Goal: Task Accomplishment & Management: Manage account settings

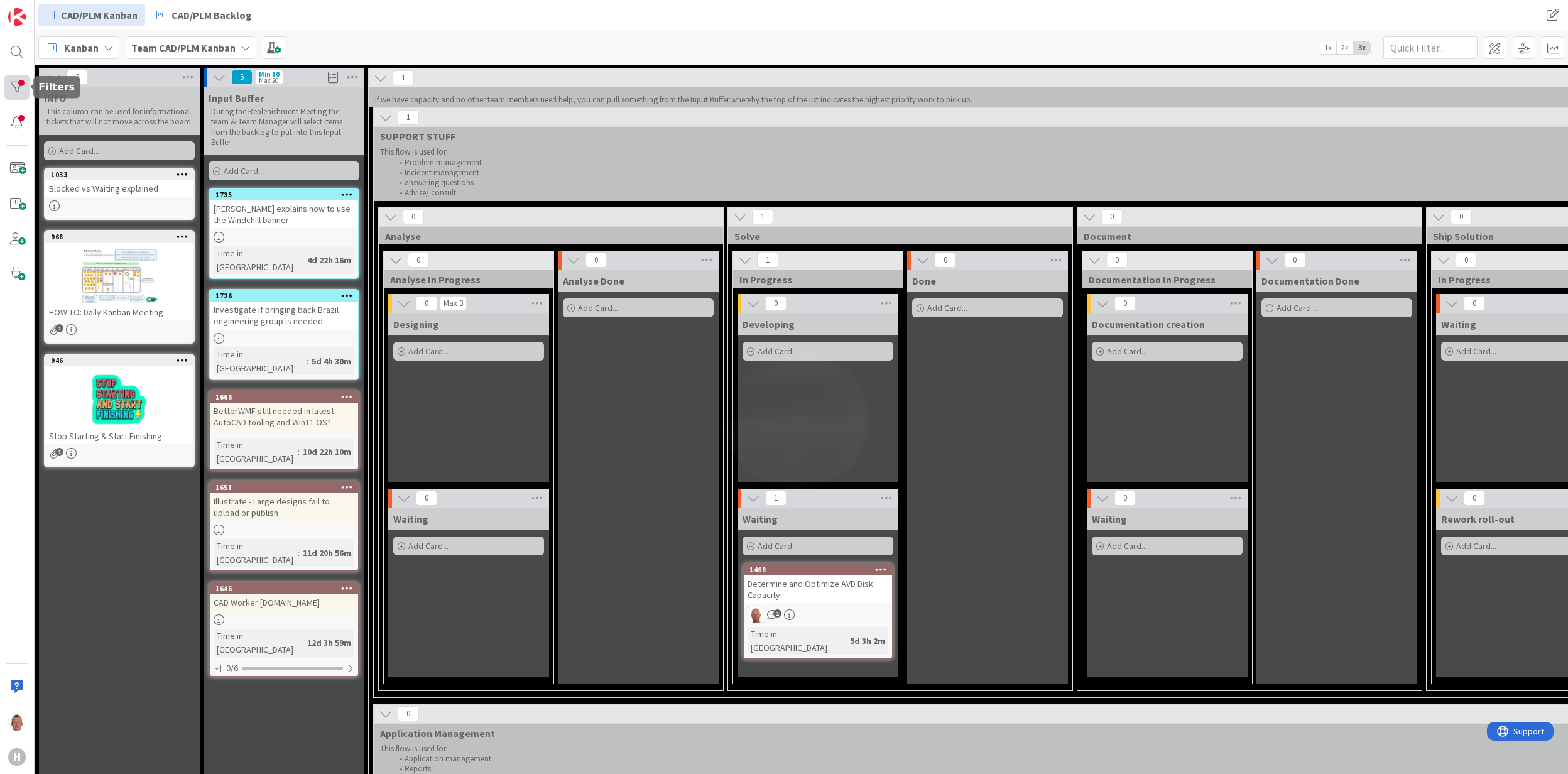
click at [13, 86] on div at bounding box center [17, 87] width 25 height 25
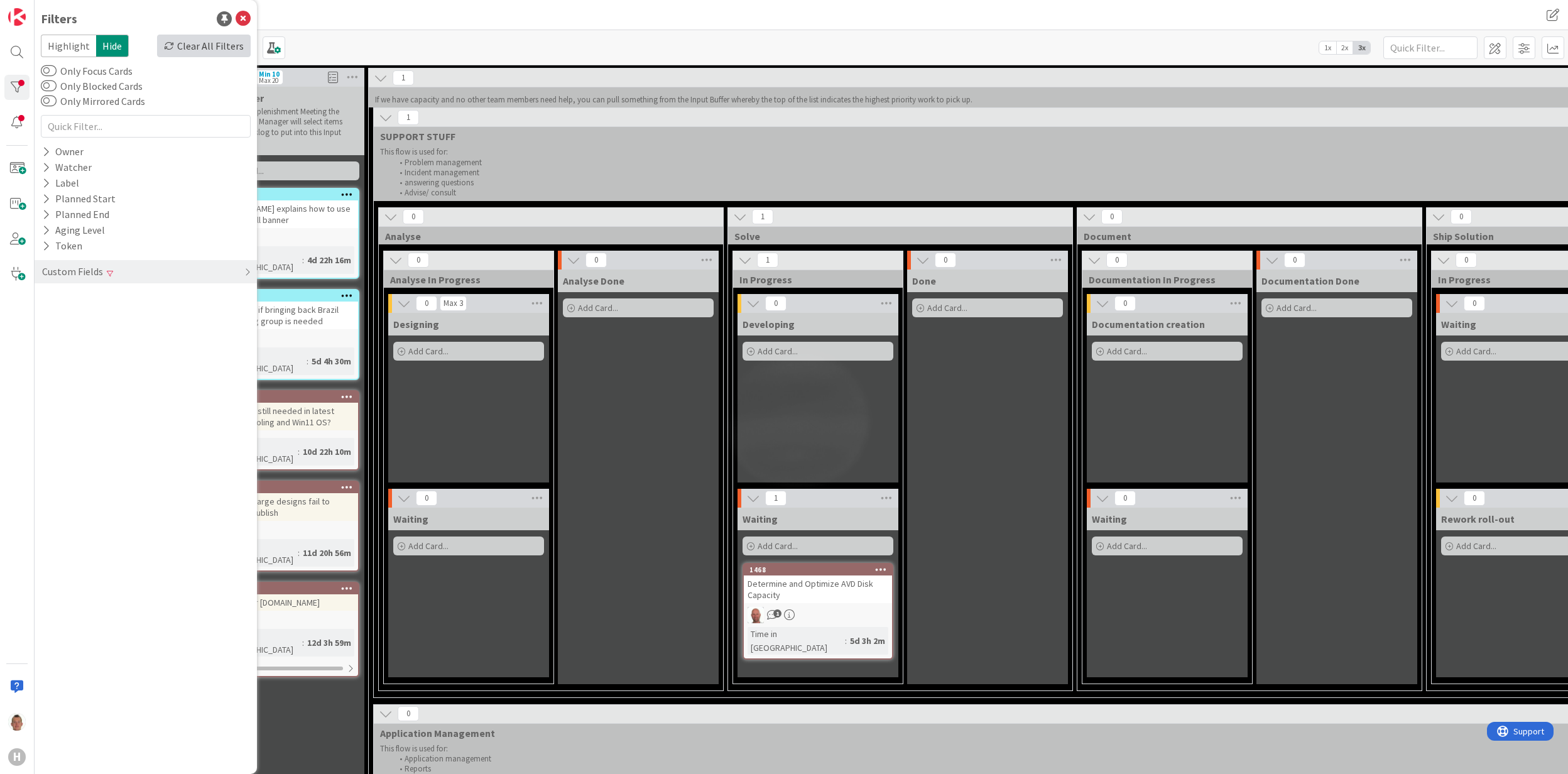
click at [193, 46] on div "Clear All Filters" at bounding box center [204, 46] width 94 height 23
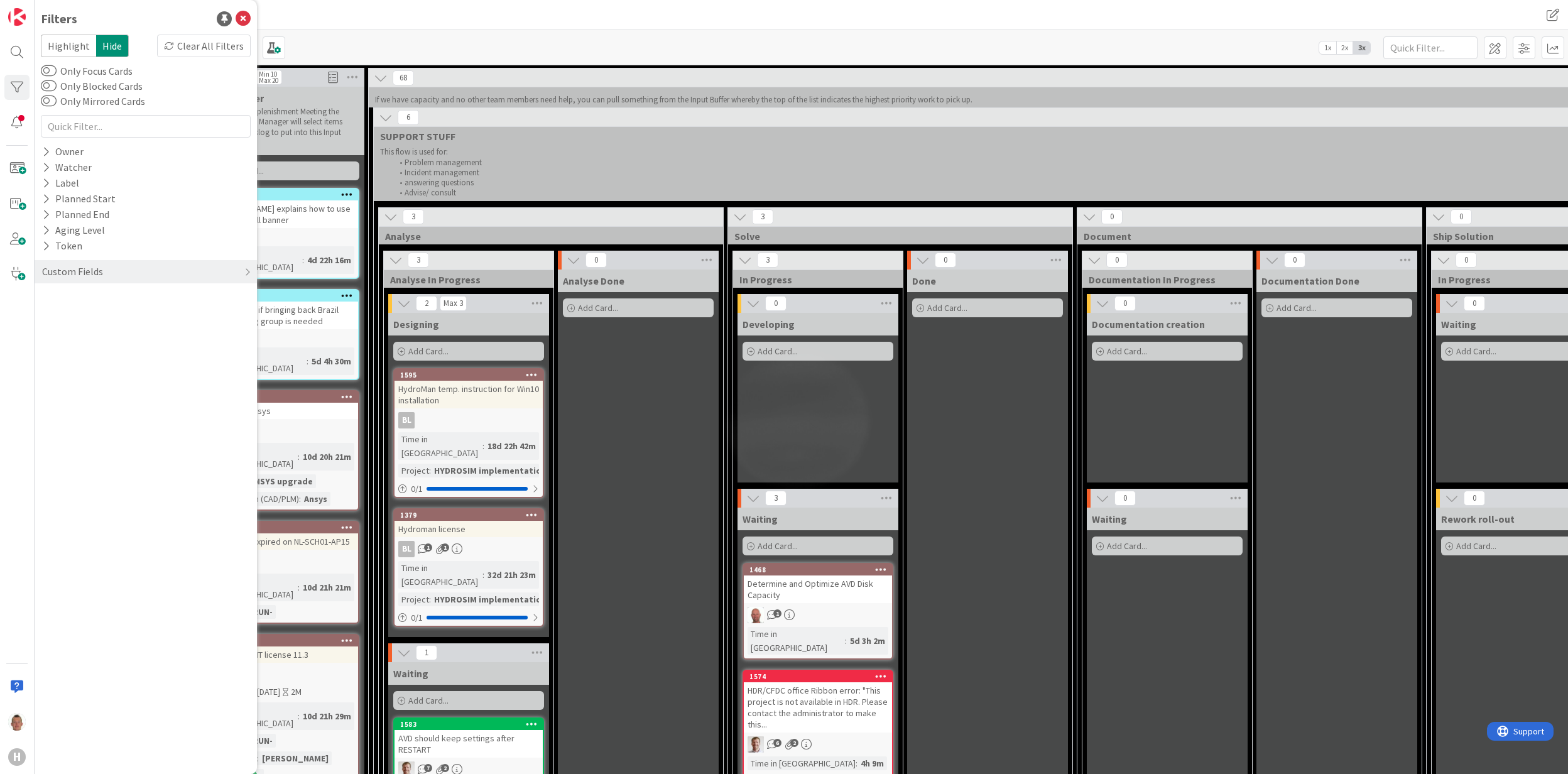
click at [639, 391] on div "Analyse Done Add Card..." at bounding box center [639, 618] width 161 height 699
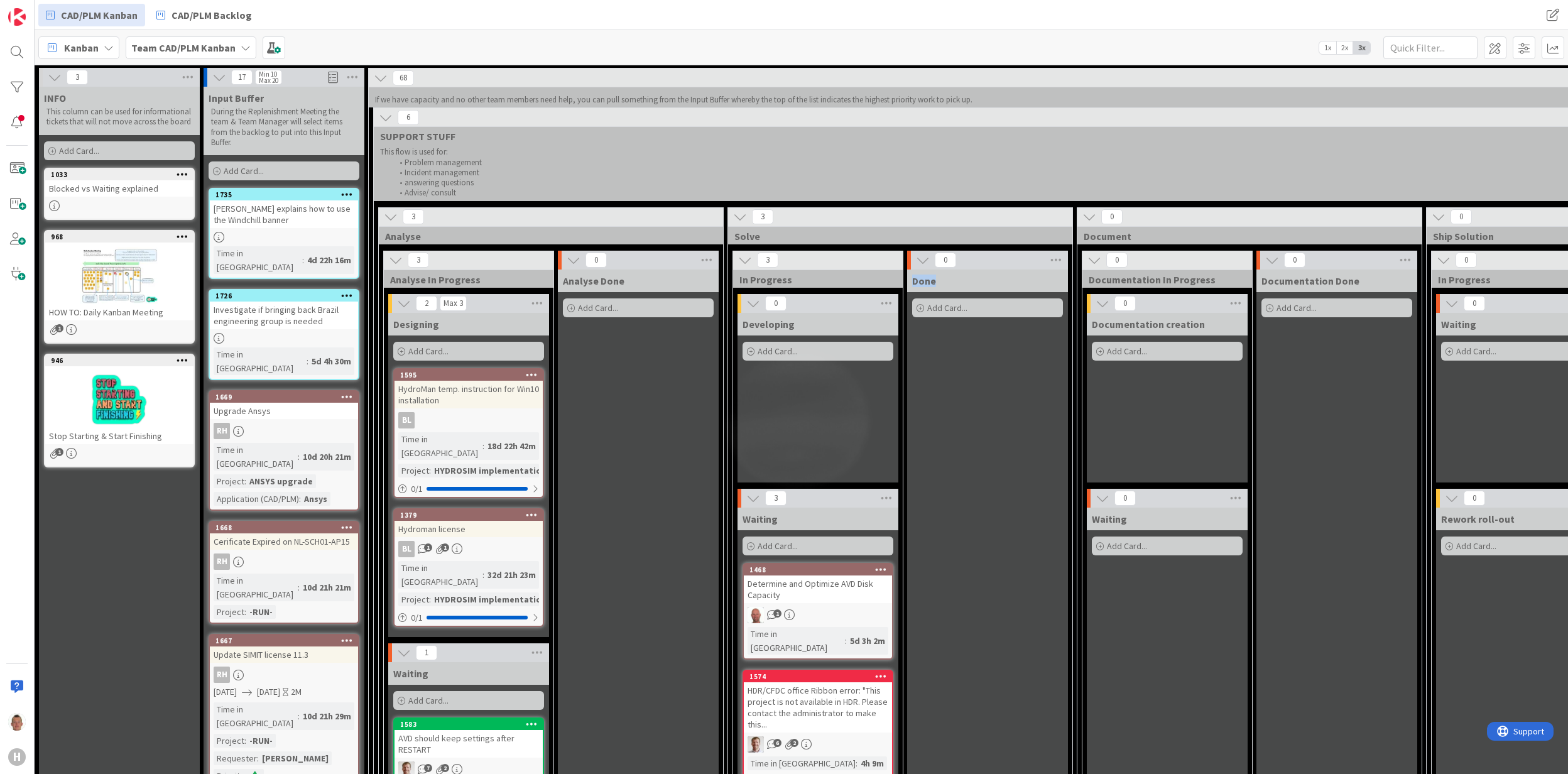
drag, startPoint x: 936, startPoint y: 282, endPoint x: 910, endPoint y: 279, distance: 26.2
click at [910, 279] on div "Done" at bounding box center [988, 280] width 161 height 23
click at [750, 234] on span "Solve" at bounding box center [895, 236] width 322 height 13
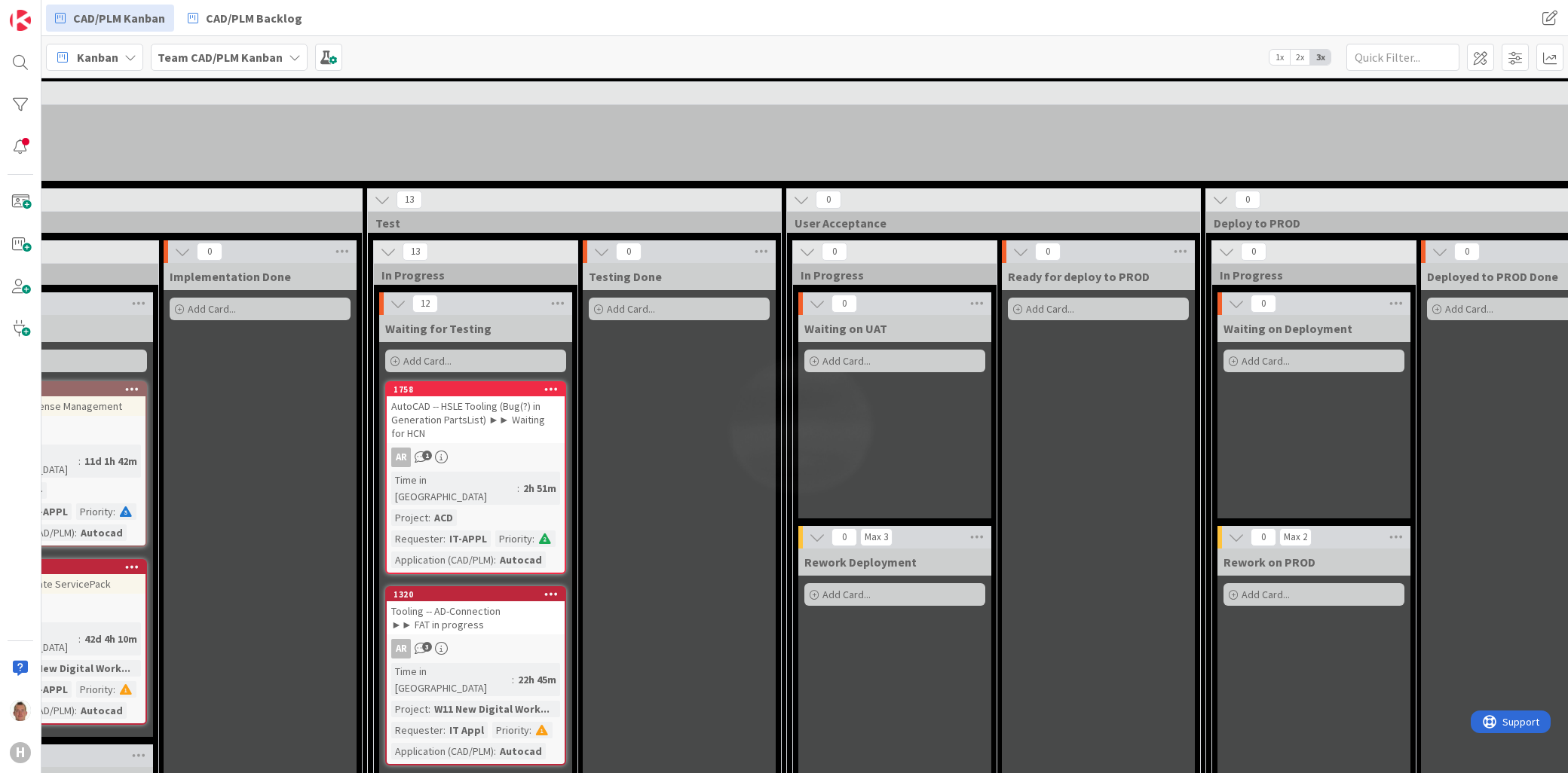
scroll to position [1188, 1344]
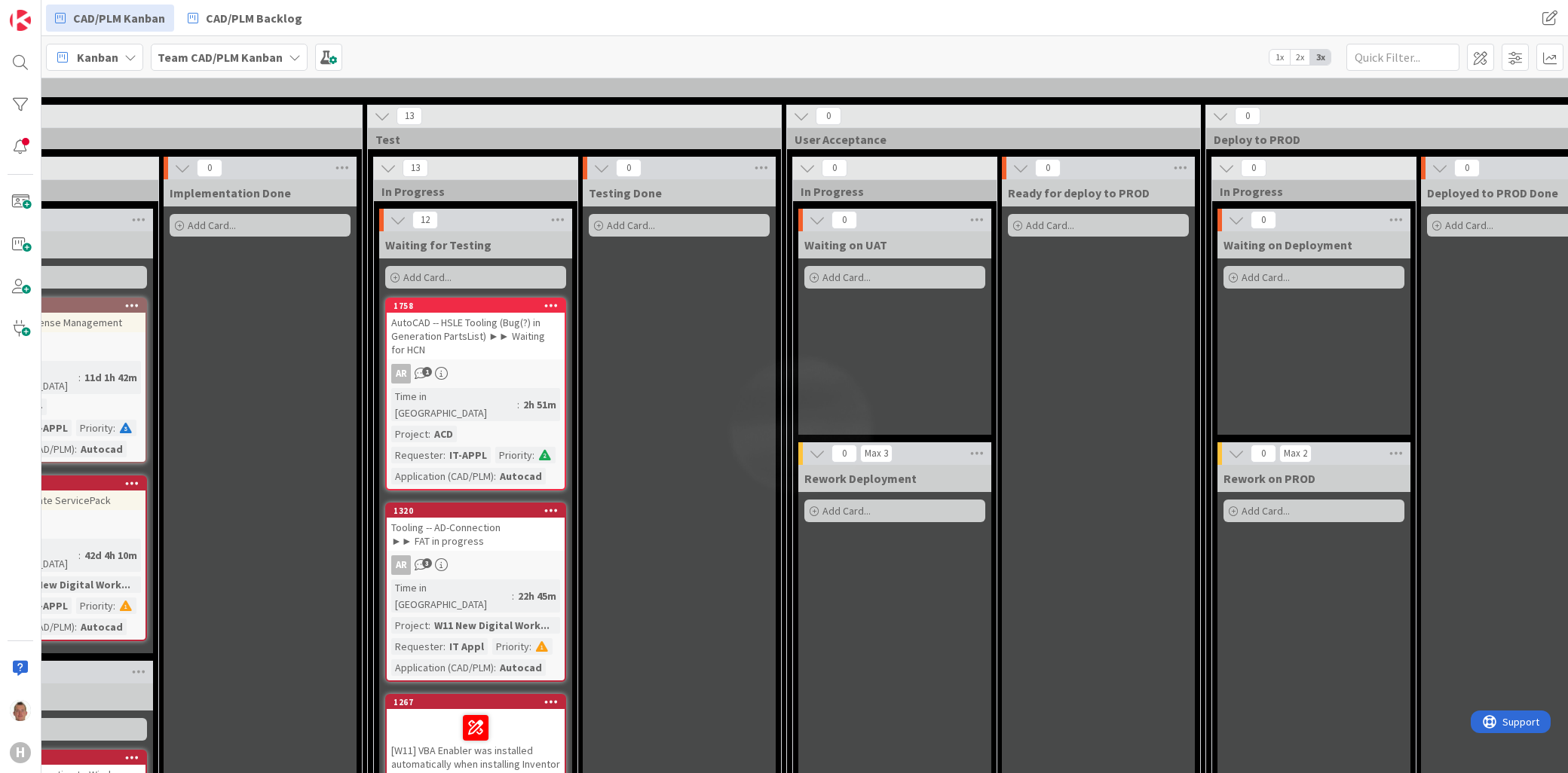
click at [863, 271] on span "Add Card..." at bounding box center [846, 277] width 49 height 13
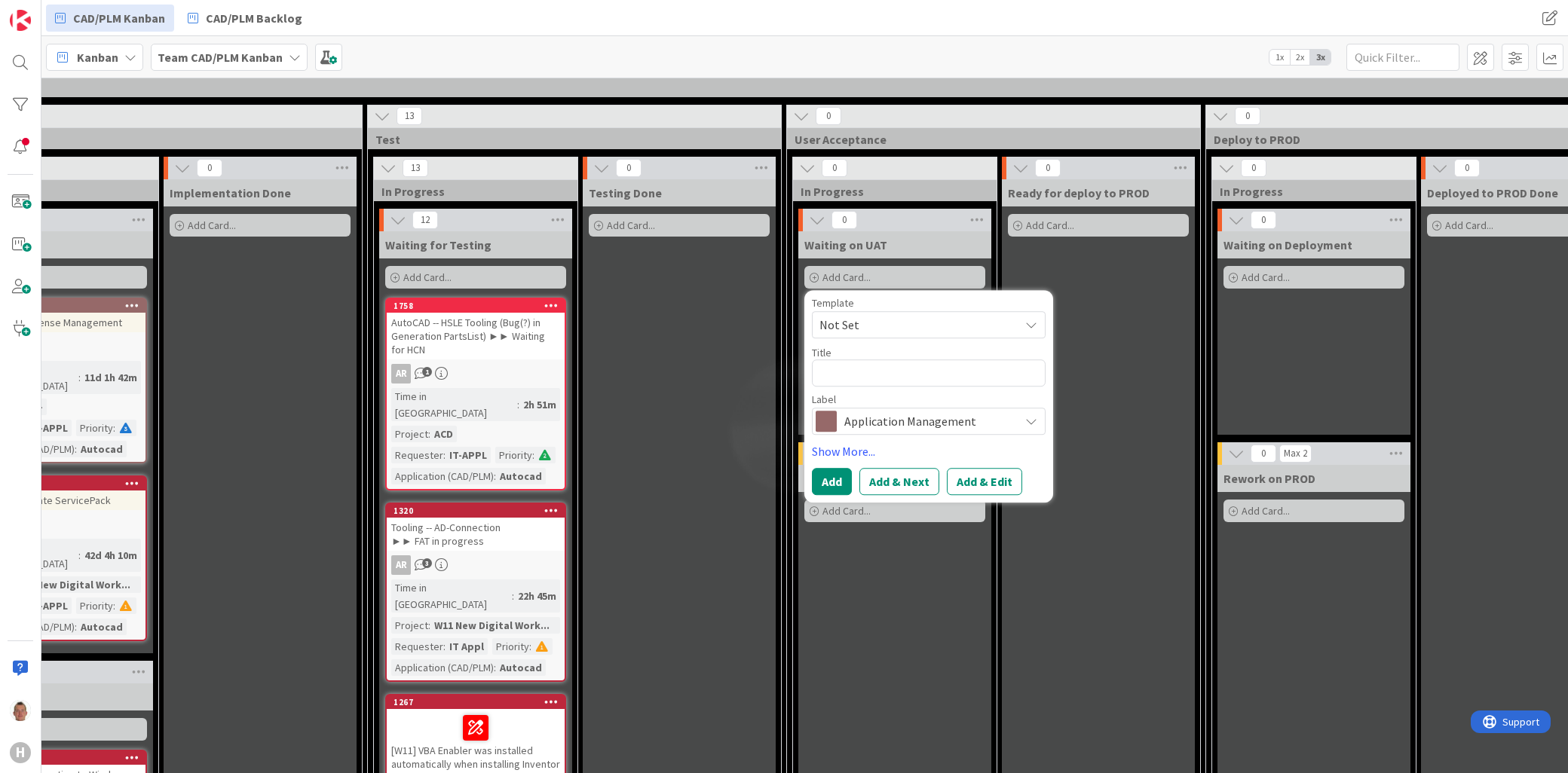
type textarea "x"
type textarea "d"
type textarea "x"
type textarea "de"
type textarea "x"
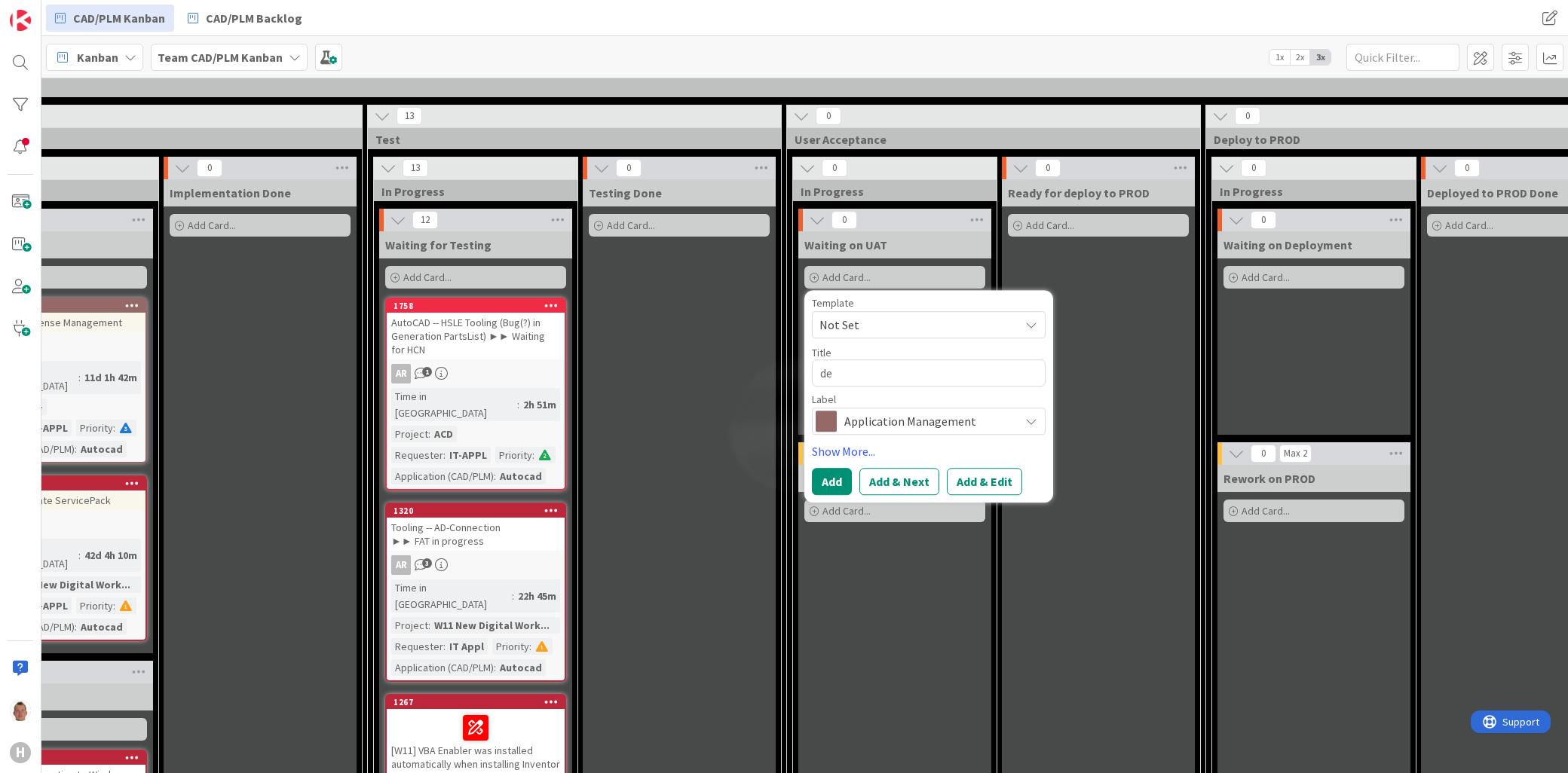
type textarea "dem"
type textarea "x"
type textarea "demo"
type textarea "x"
type textarea "demo1"
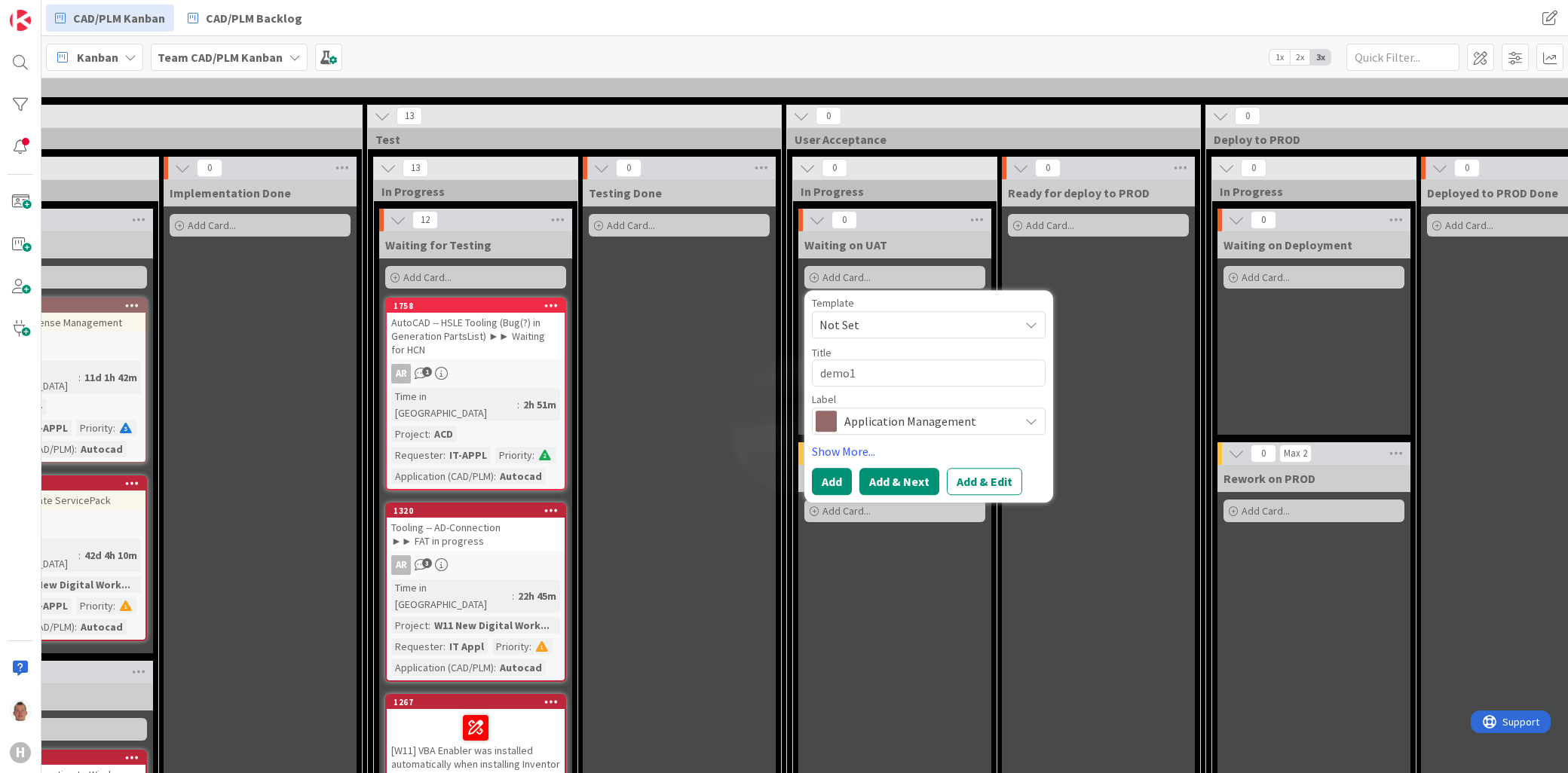
click at [884, 470] on button "Add & Next" at bounding box center [899, 481] width 80 height 27
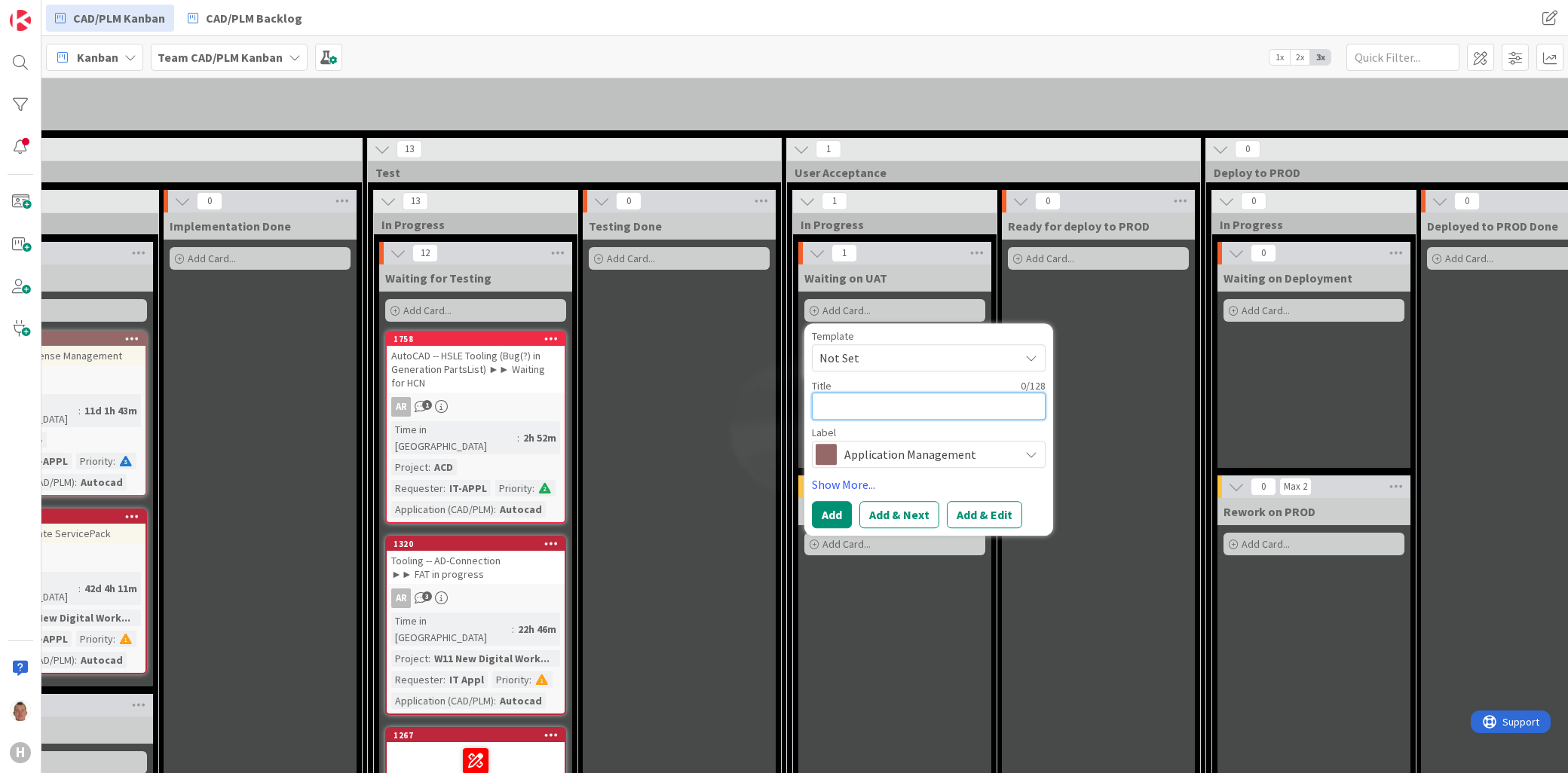
click at [894, 393] on textarea at bounding box center [929, 406] width 234 height 27
type textarea "x"
type textarea "d"
type textarea "x"
type textarea "de"
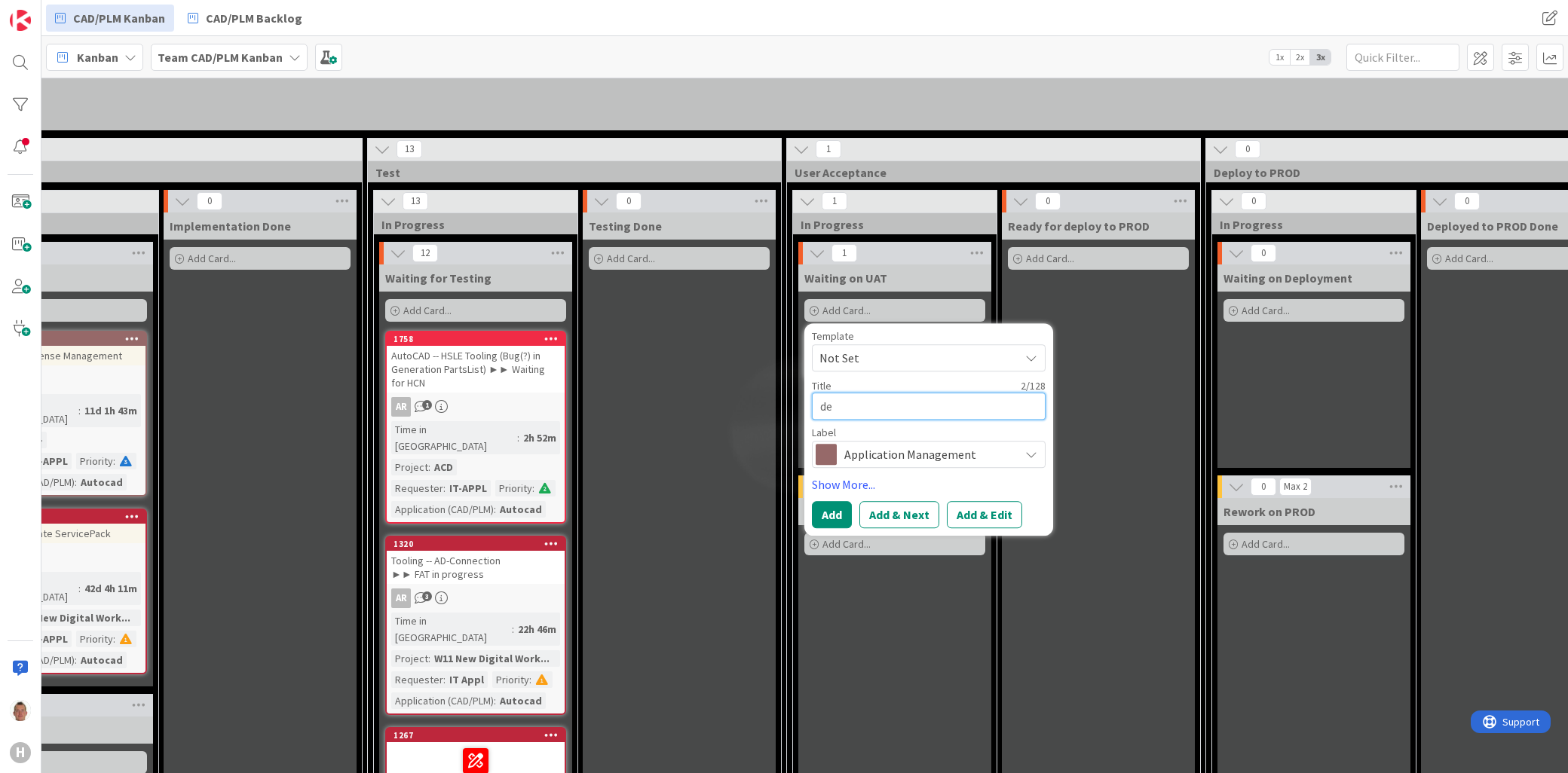
type textarea "x"
type textarea "dem"
type textarea "x"
type textarea "demo"
type textarea "x"
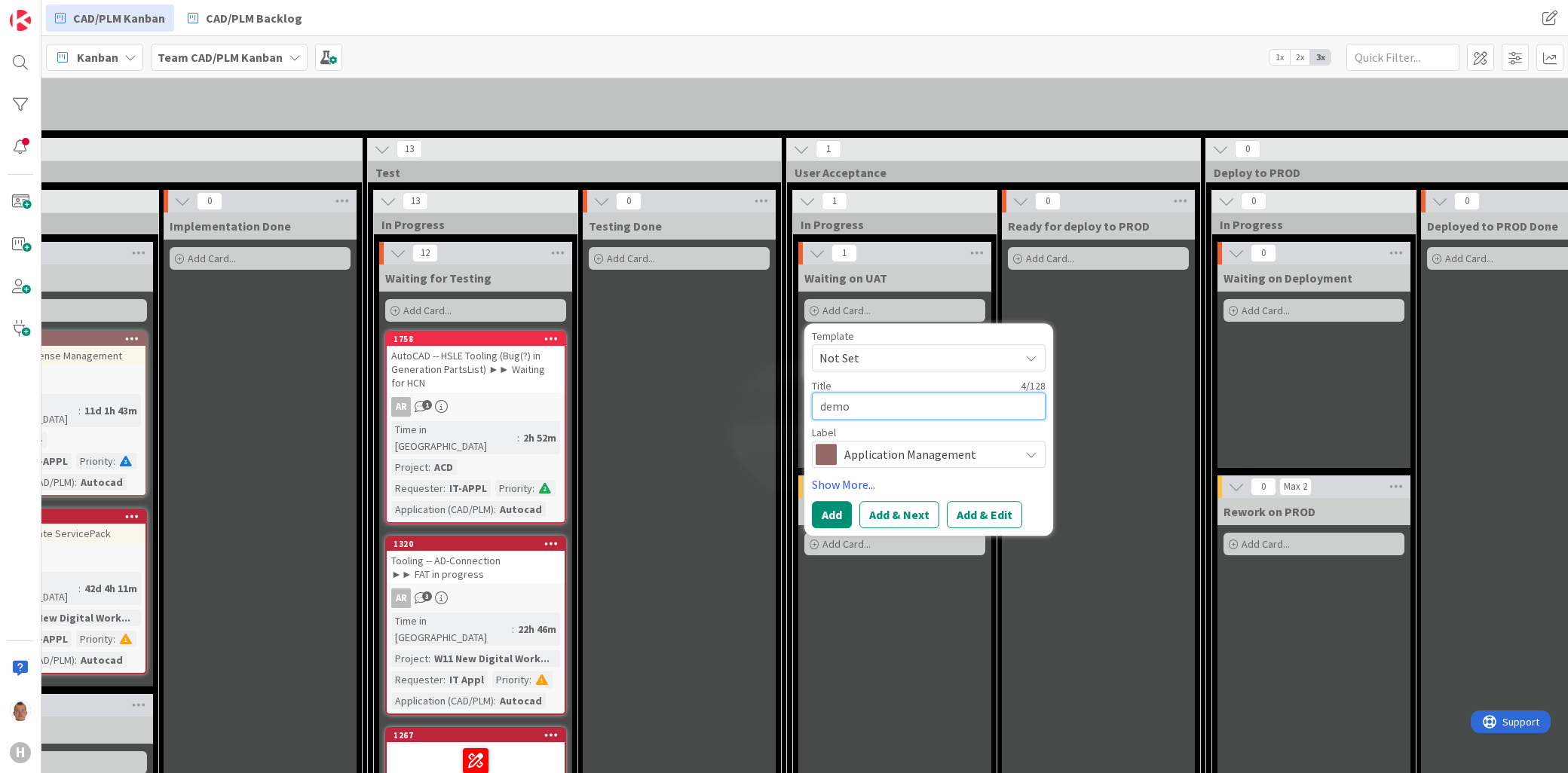
type textarea "demo"
type textarea "x"
type textarea "demo 2"
click at [891, 501] on button "Add & Next" at bounding box center [899, 515] width 80 height 27
click at [872, 379] on div "Title 0 / 128" at bounding box center [929, 386] width 234 height 13
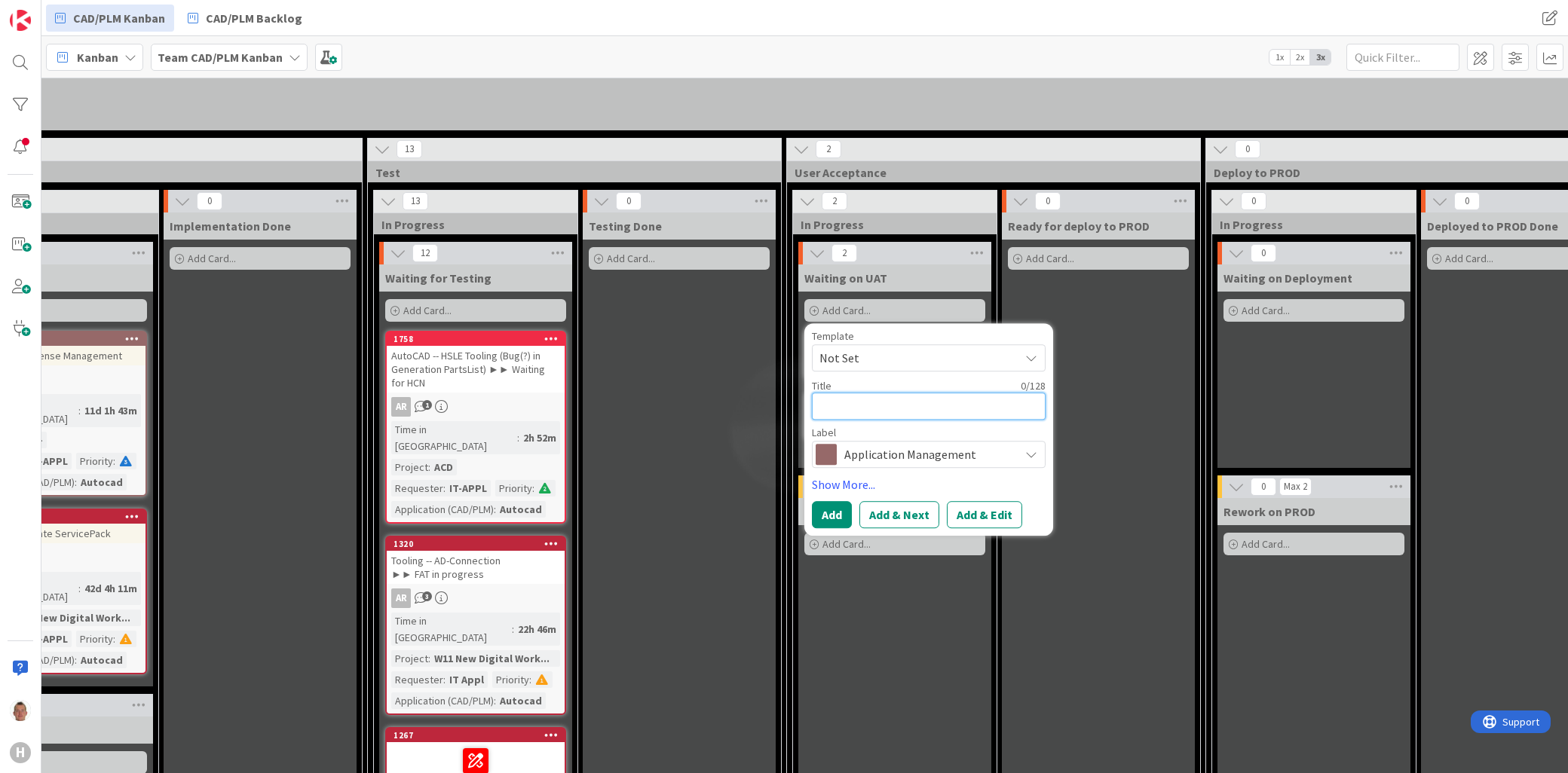
click at [872, 393] on textarea at bounding box center [929, 406] width 234 height 27
type textarea "x"
type textarea "d"
type textarea "x"
type textarea "de"
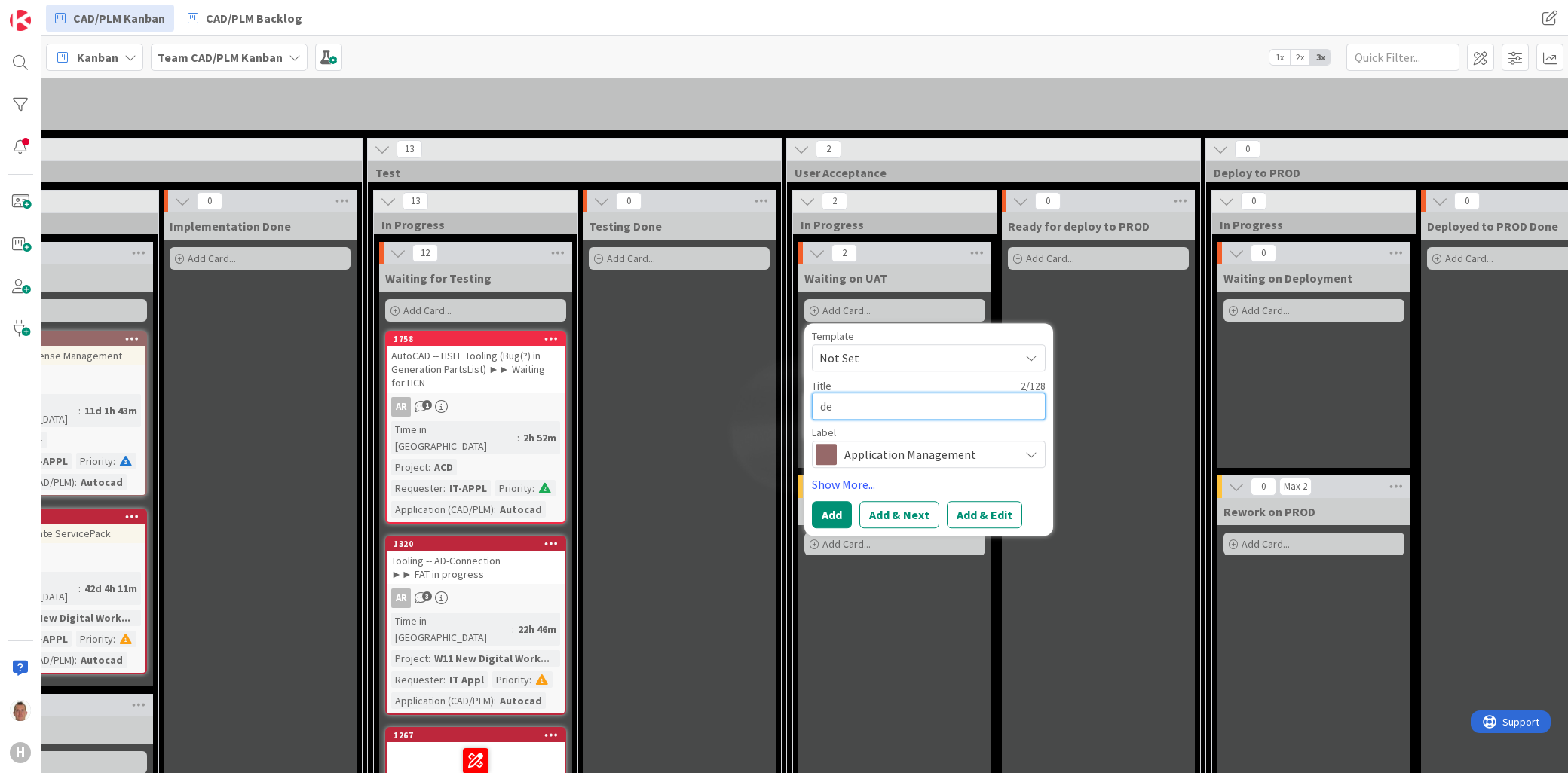
type textarea "x"
type textarea "dem"
type textarea "x"
type textarea "demo"
type textarea "x"
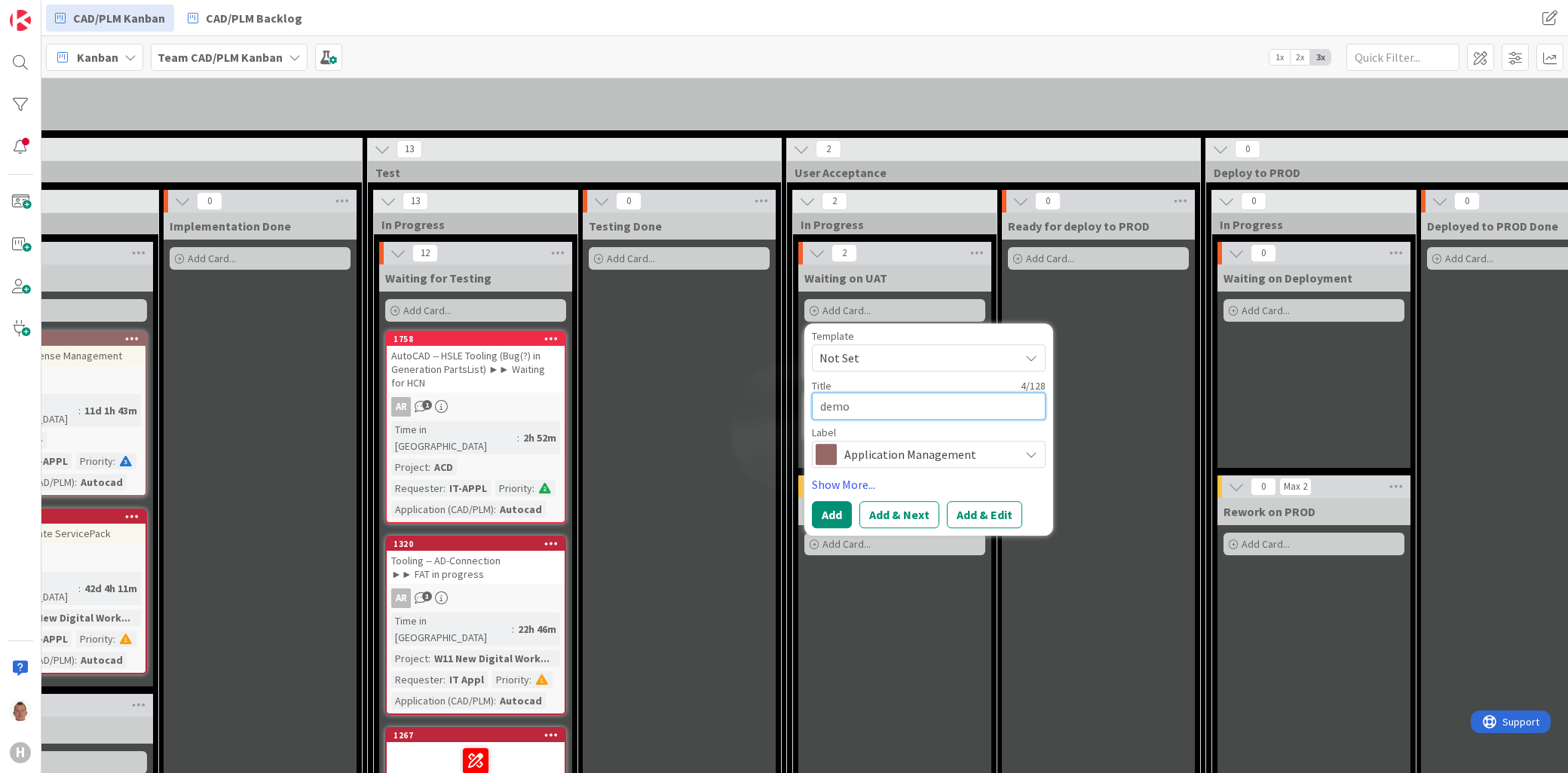
type textarea "demo"
type textarea "x"
type textarea "demo 3"
click at [895, 501] on button "Add & Next" at bounding box center [899, 515] width 80 height 27
click at [886, 393] on textarea at bounding box center [929, 406] width 234 height 27
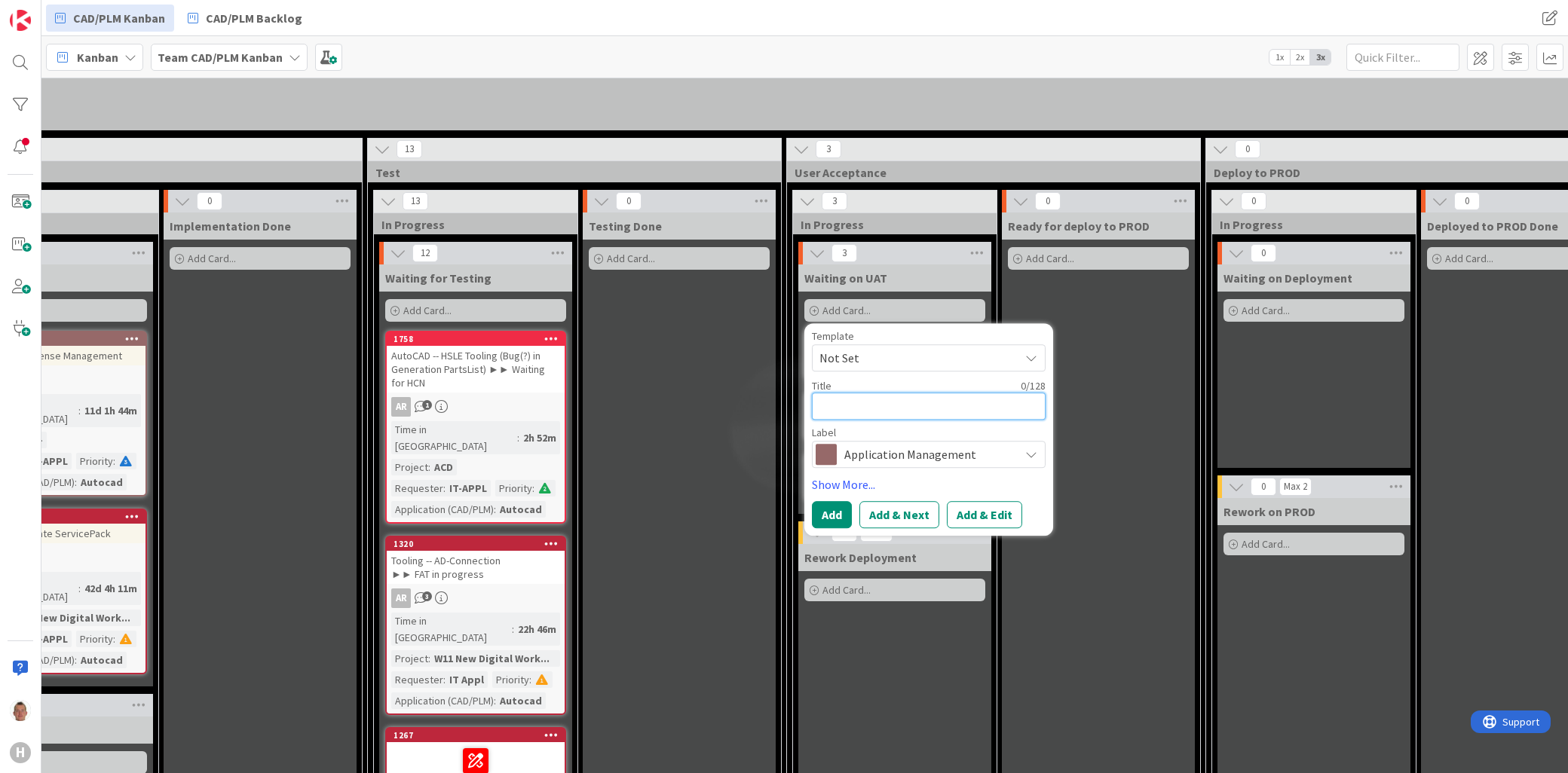
type textarea "x"
type textarea "d"
type textarea "x"
type textarea "de"
type textarea "x"
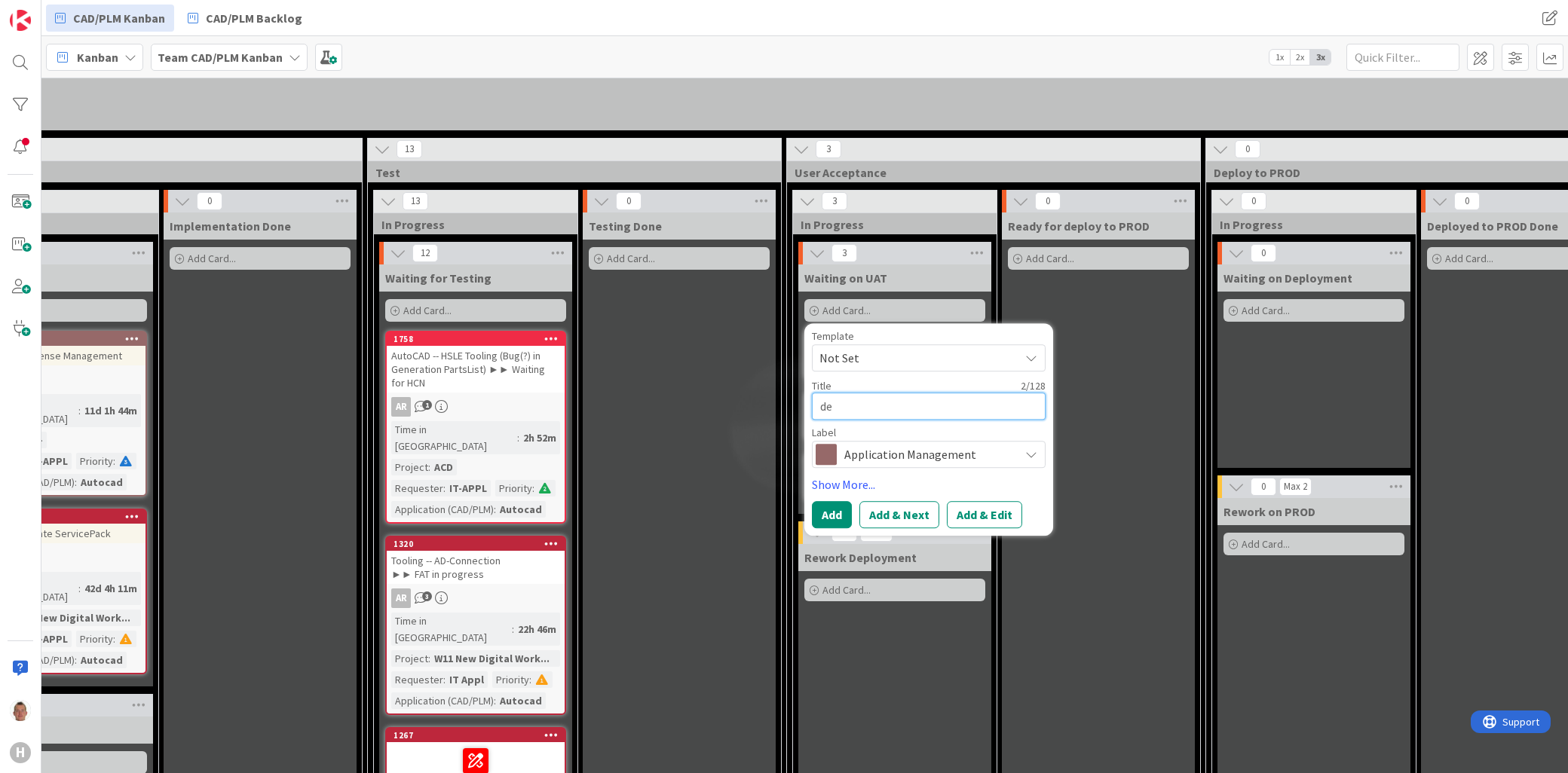
type textarea "dem"
type textarea "x"
type textarea "demo"
type textarea "x"
type textarea "demo"
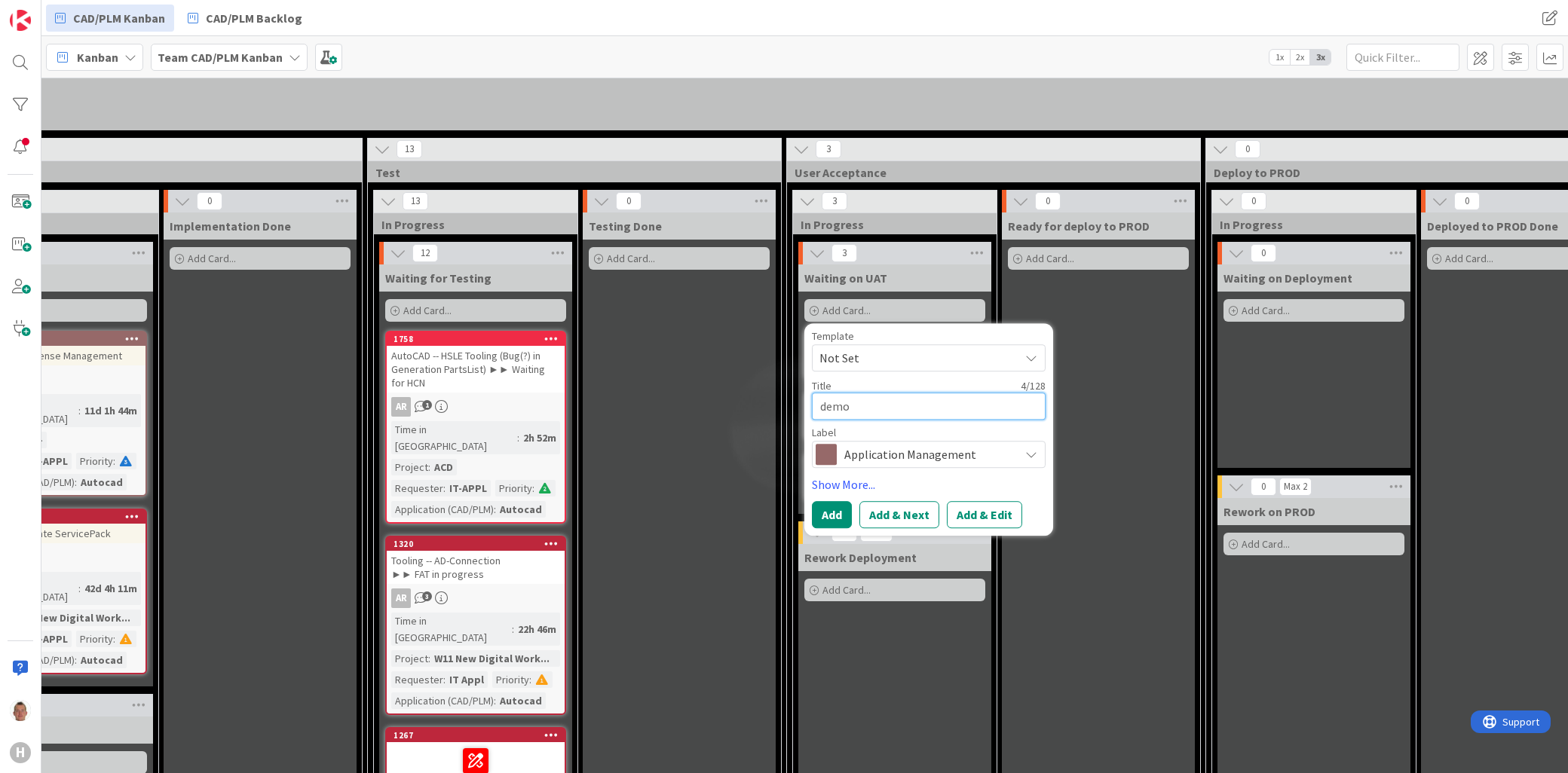
type textarea "x"
type textarea "demo 4"
click at [849, 501] on button "Add" at bounding box center [832, 515] width 40 height 27
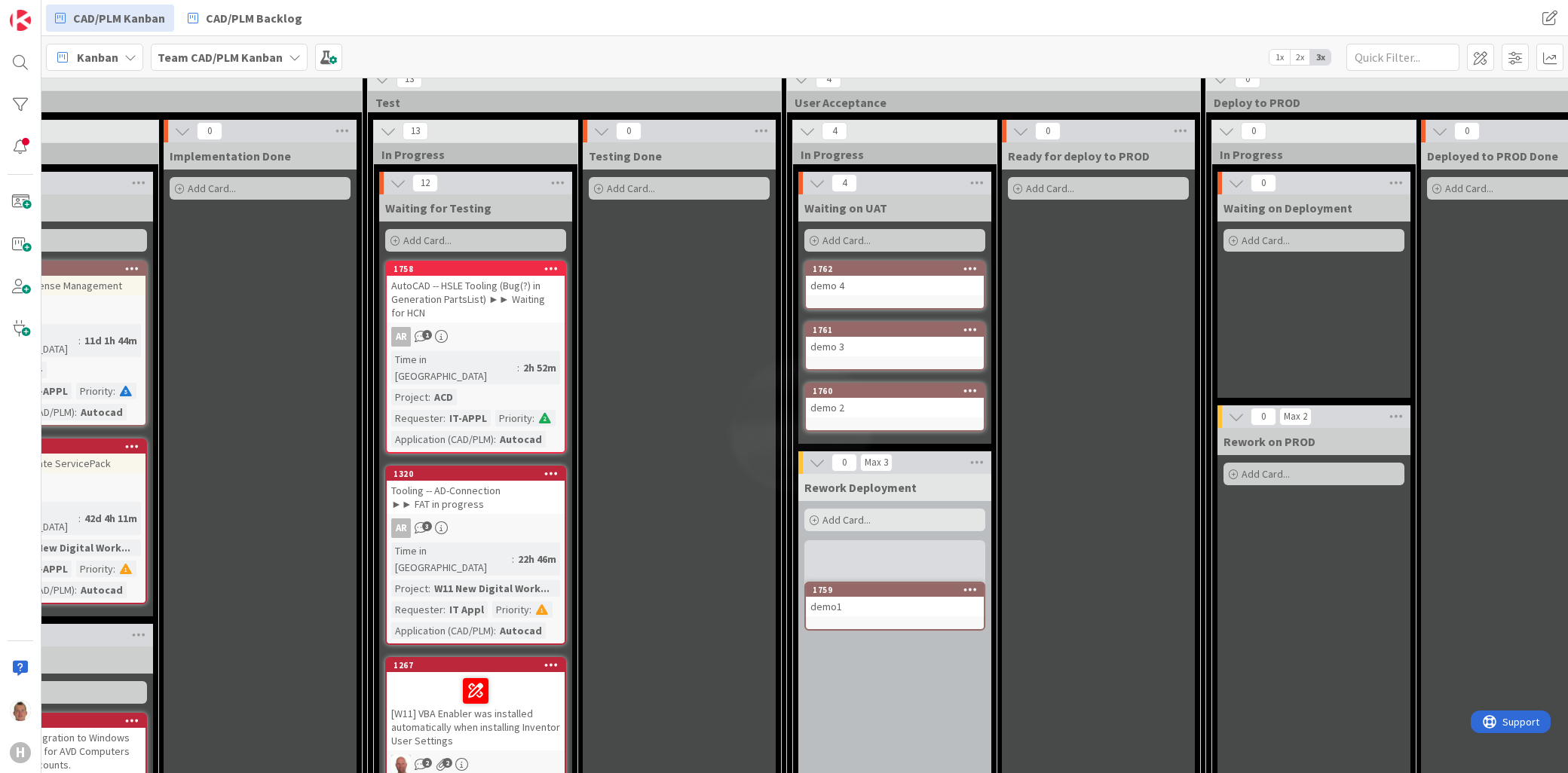
scroll to position [1259, 1344]
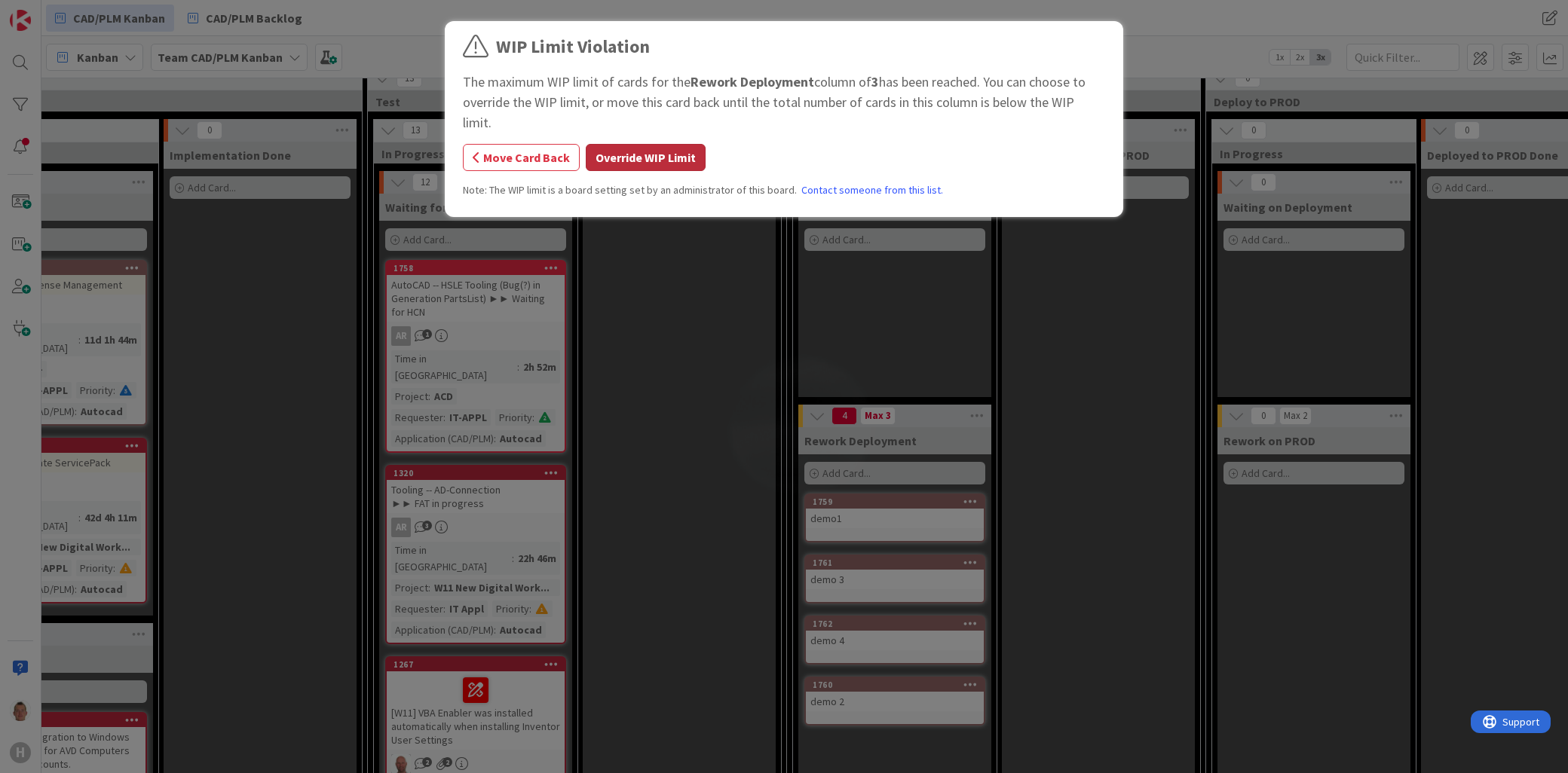
click at [677, 144] on button "Override WIP Limit" at bounding box center [645, 157] width 119 height 27
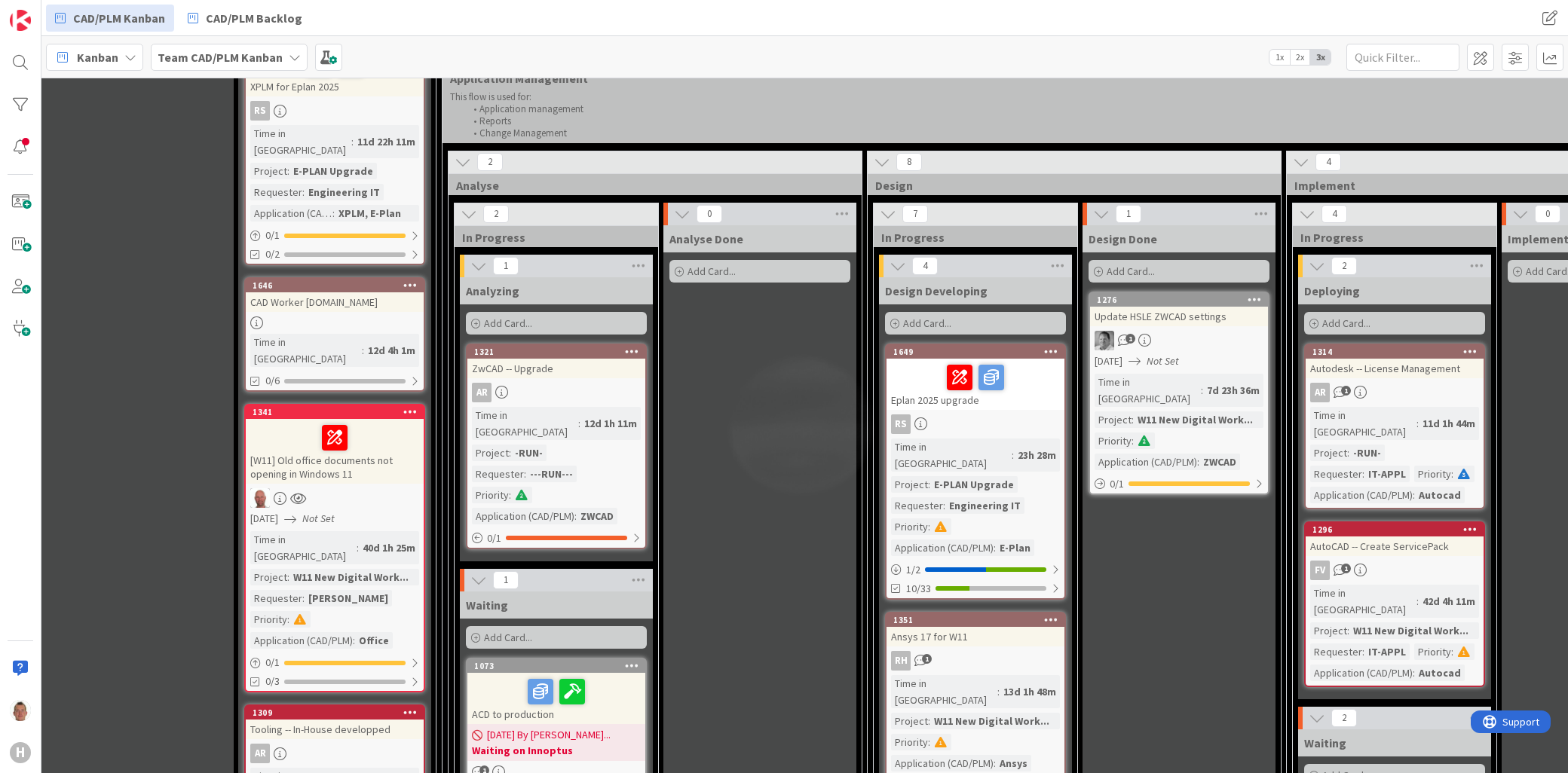
scroll to position [1175, 0]
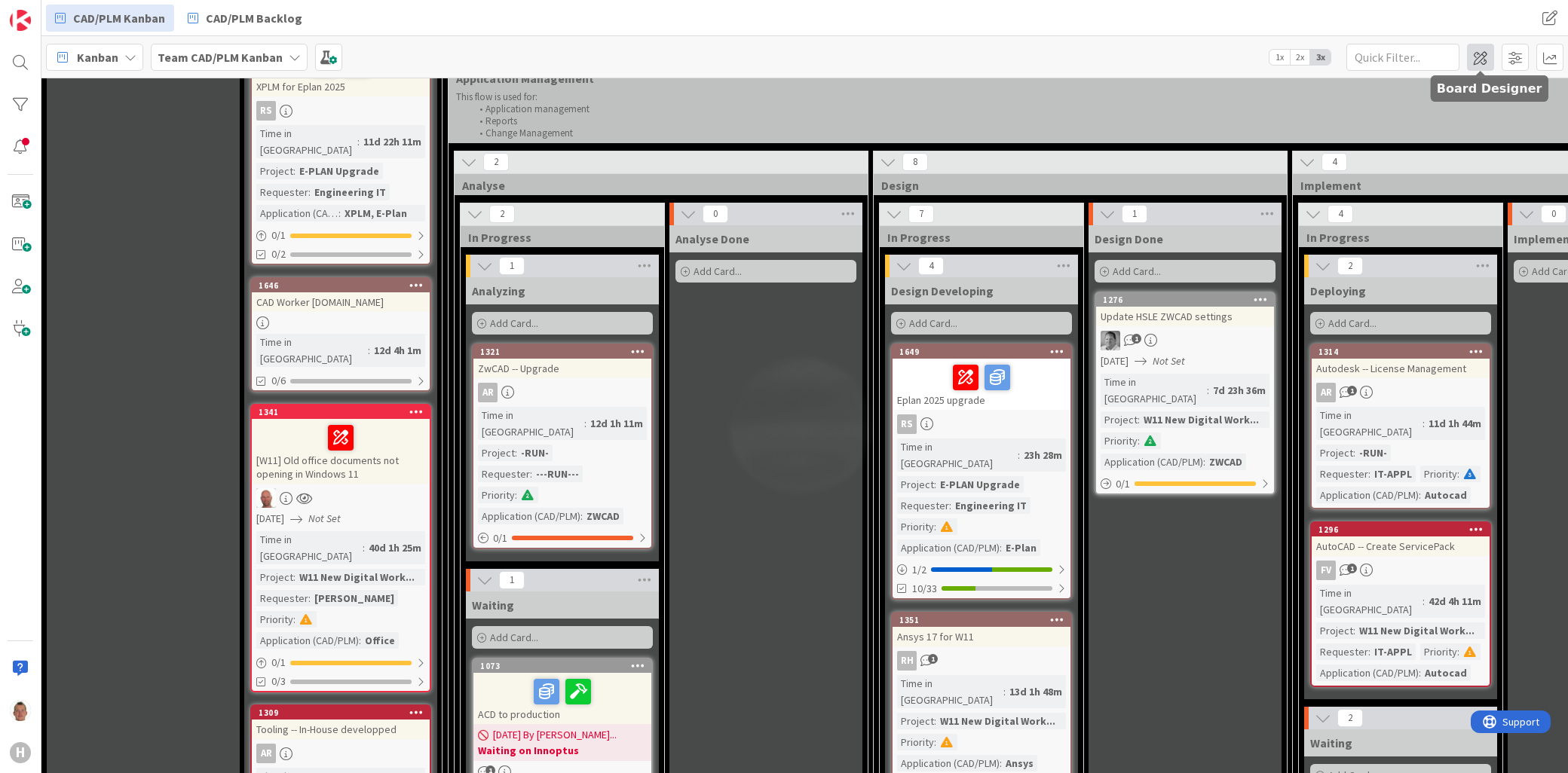
click at [1487, 61] on span at bounding box center [1480, 57] width 27 height 27
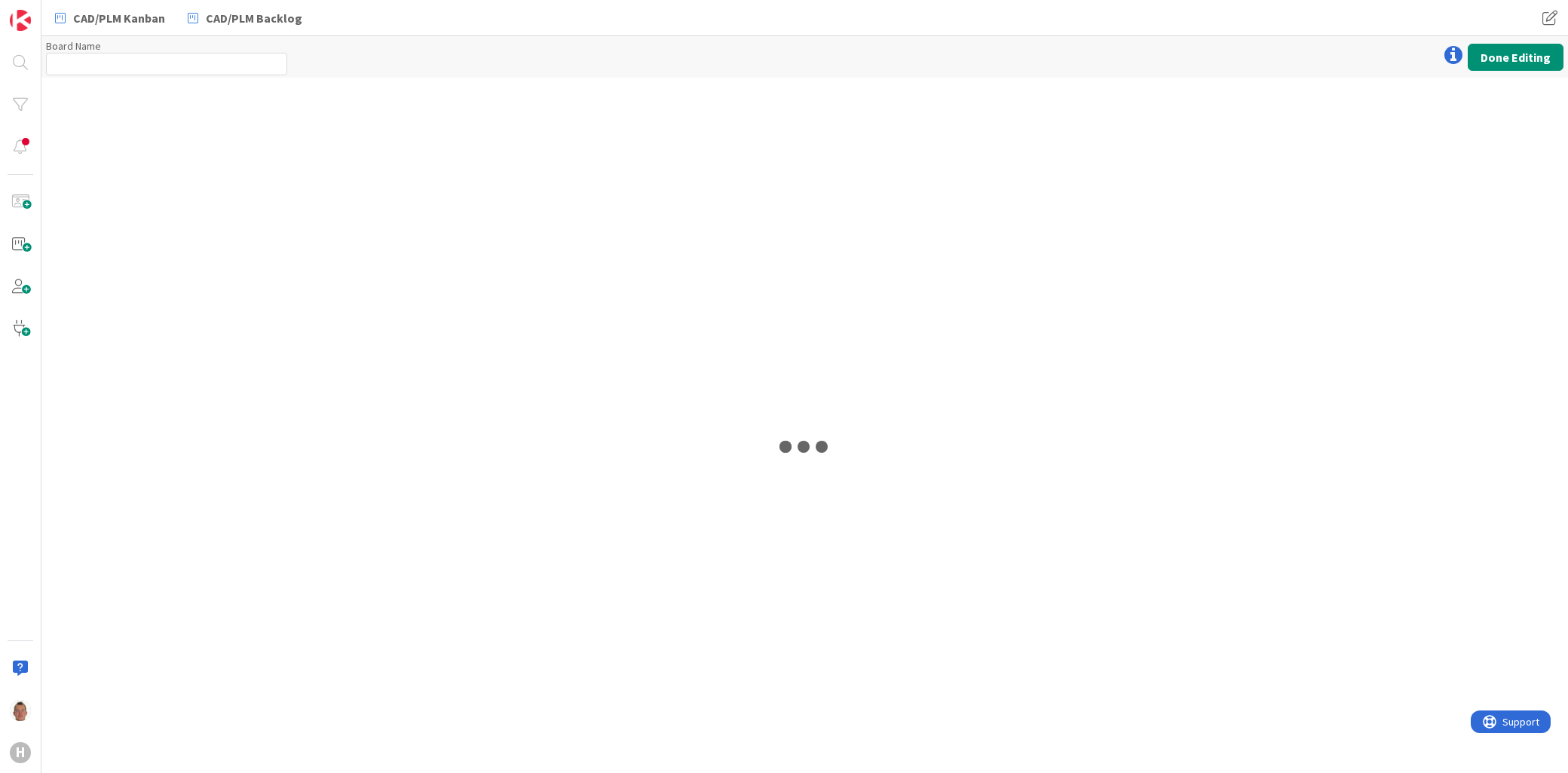
type input "Team CAD/PLM Kanban"
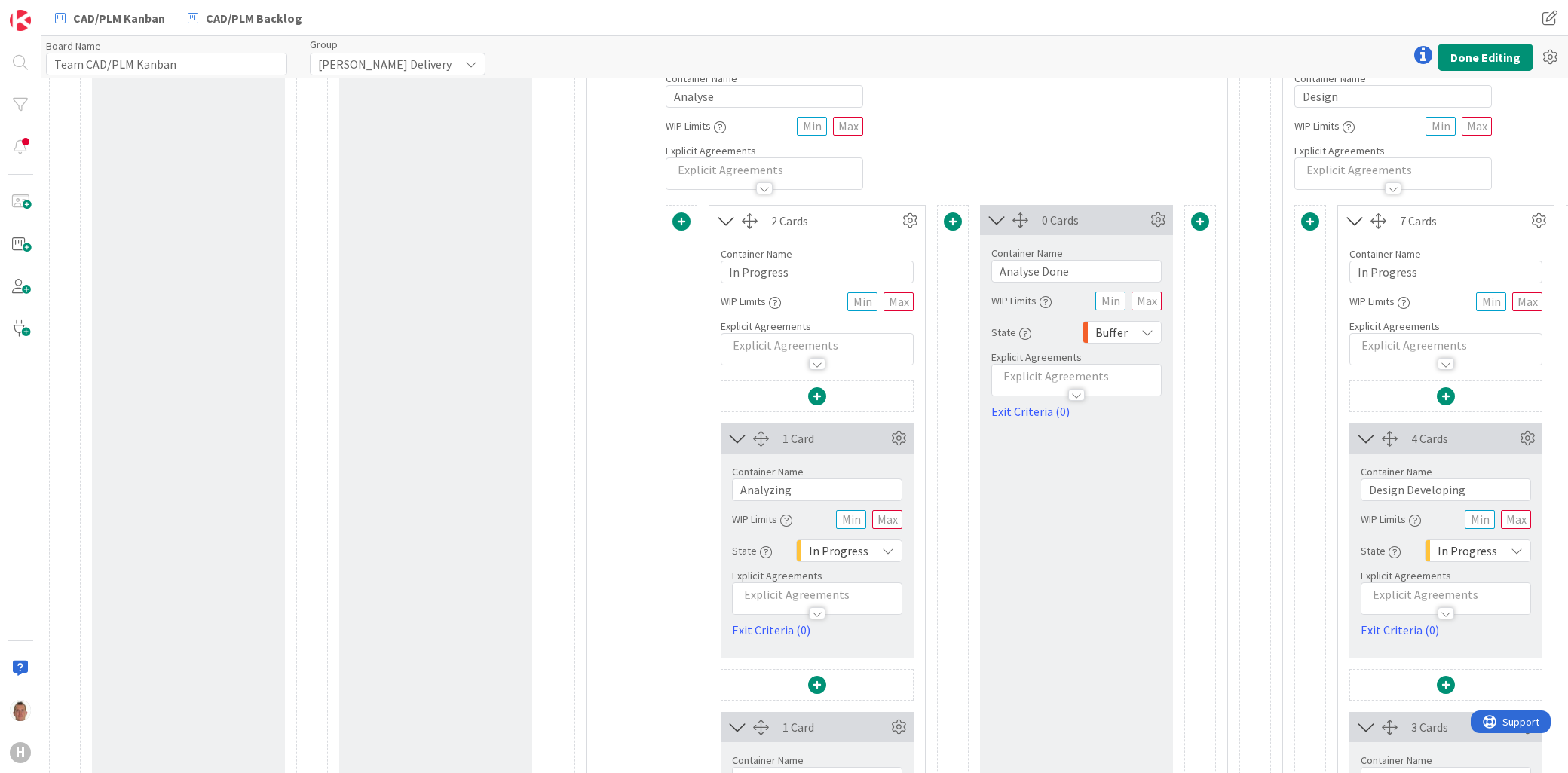
scroll to position [1674, 0]
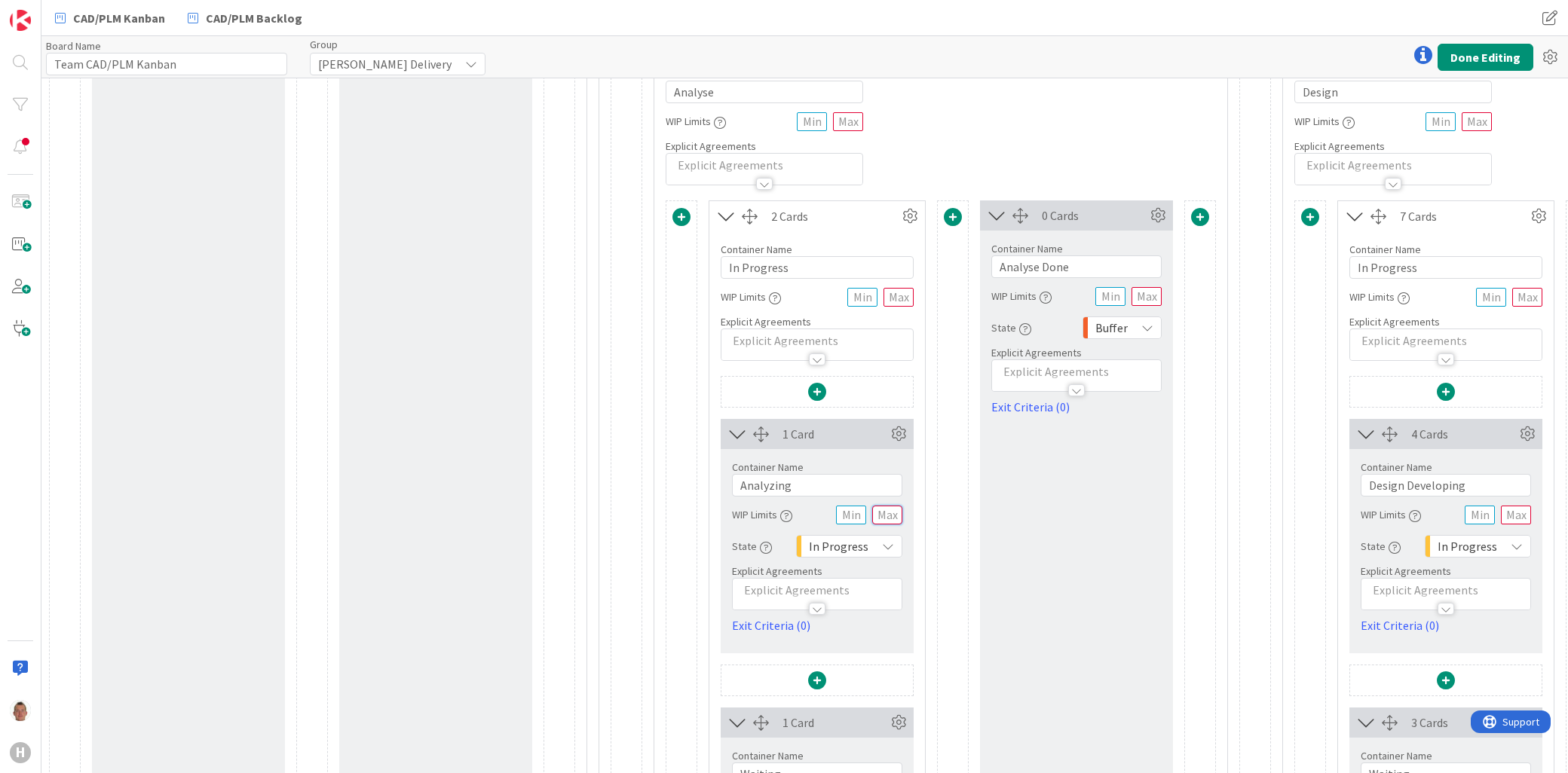
click at [882, 515] on input "text" at bounding box center [888, 515] width 30 height 19
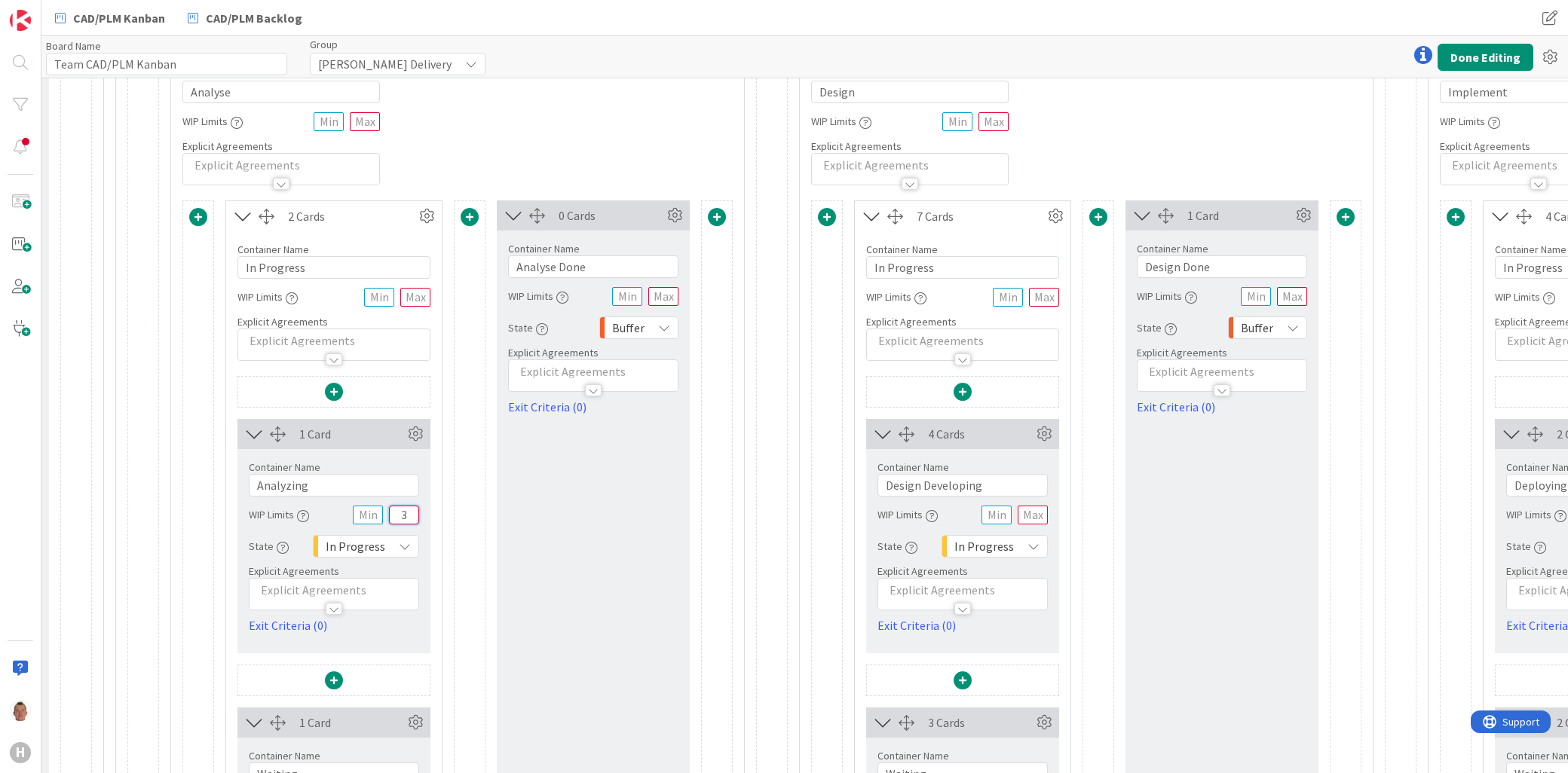
scroll to position [1674, 484]
type input "3"
click at [1043, 517] on input "text" at bounding box center [1032, 515] width 30 height 19
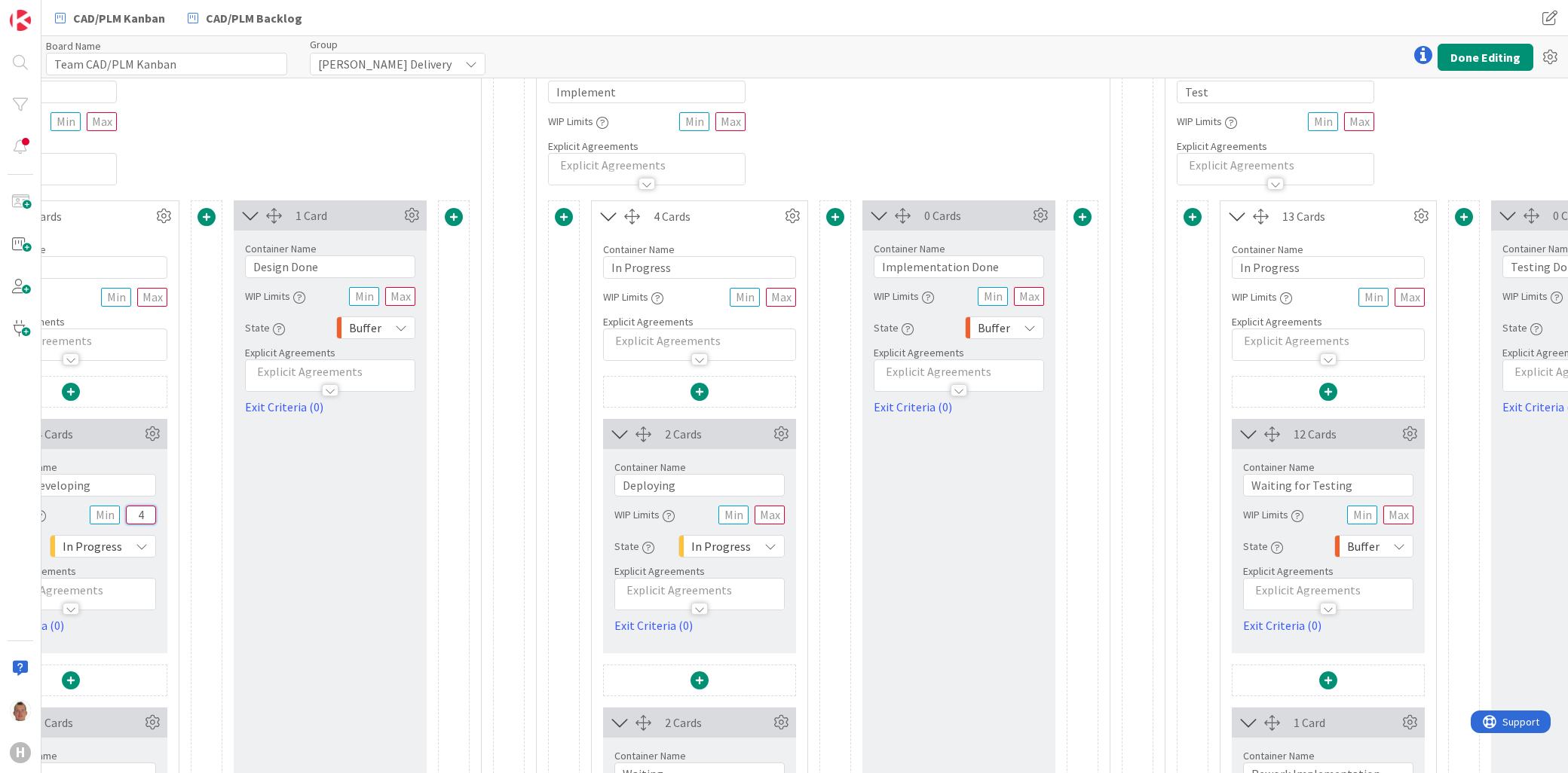
scroll to position [1758, 1375]
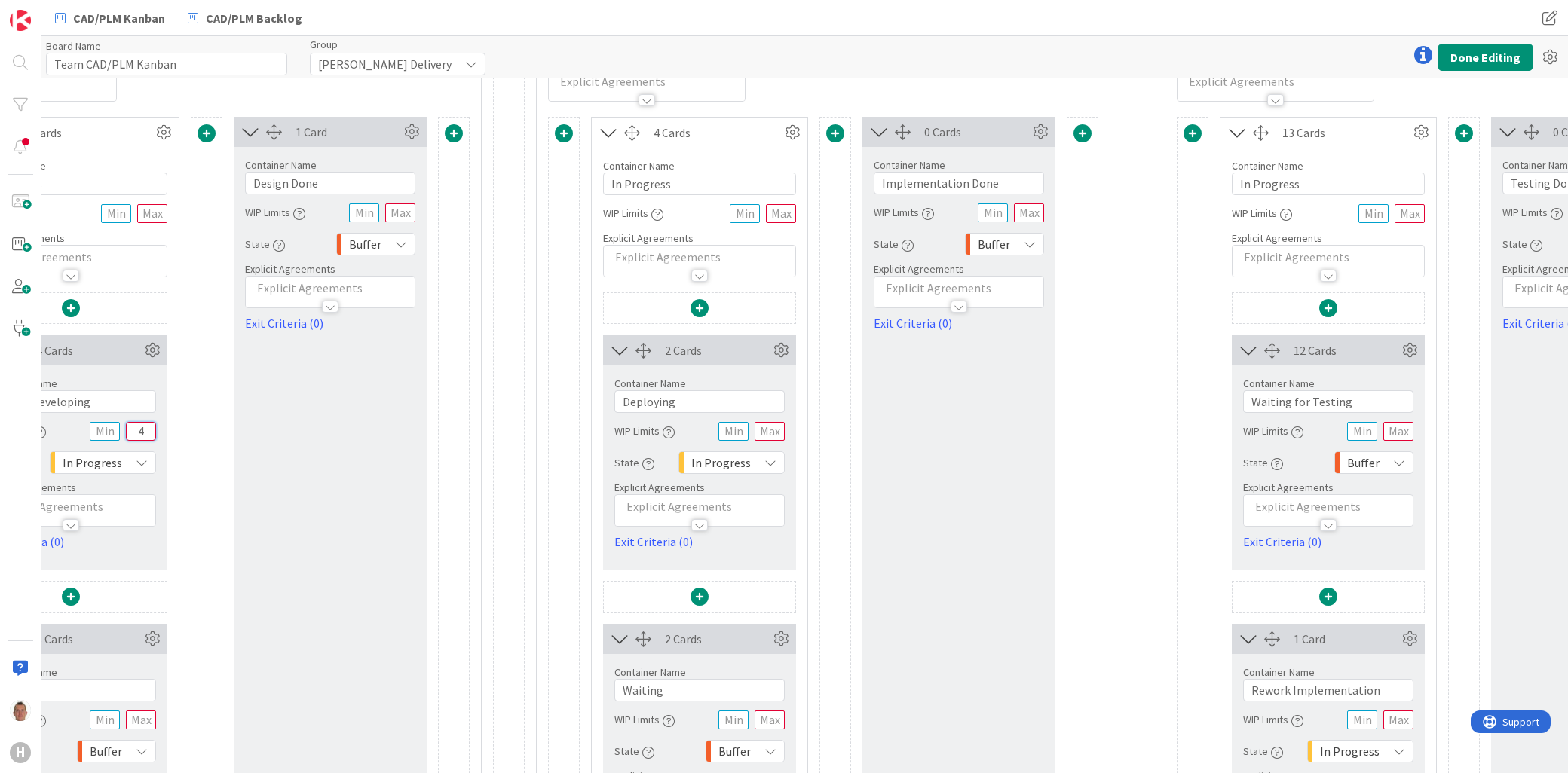
type input "4"
click at [771, 432] on input "text" at bounding box center [770, 431] width 30 height 19
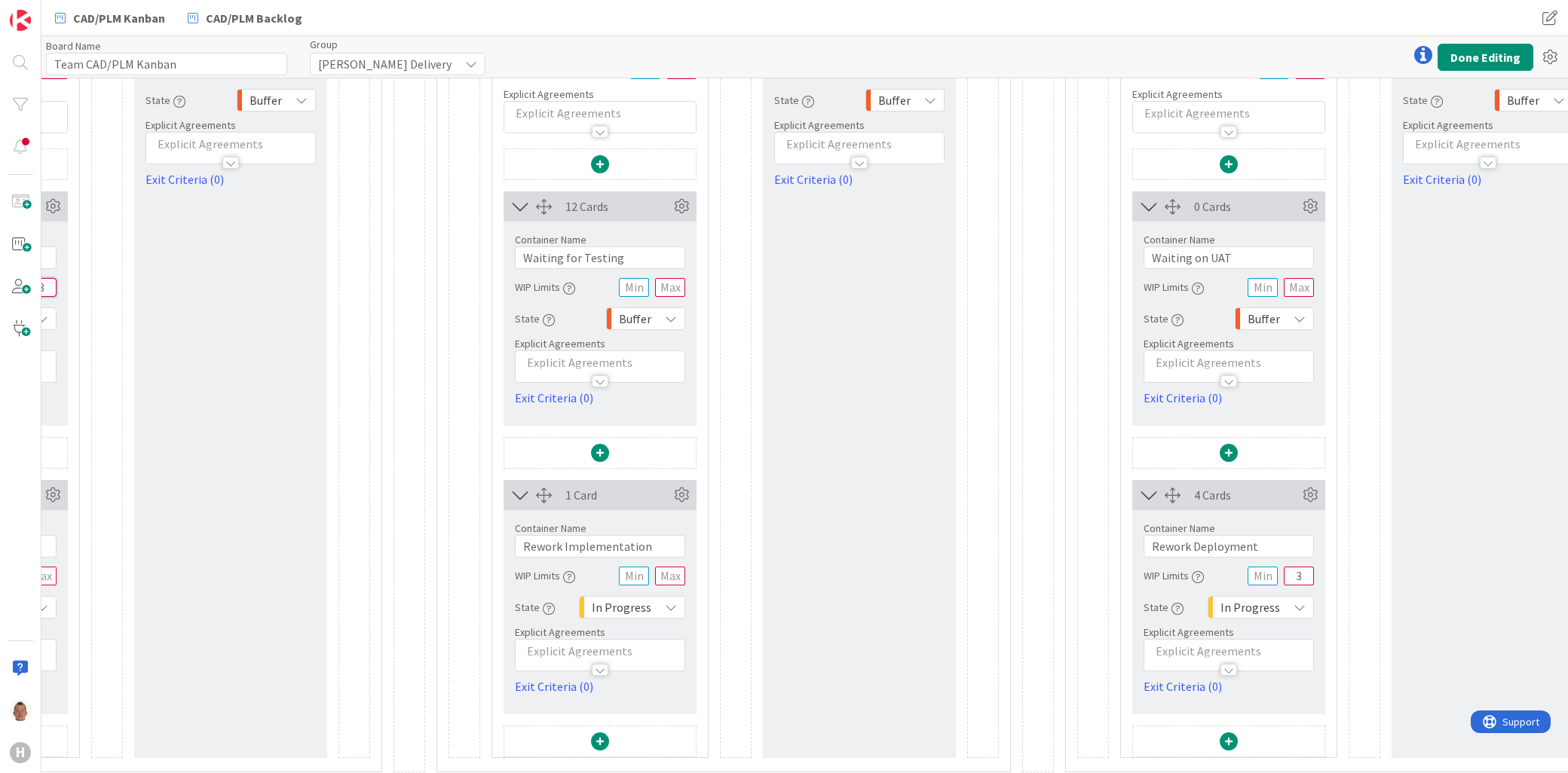
scroll to position [1925, 2103]
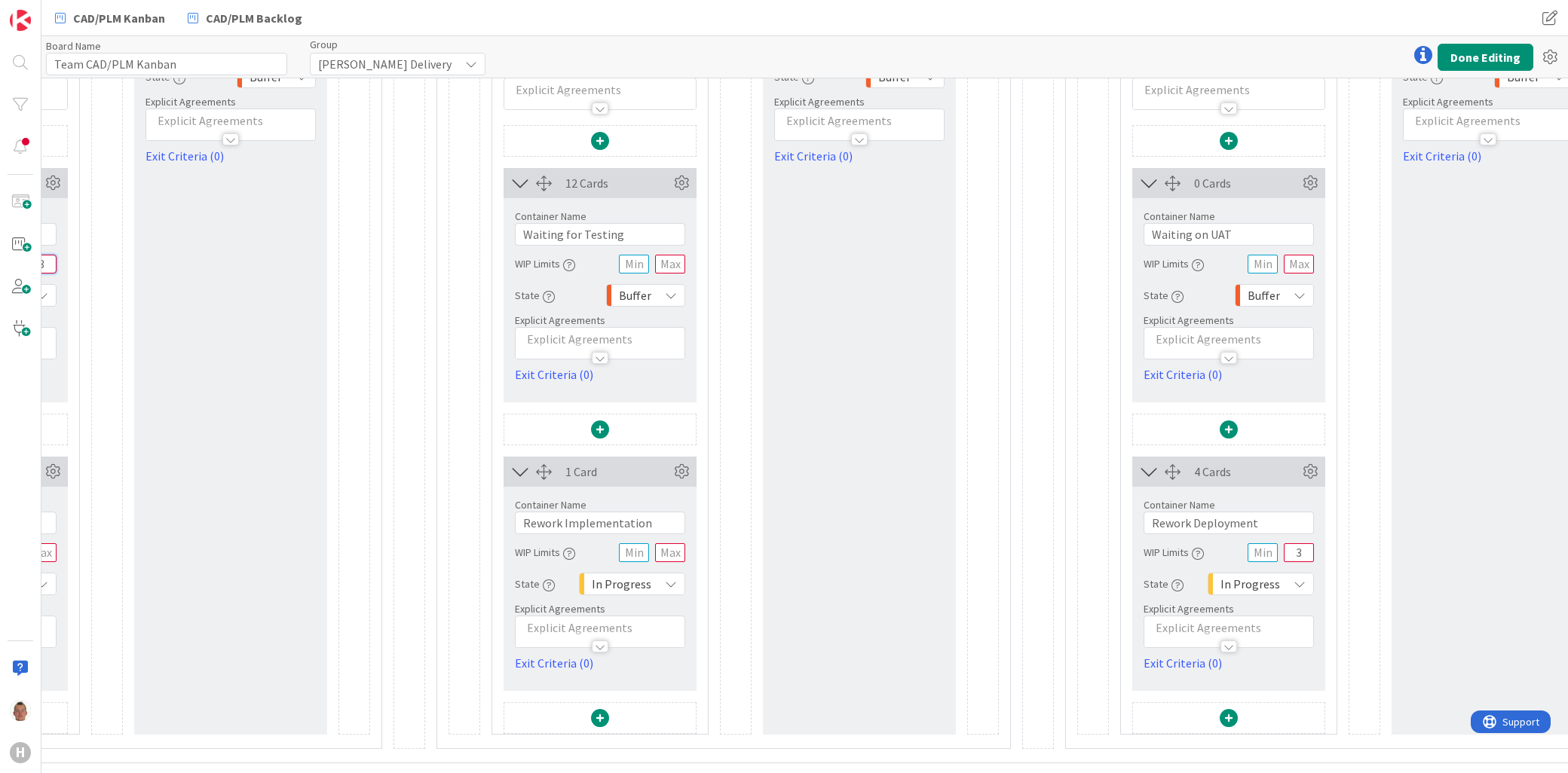
type input "3"
click at [681, 552] on input "text" at bounding box center [670, 552] width 30 height 19
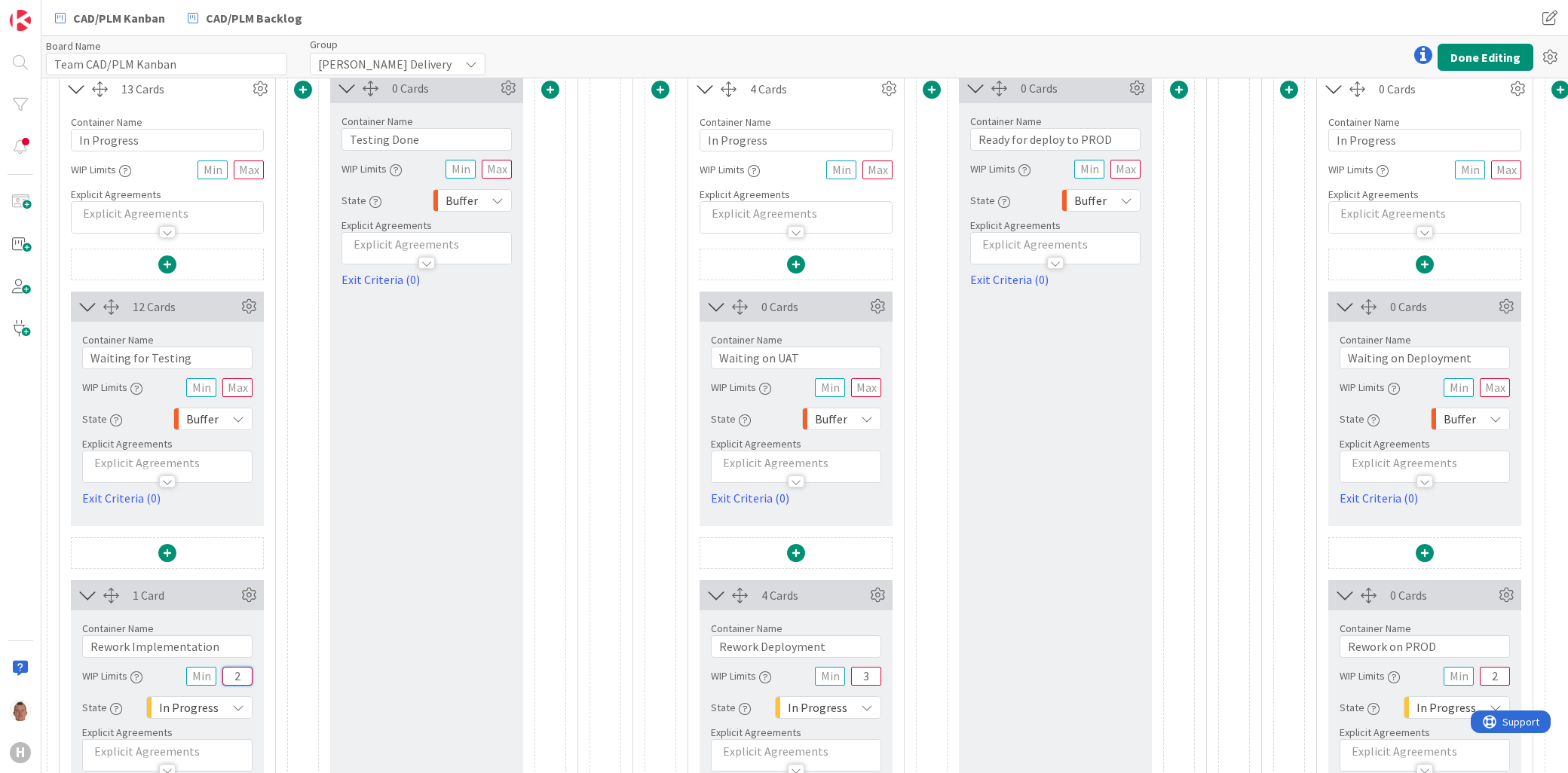
scroll to position [1841, 2536]
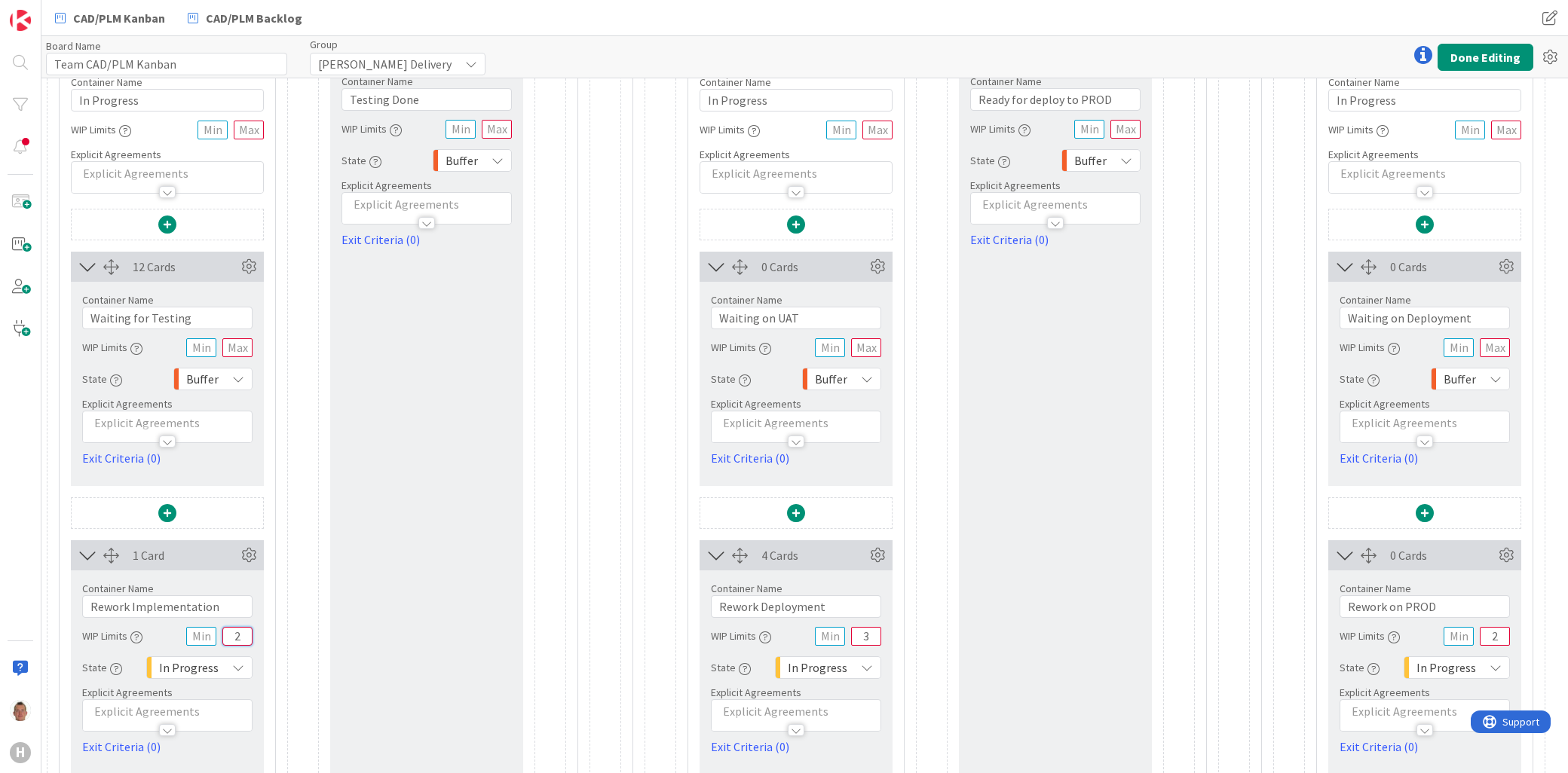
type input "2"
click at [868, 639] on input "3" at bounding box center [866, 636] width 30 height 19
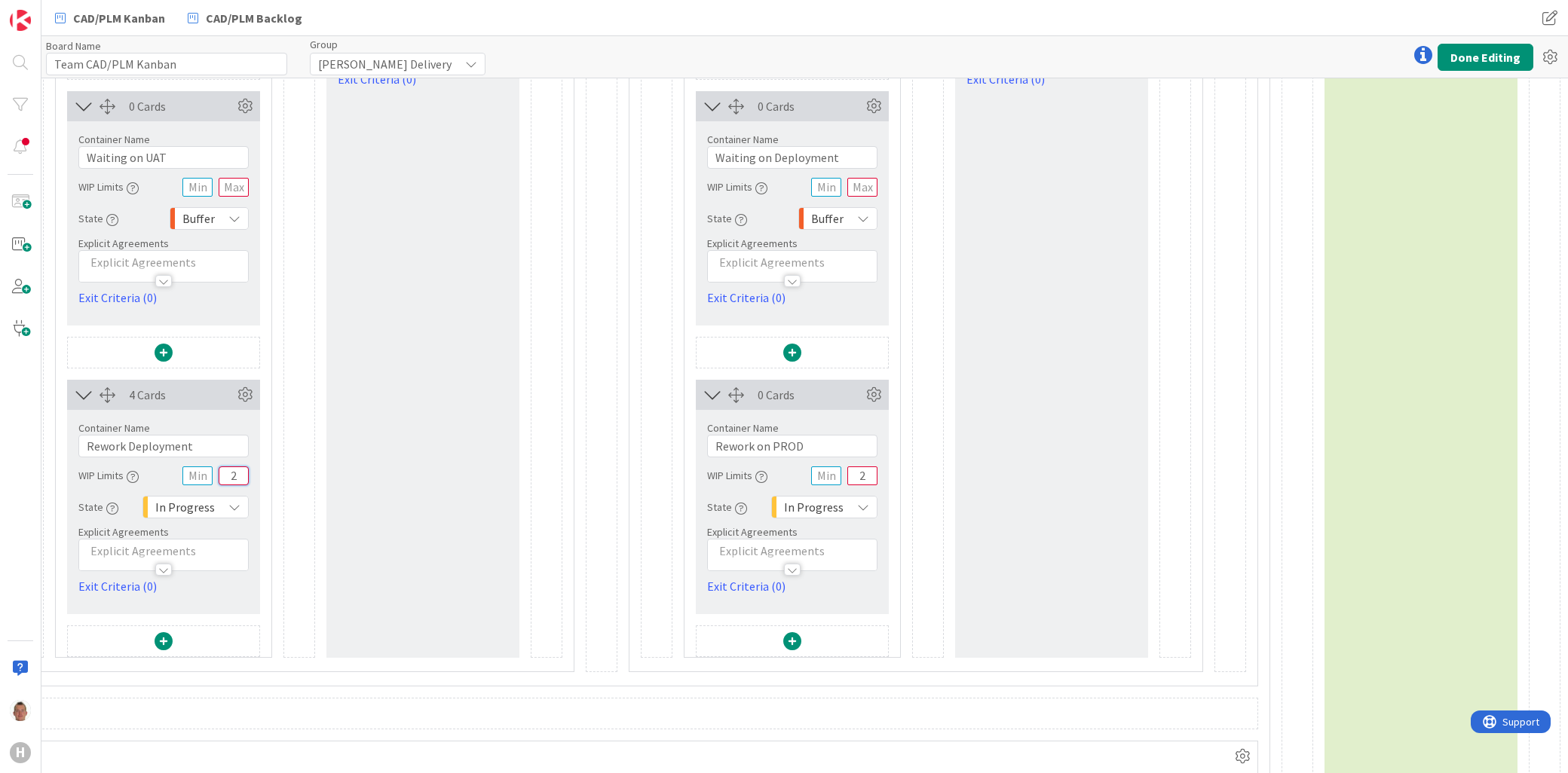
scroll to position [2009, 3183]
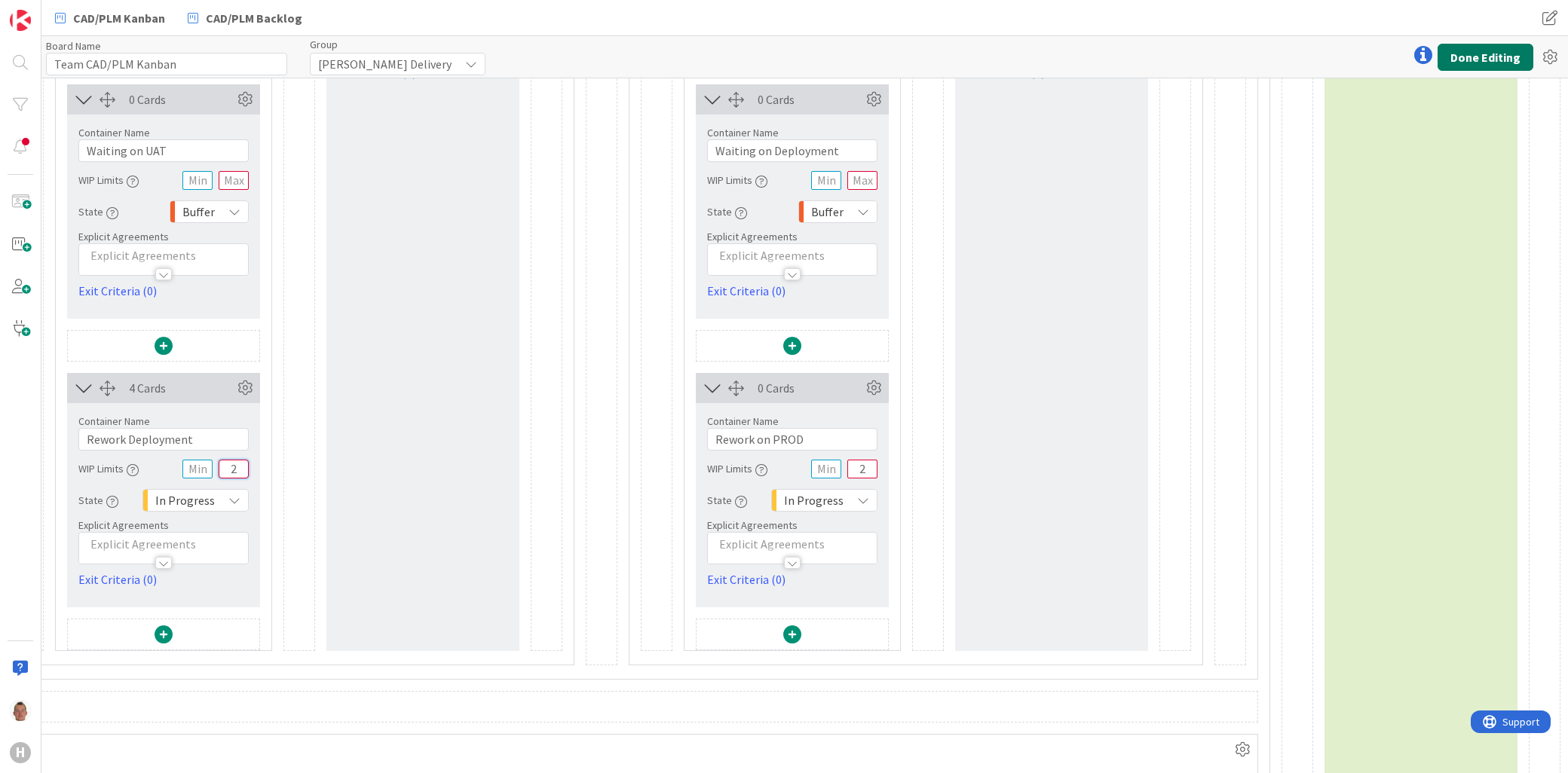
type input "2"
click at [1479, 53] on button "Done Editing" at bounding box center [1486, 57] width 96 height 27
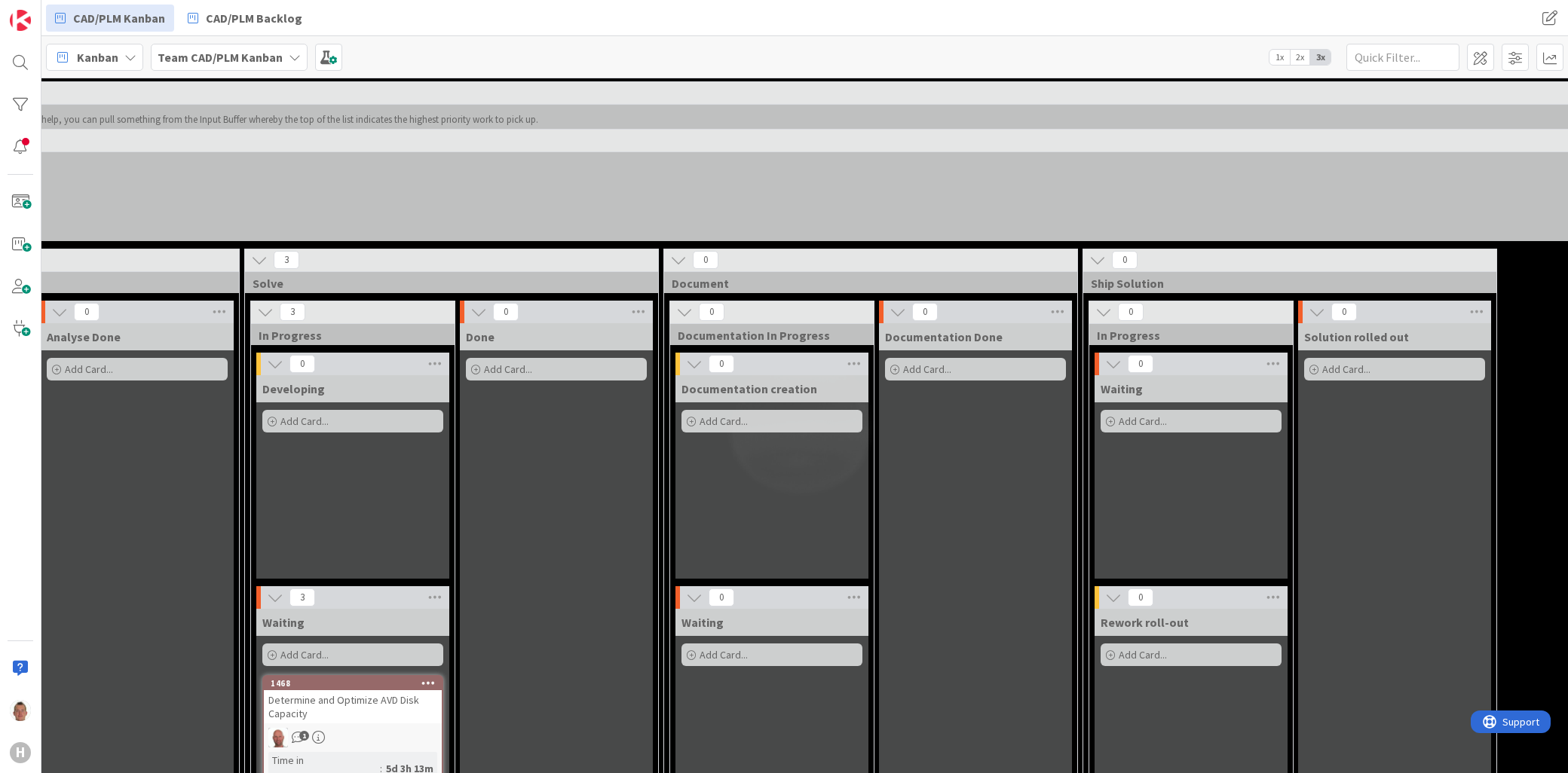
scroll to position [0, 629]
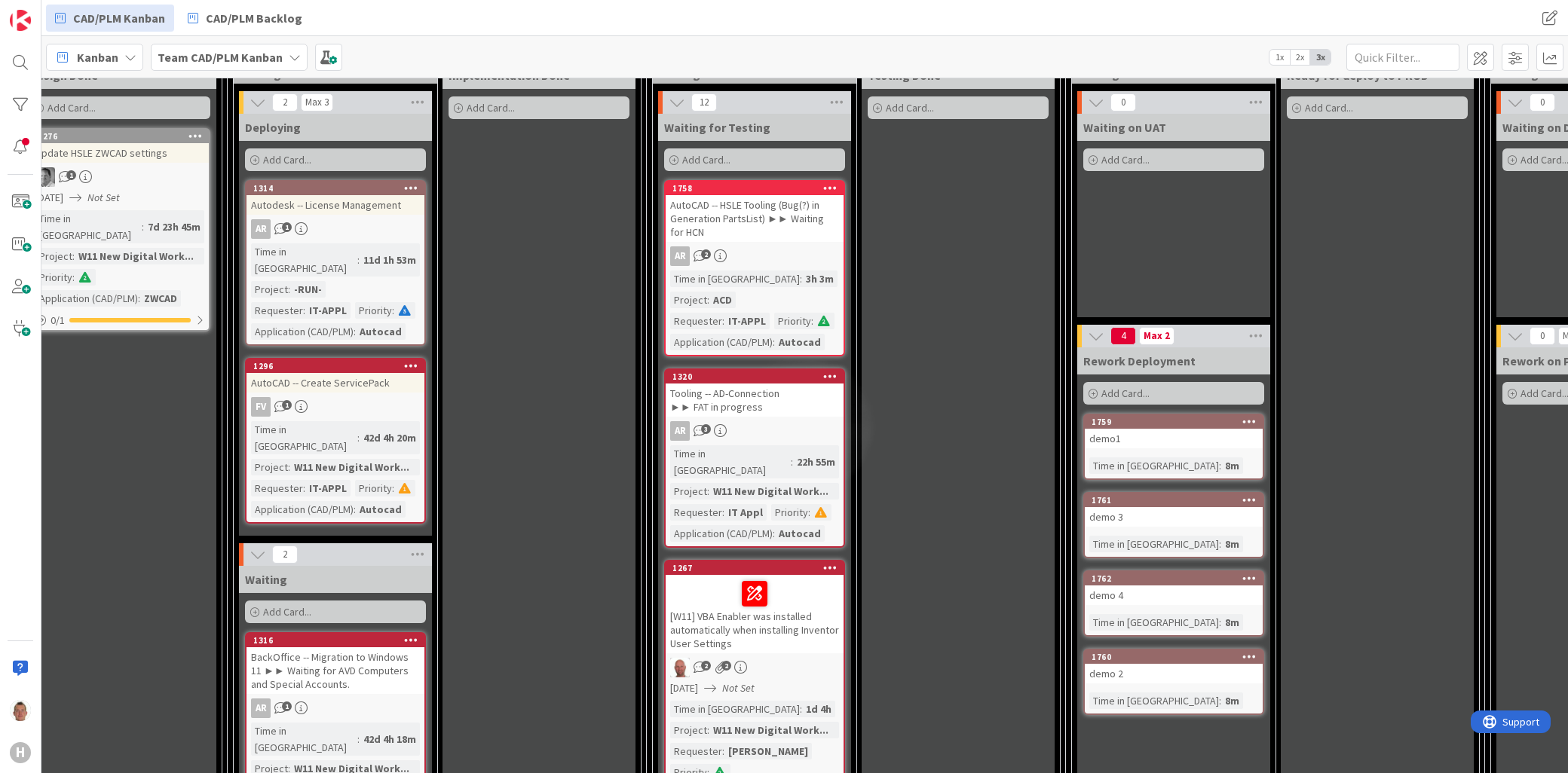
scroll to position [1339, 1066]
click at [1260, 325] on icon at bounding box center [1255, 336] width 19 height 23
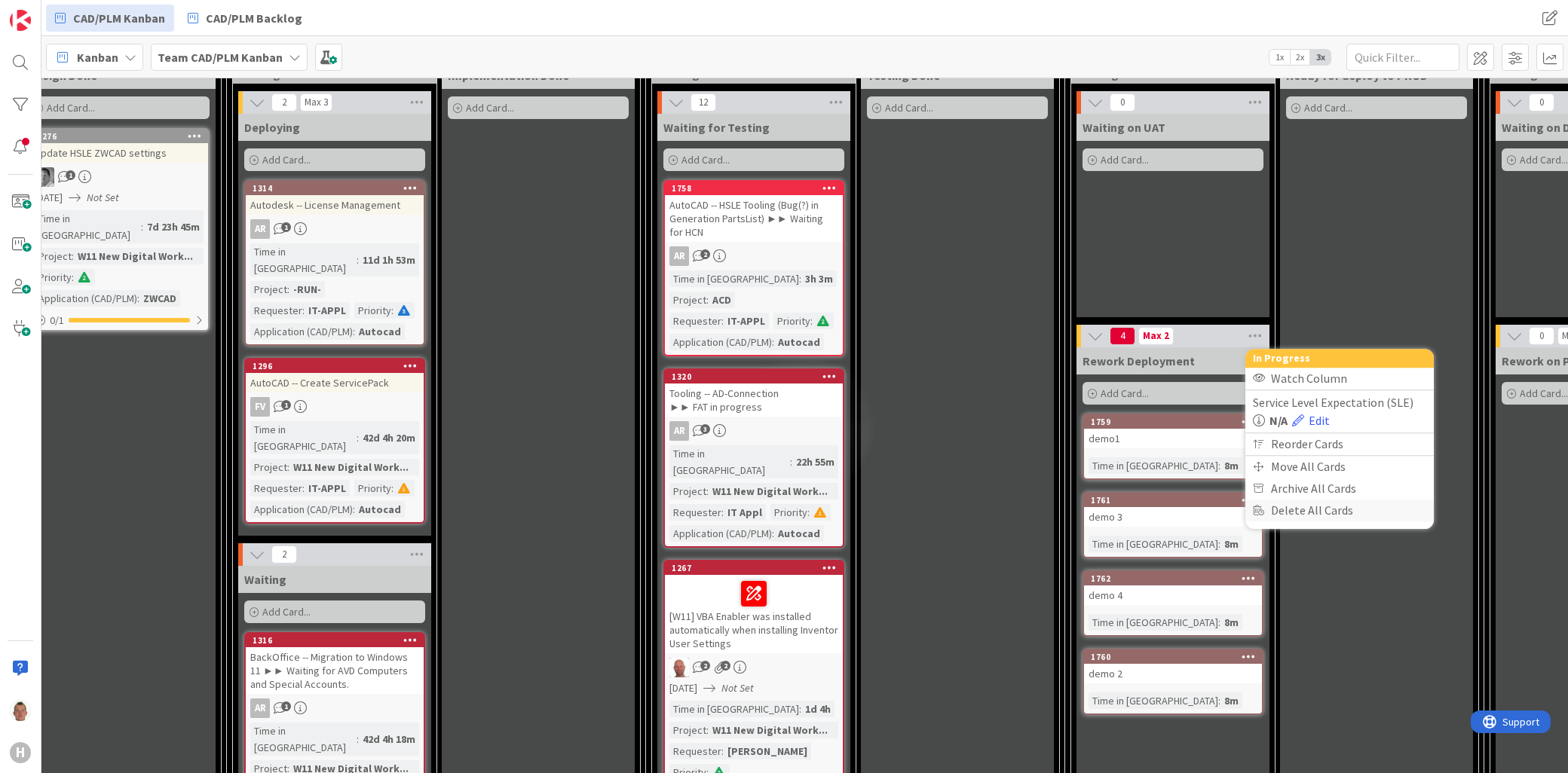
click at [1332, 500] on div "Delete All Cards" at bounding box center [1339, 510] width 188 height 22
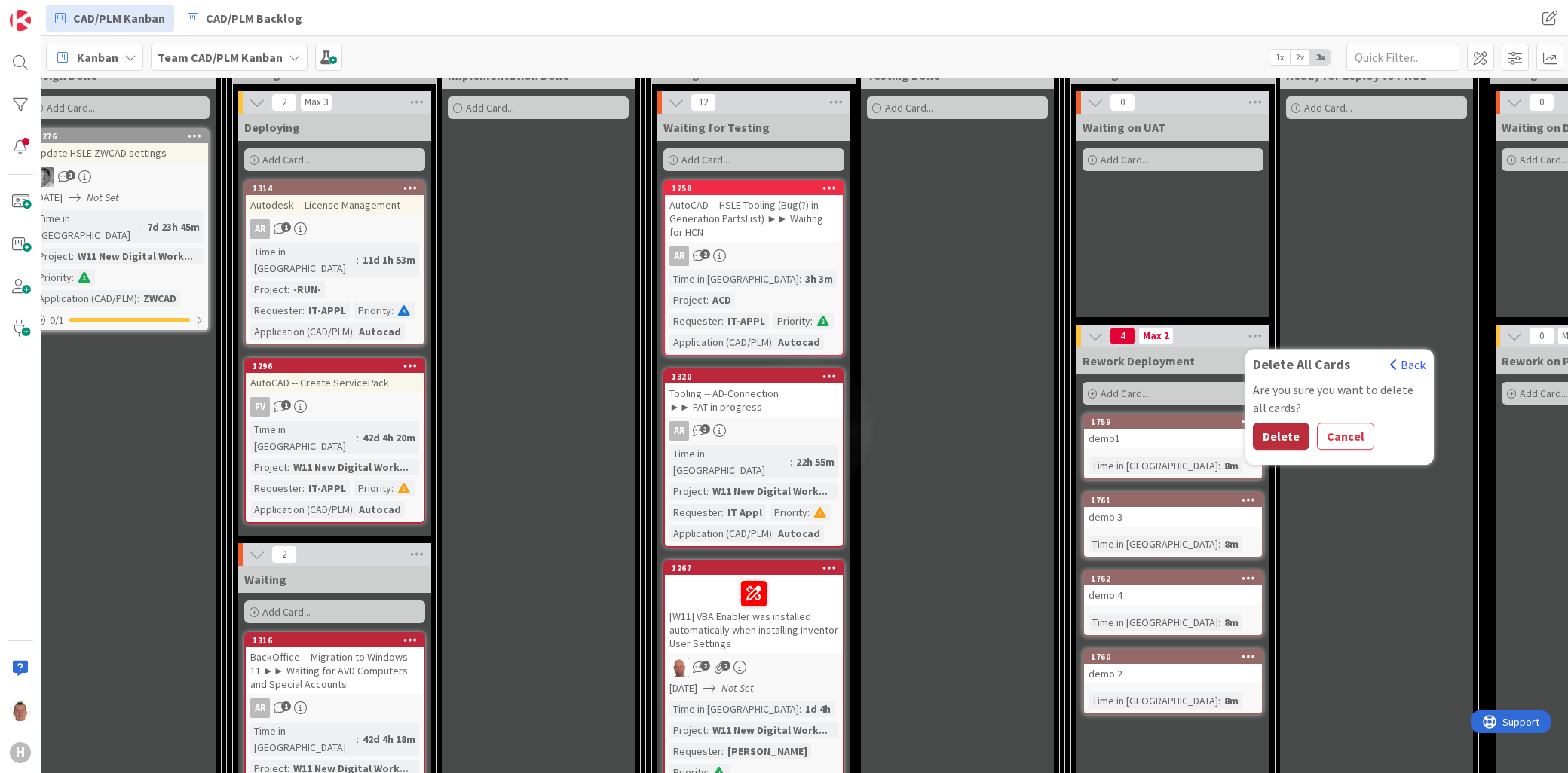
click at [1301, 423] on button "Delete" at bounding box center [1281, 436] width 57 height 27
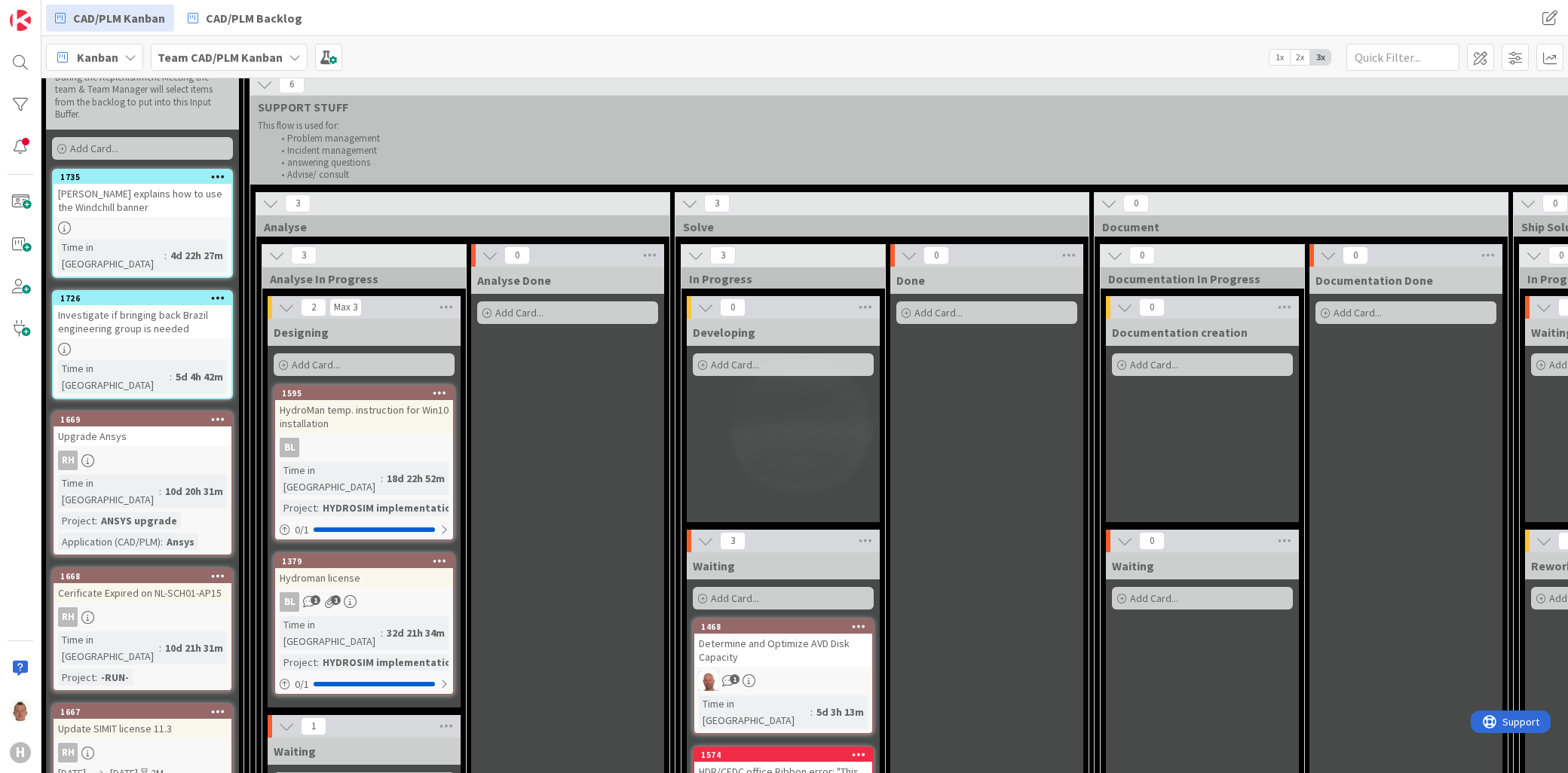
scroll to position [0, 198]
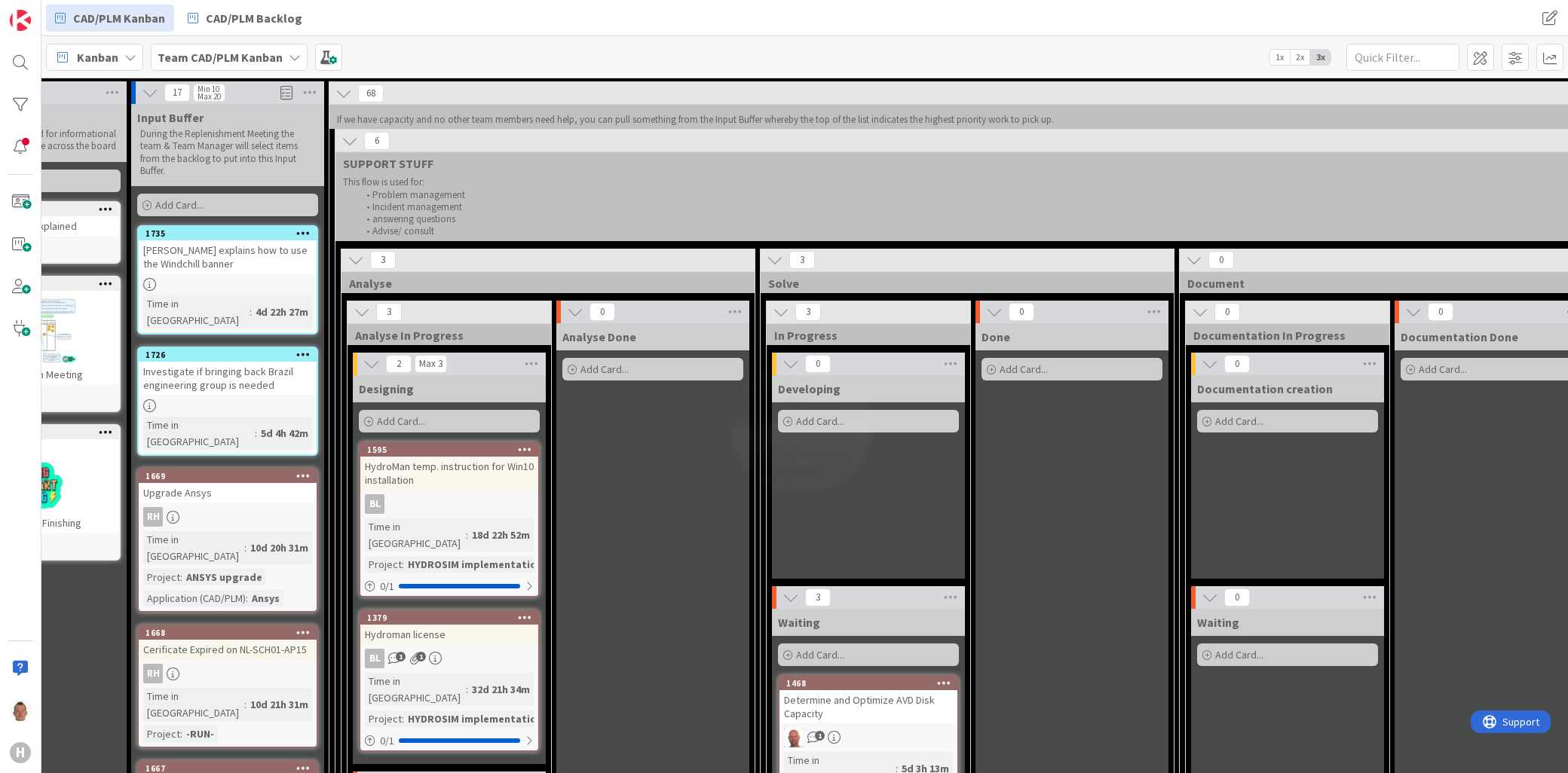
drag, startPoint x: 605, startPoint y: 502, endPoint x: 531, endPoint y: 513, distance: 74.8
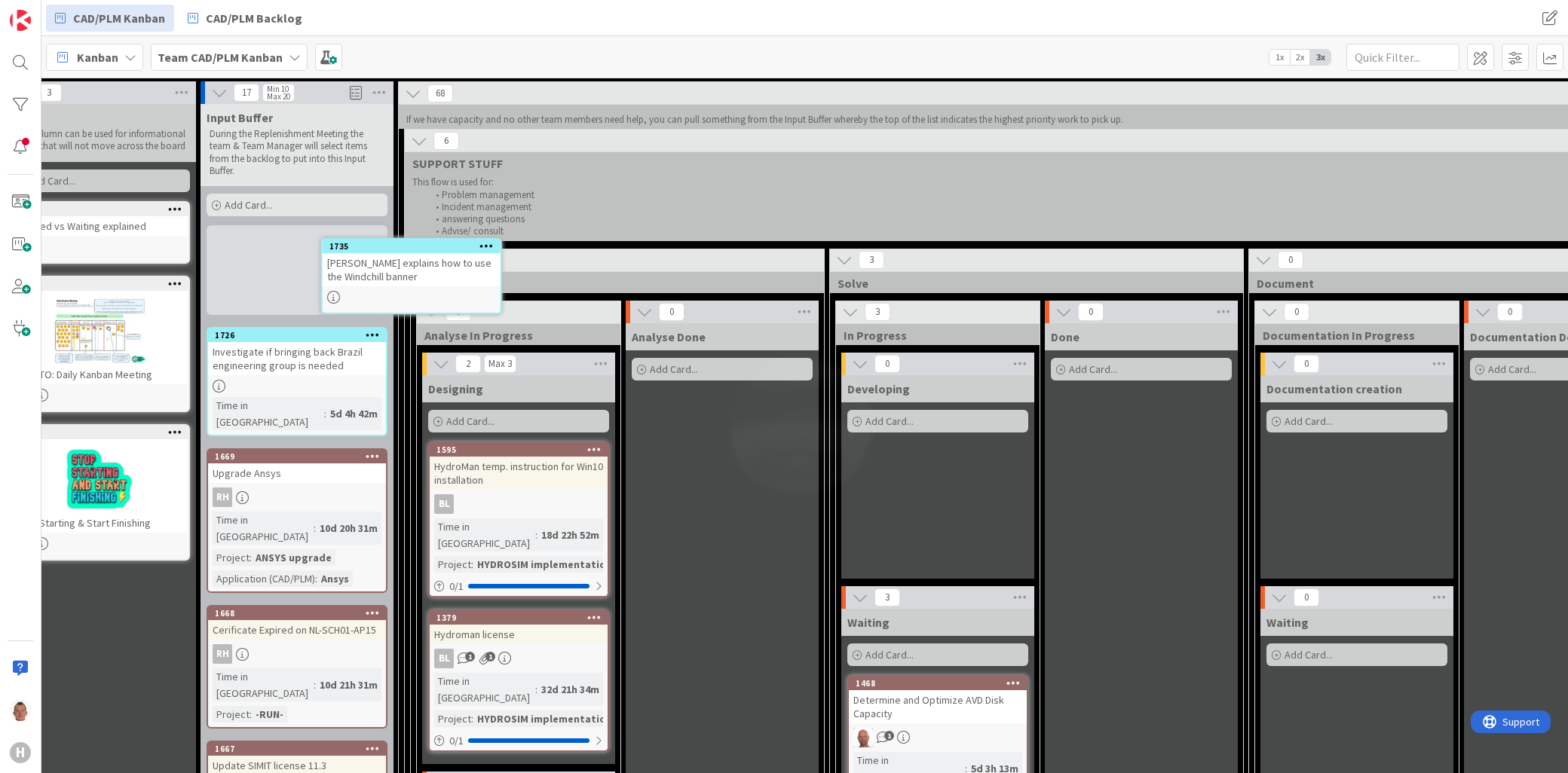
scroll to position [0, 35]
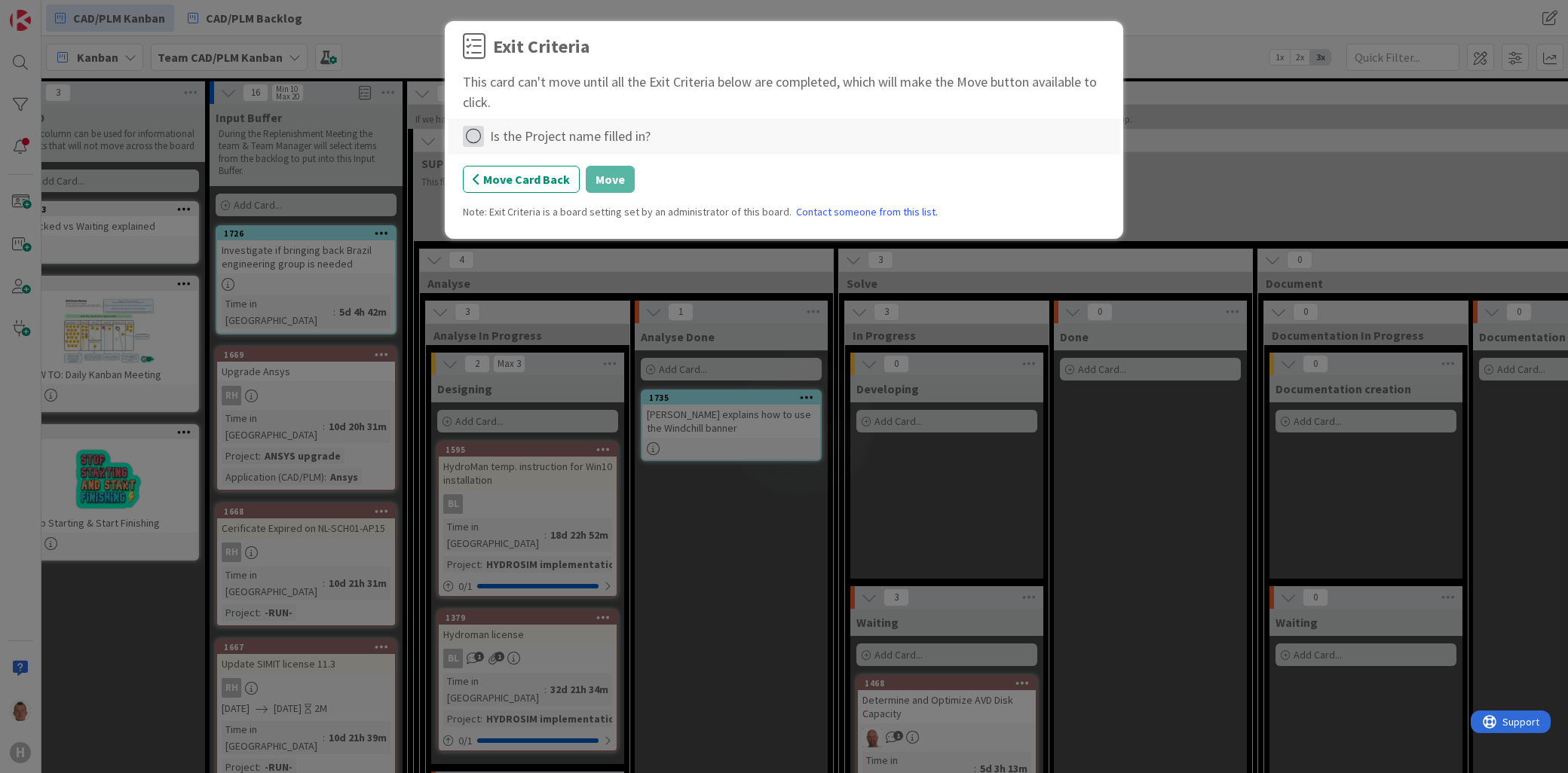
click at [476, 133] on icon at bounding box center [473, 136] width 21 height 21
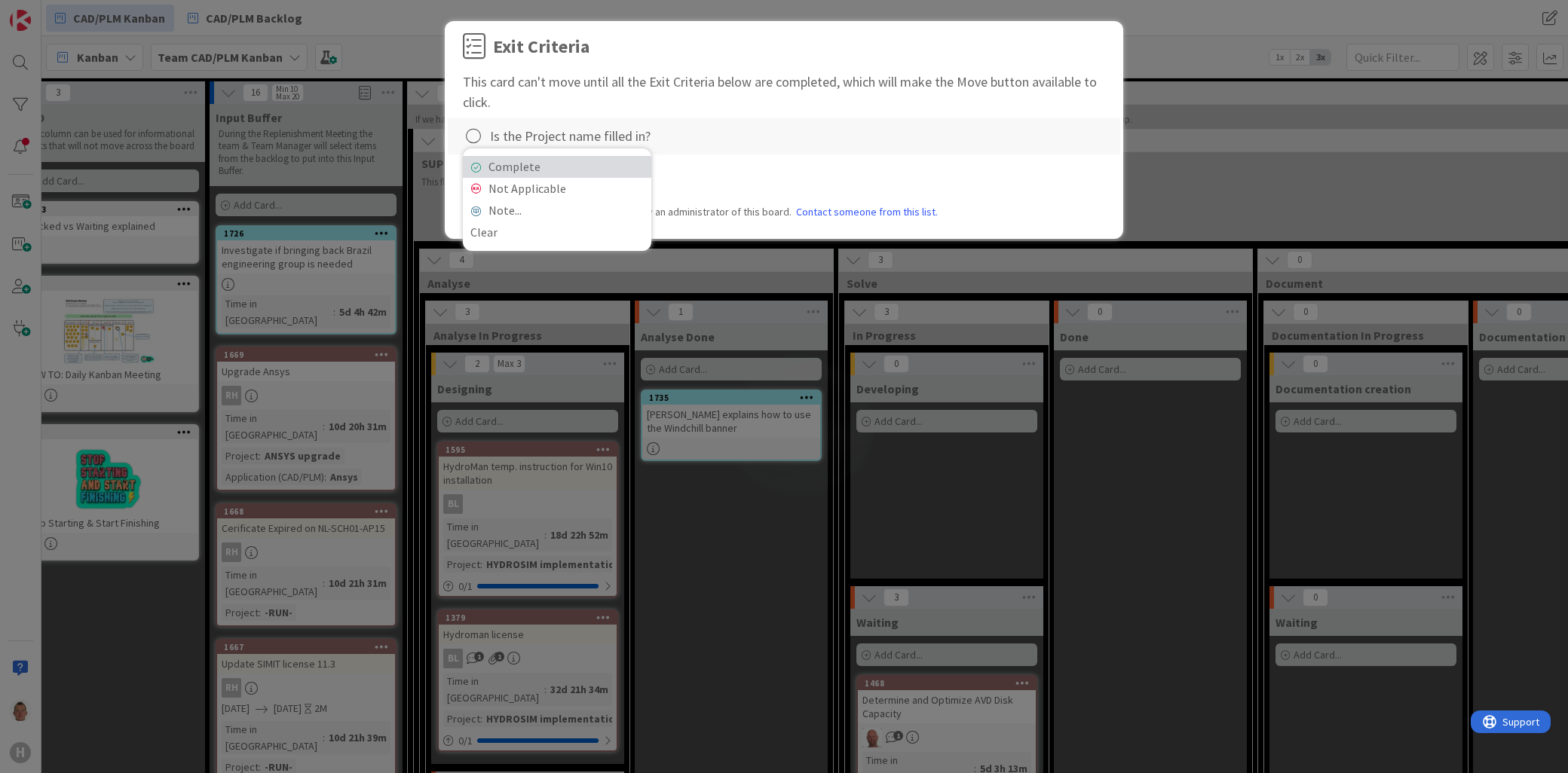
click at [573, 165] on link "Complete" at bounding box center [557, 166] width 188 height 22
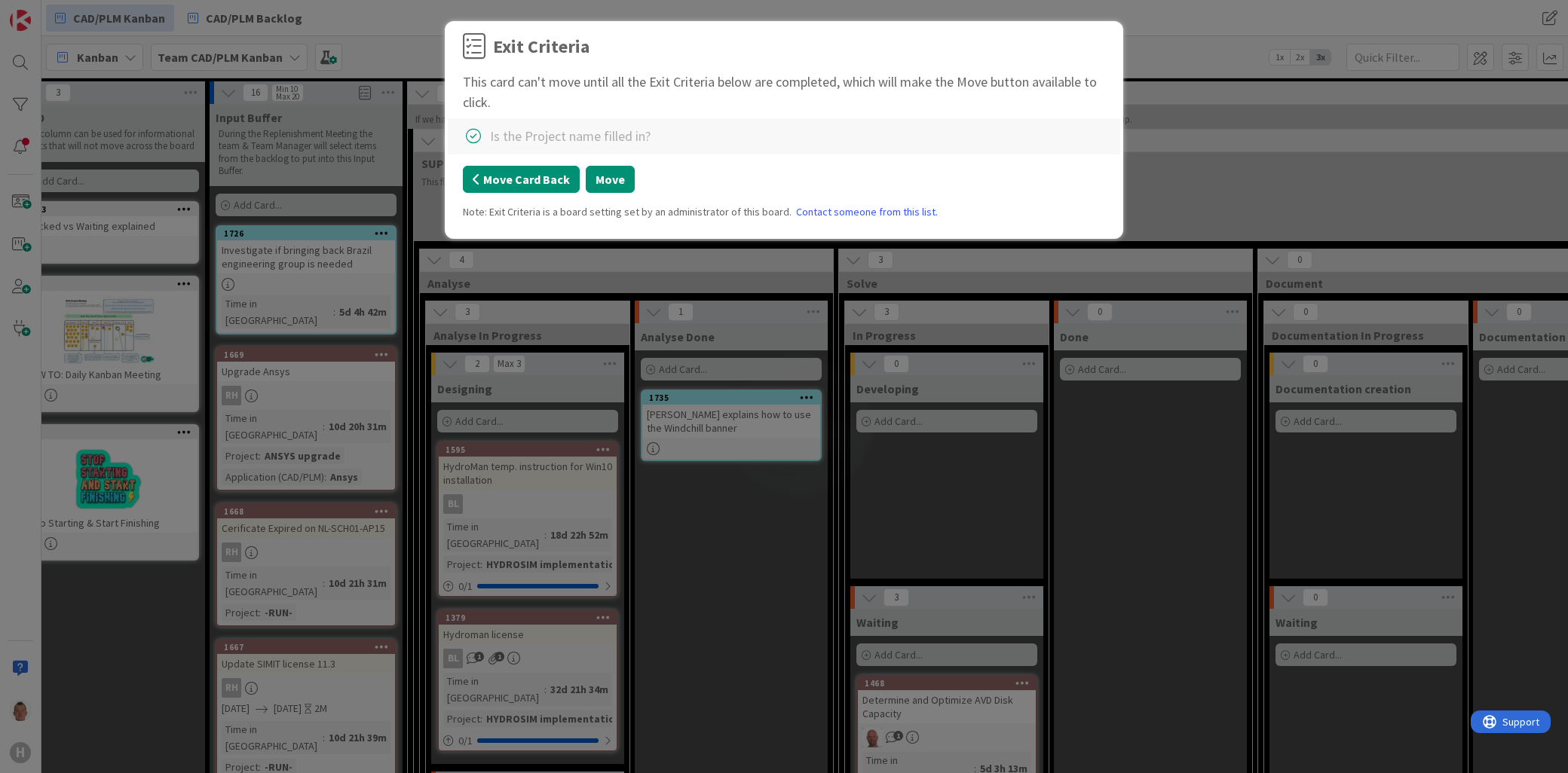
click at [517, 186] on button "Move Card Back" at bounding box center [521, 179] width 117 height 27
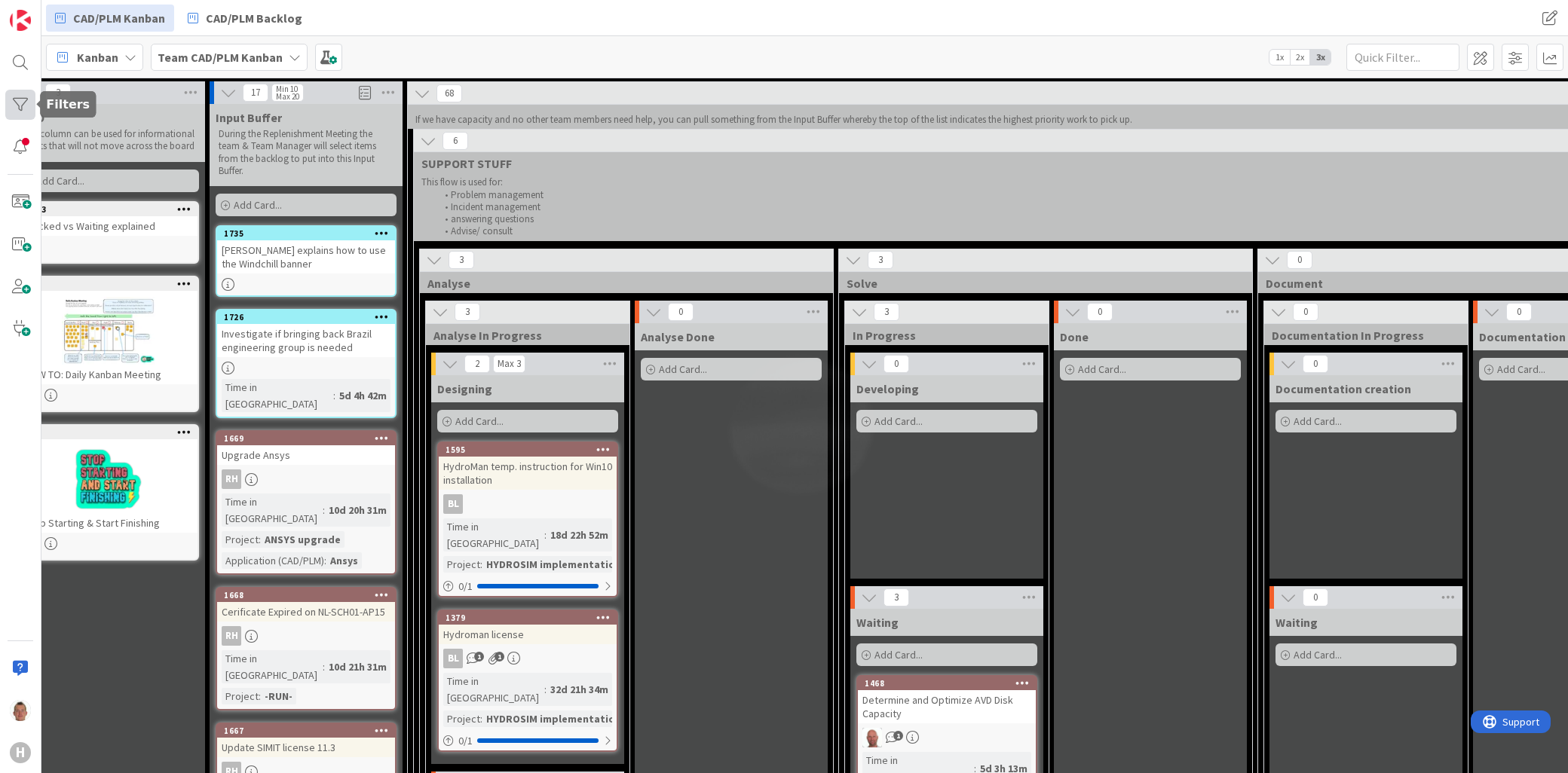
click at [34, 111] on div at bounding box center [20, 104] width 30 height 30
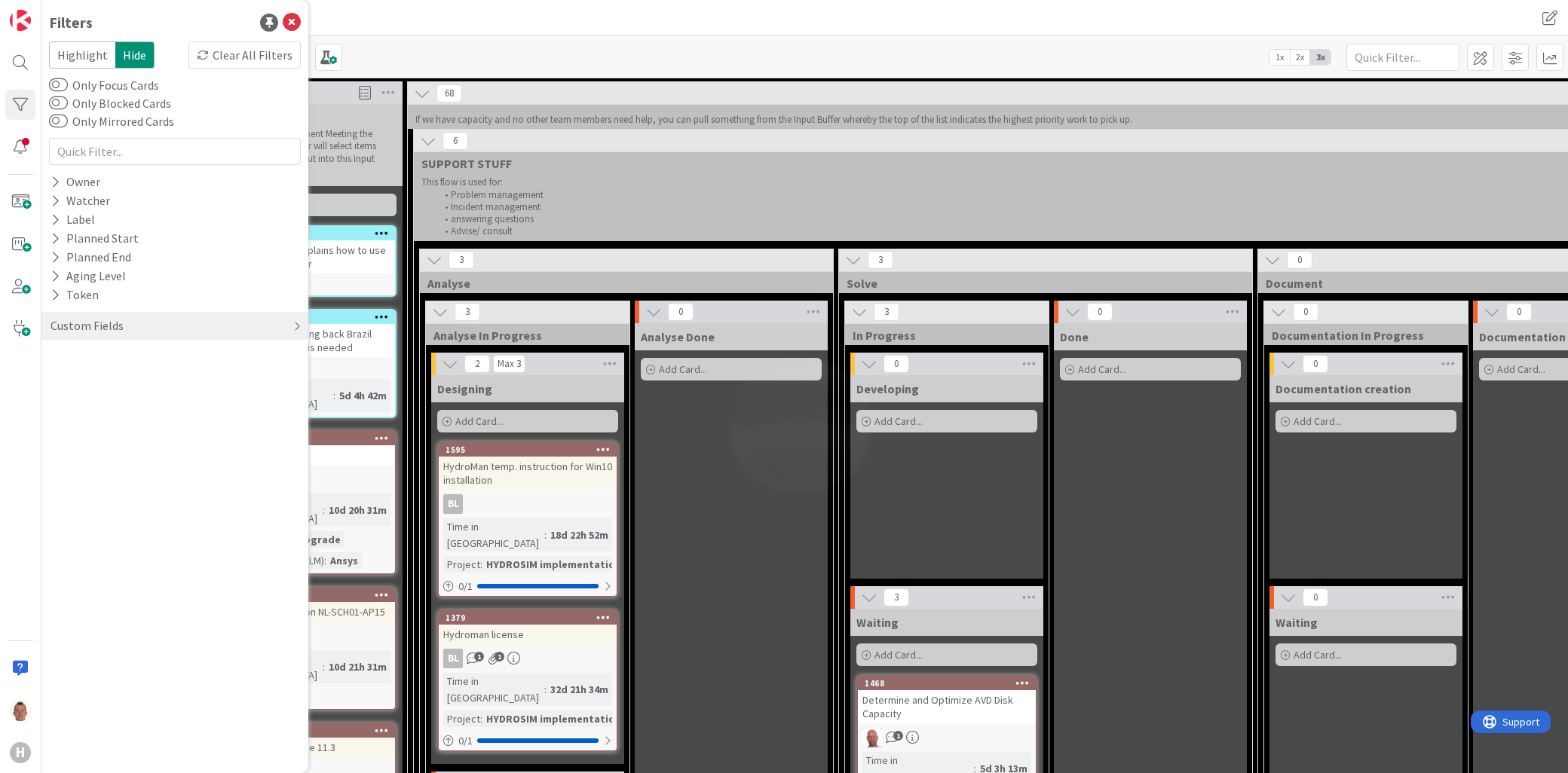
click at [129, 321] on div "Custom Fields" at bounding box center [175, 326] width 267 height 28
click at [120, 356] on div "Project" at bounding box center [175, 356] width 267 height 19
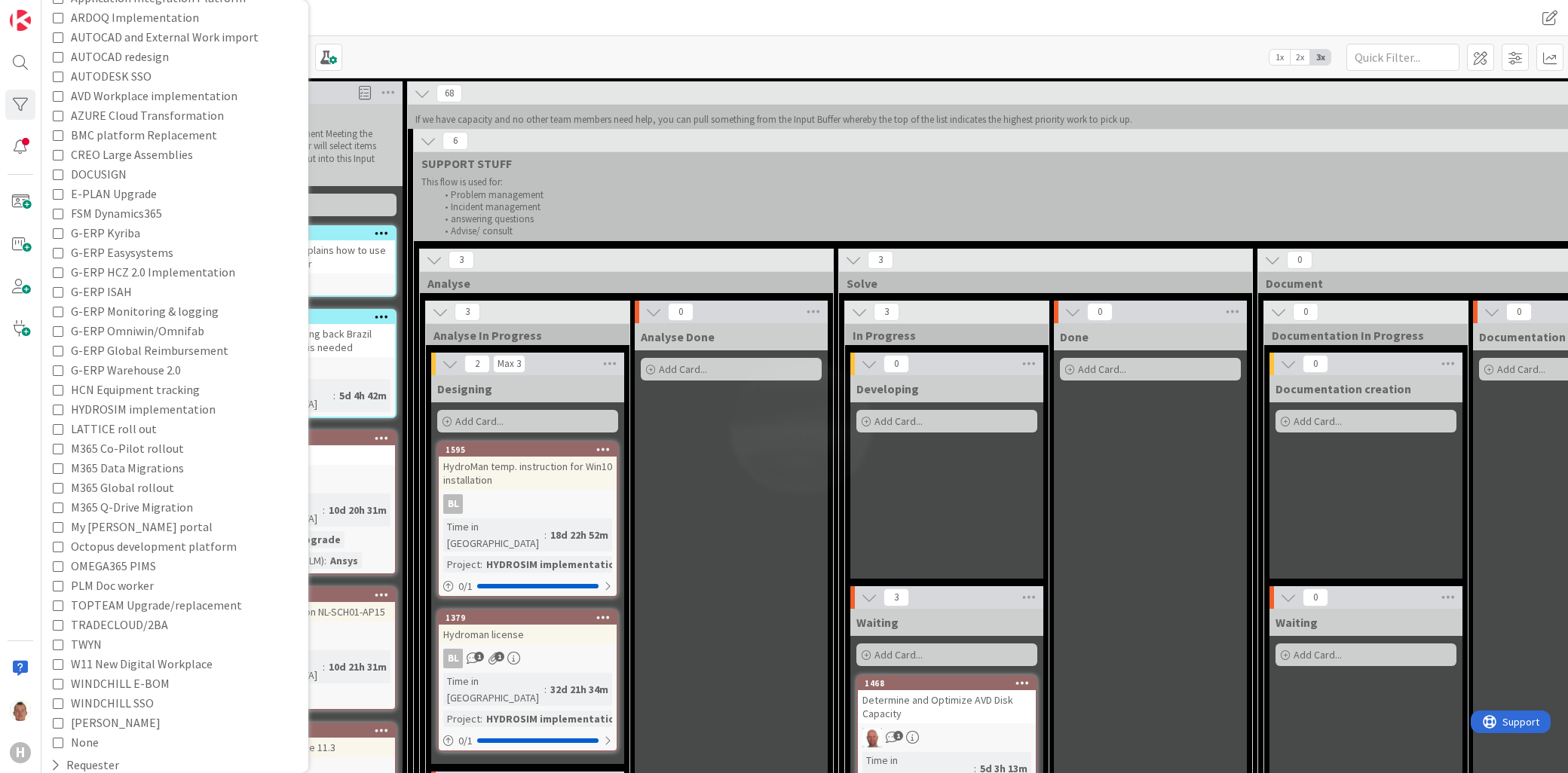
scroll to position [548, 0]
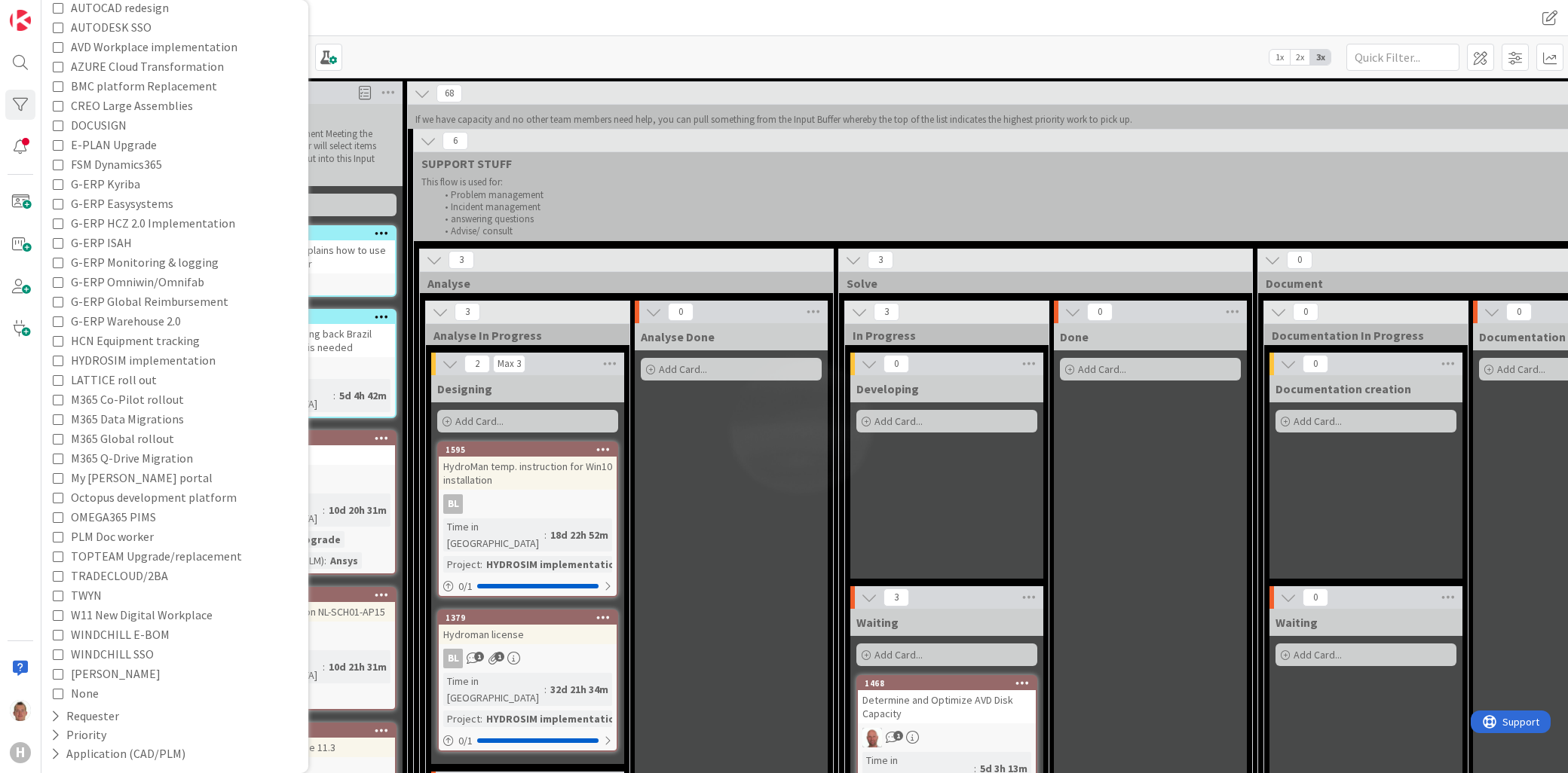
click at [96, 690] on span "None" at bounding box center [85, 693] width 28 height 19
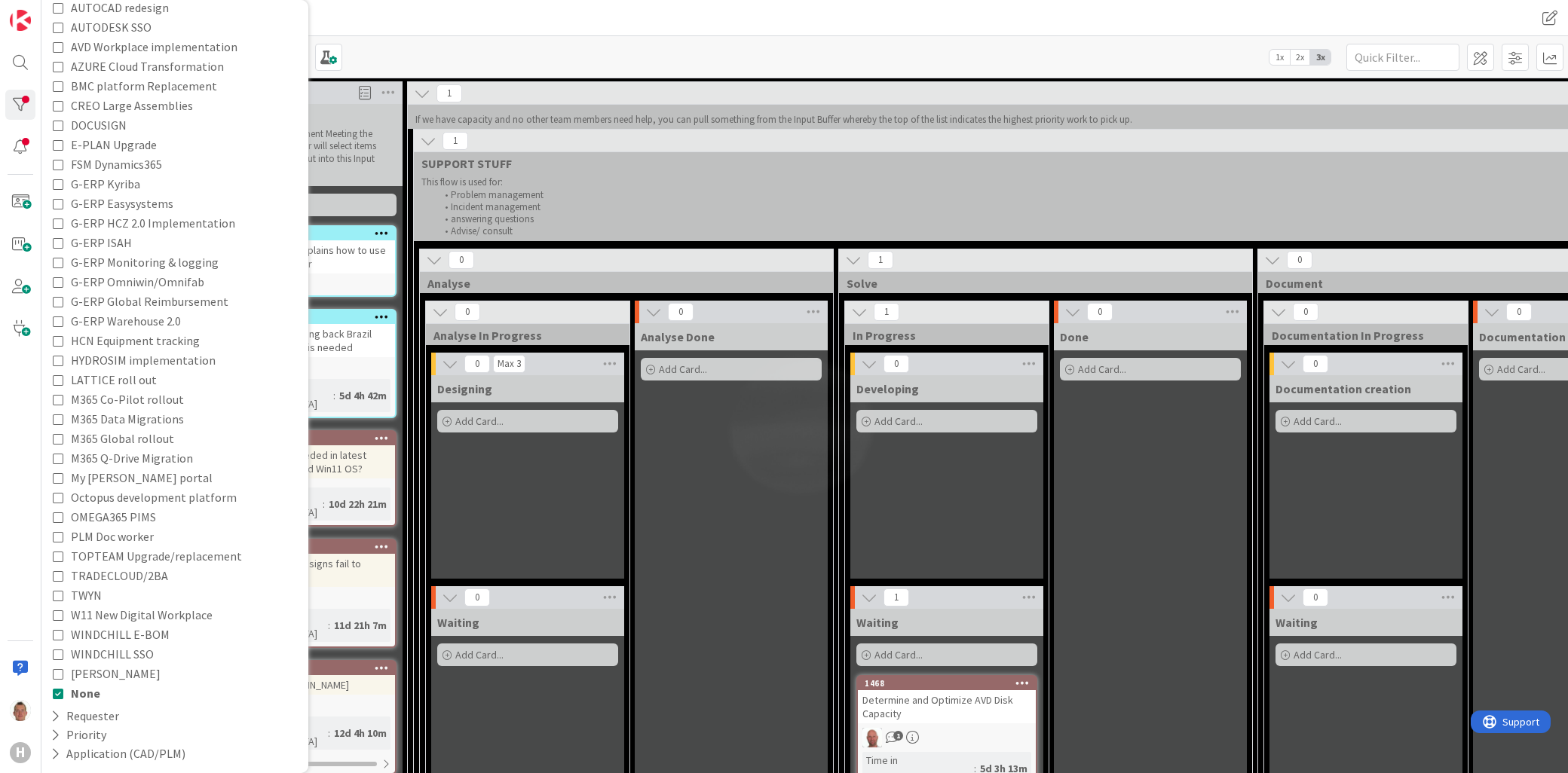
click at [747, 506] on div "Analyse Done Add Card..." at bounding box center [731, 571] width 193 height 497
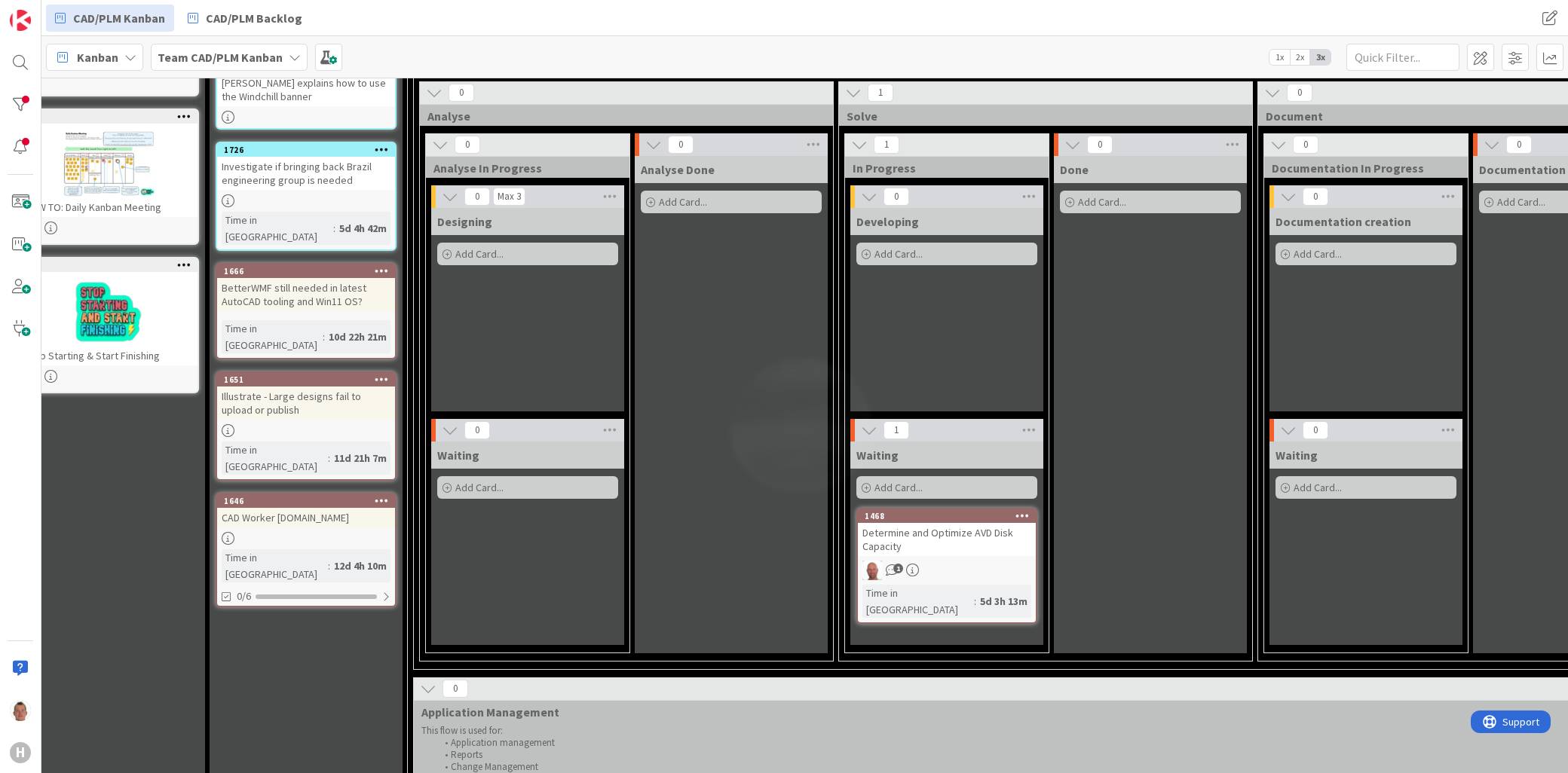
scroll to position [84, 35]
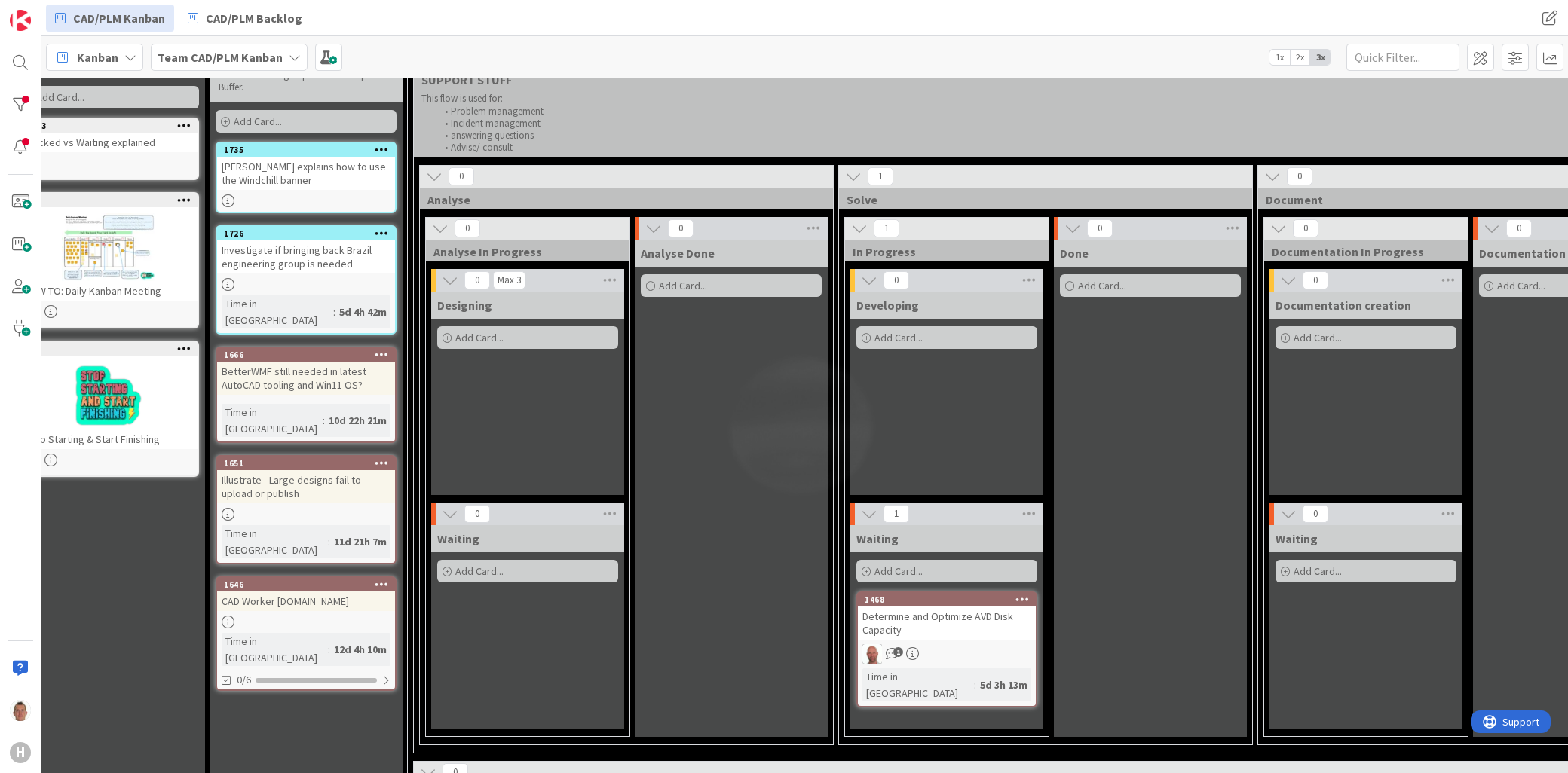
click at [359, 179] on div "[PERSON_NAME] explains how to use the Windchill banner" at bounding box center [305, 172] width 178 height 33
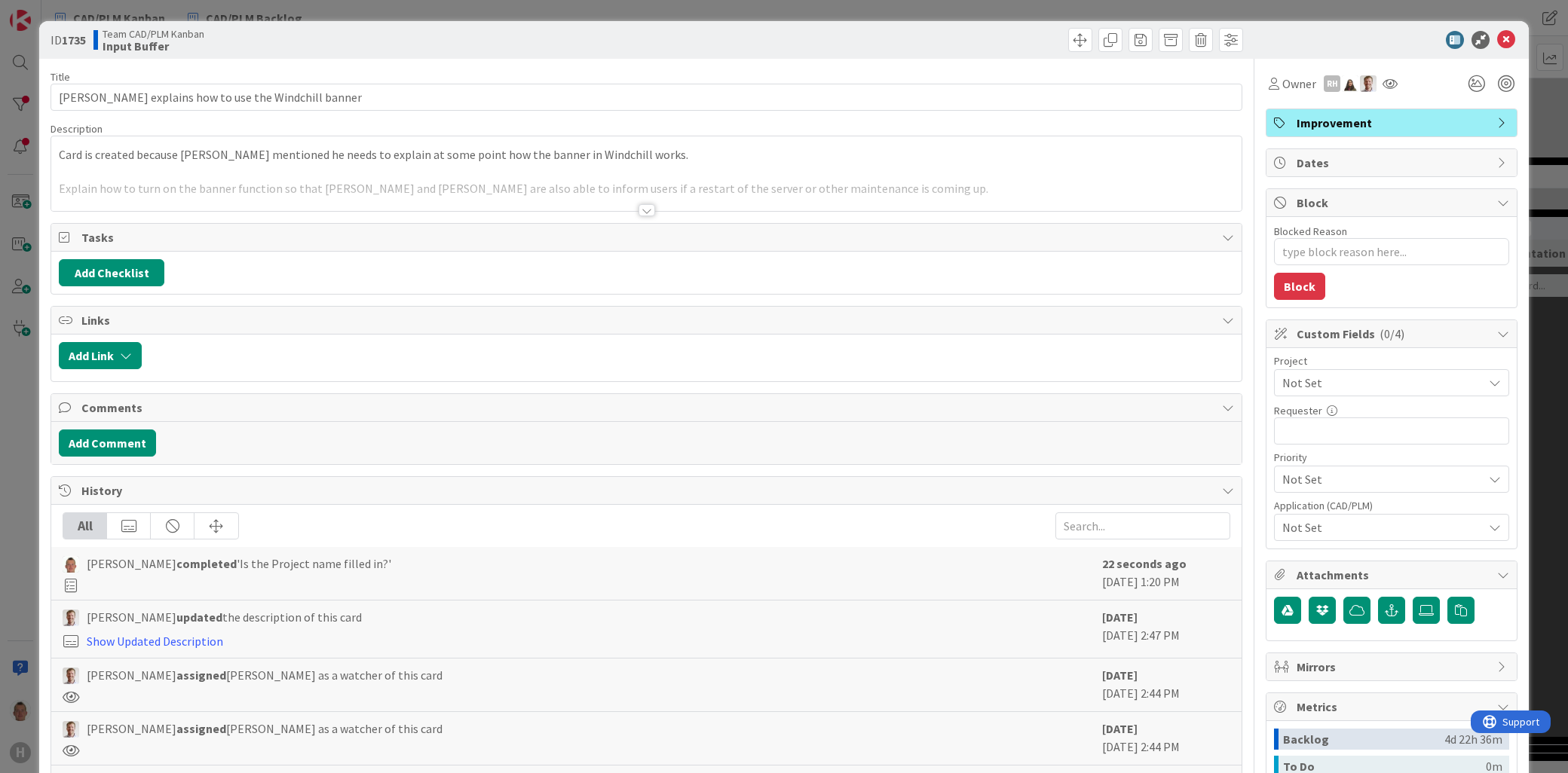
click at [1290, 379] on span "Not Set" at bounding box center [1379, 383] width 193 height 21
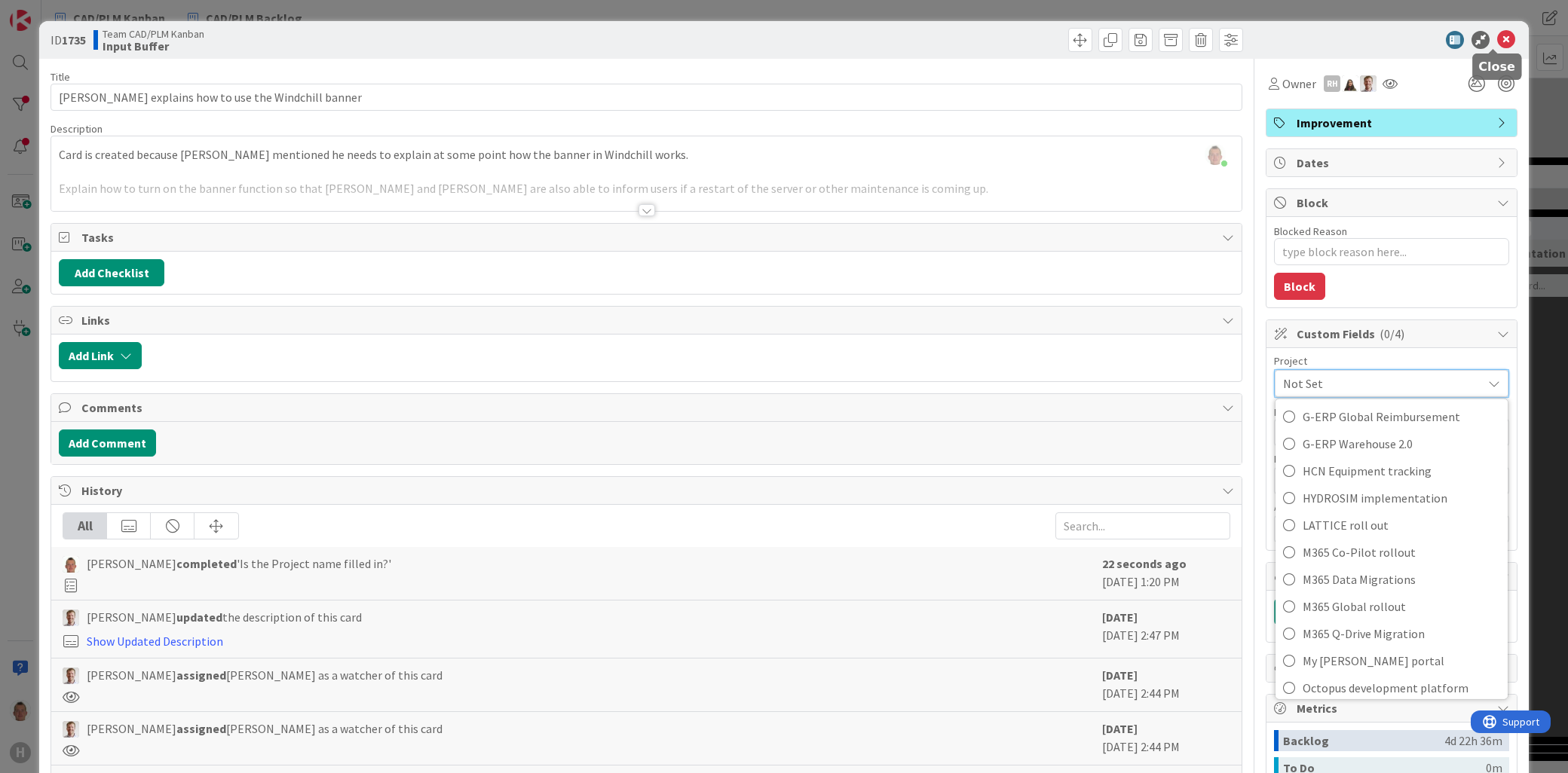
click at [1502, 38] on icon at bounding box center [1506, 40] width 18 height 18
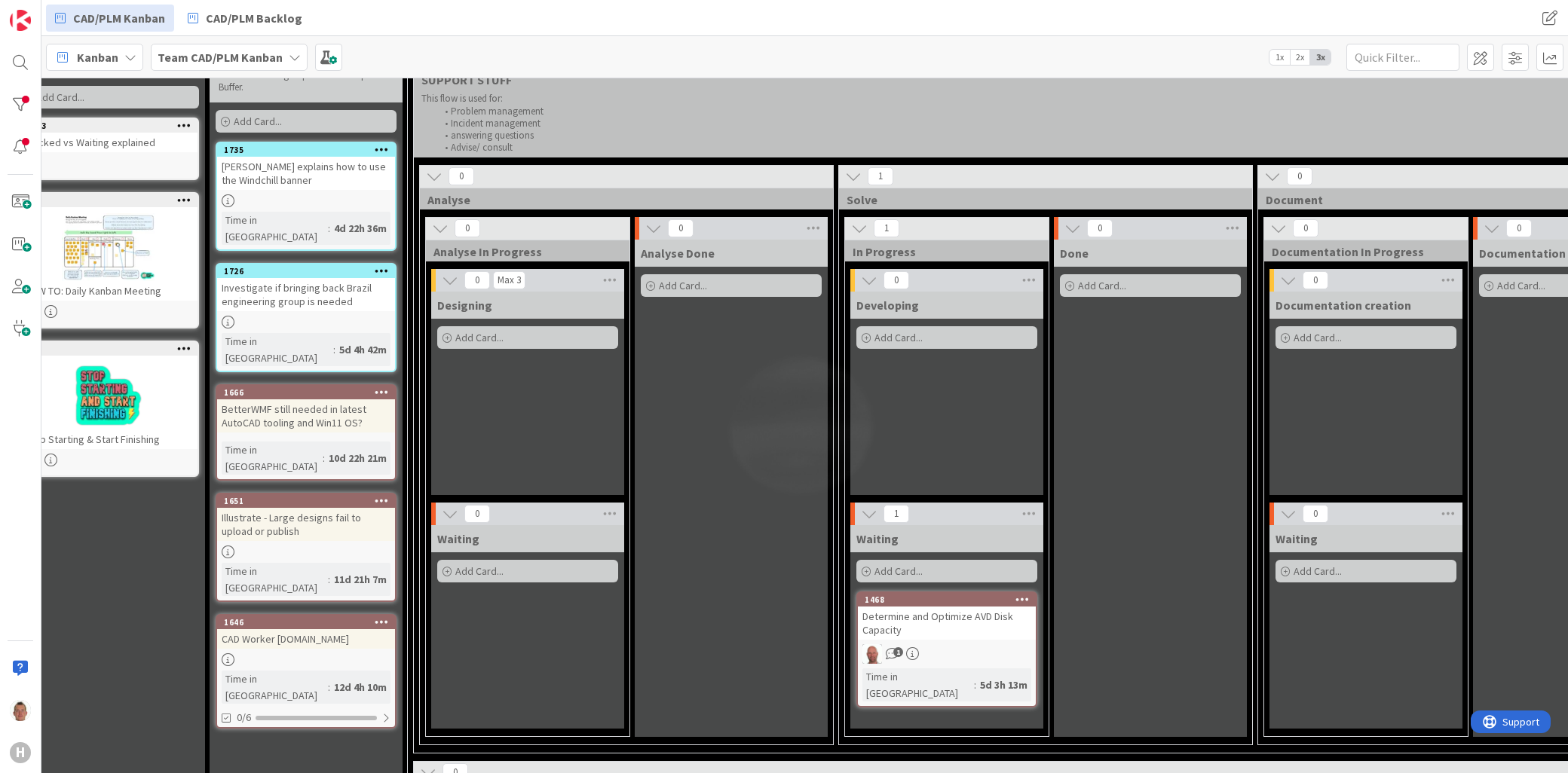
click at [276, 174] on div "[PERSON_NAME] explains how to use the Windchill banner" at bounding box center [305, 172] width 178 height 33
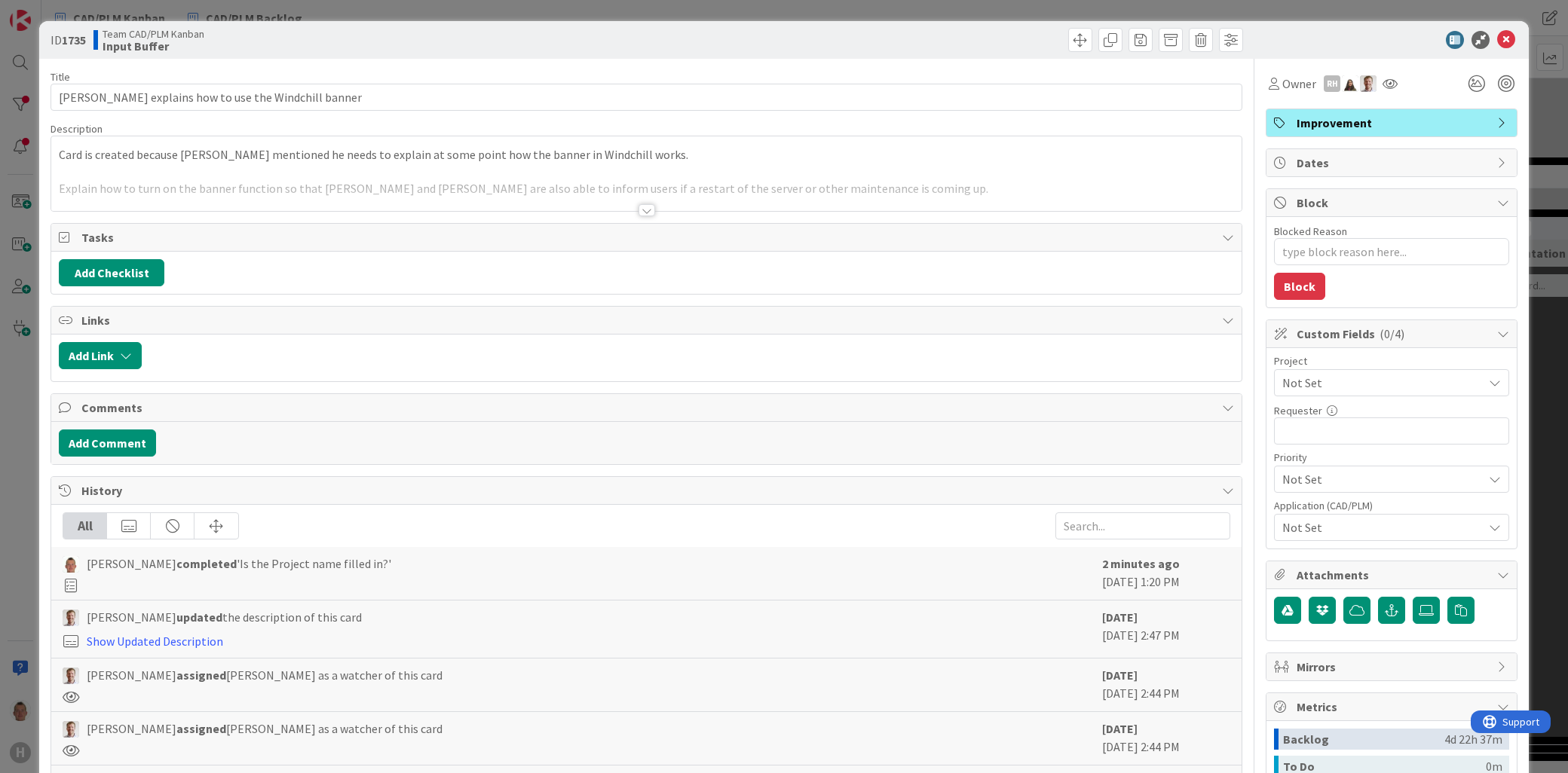
click at [1336, 387] on span "Not Set" at bounding box center [1379, 383] width 193 height 21
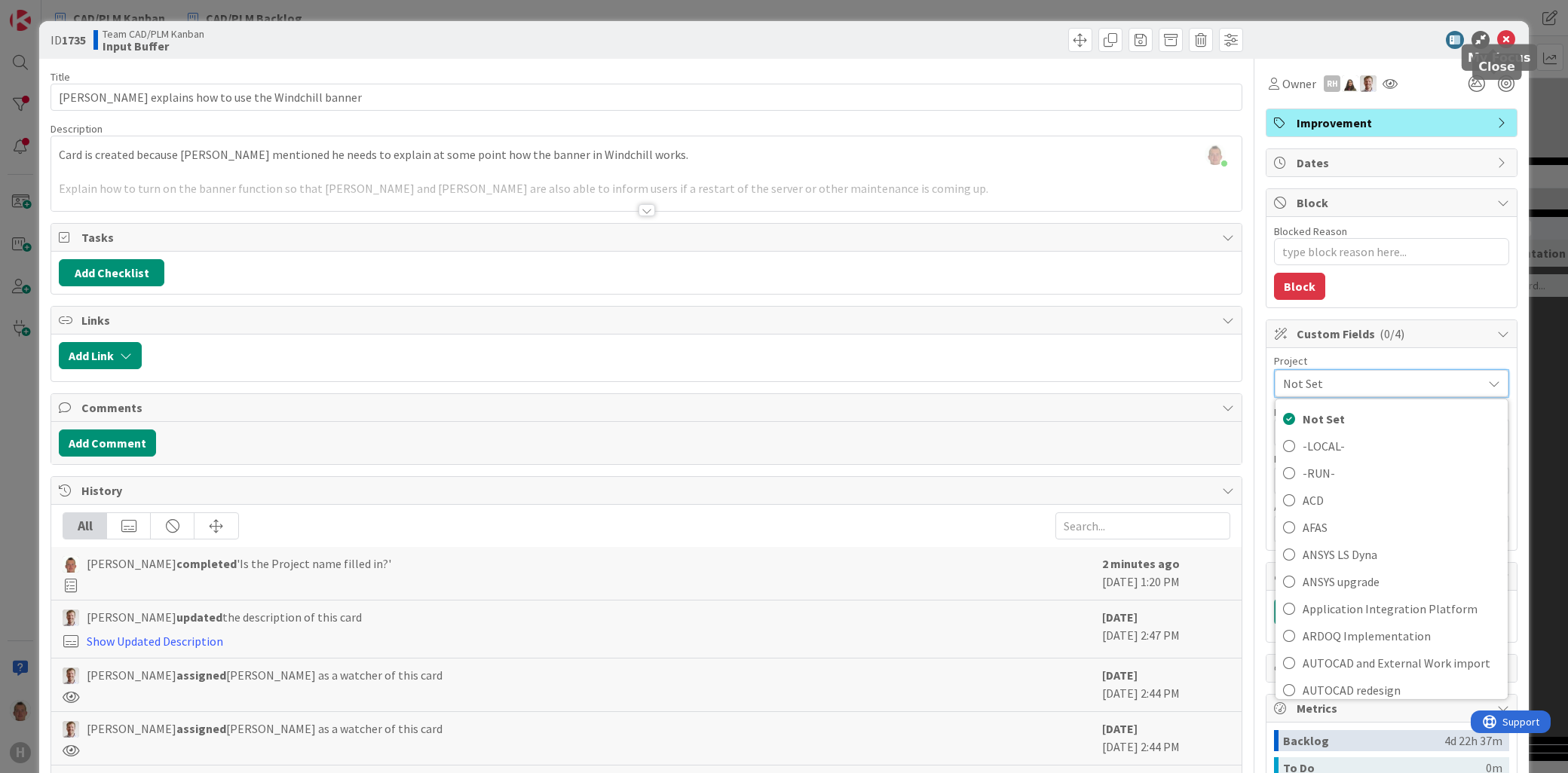
click at [1489, 27] on div "ID 1735 Team CAD/PLM Kanban Input Buffer" at bounding box center [783, 40] width 1489 height 38
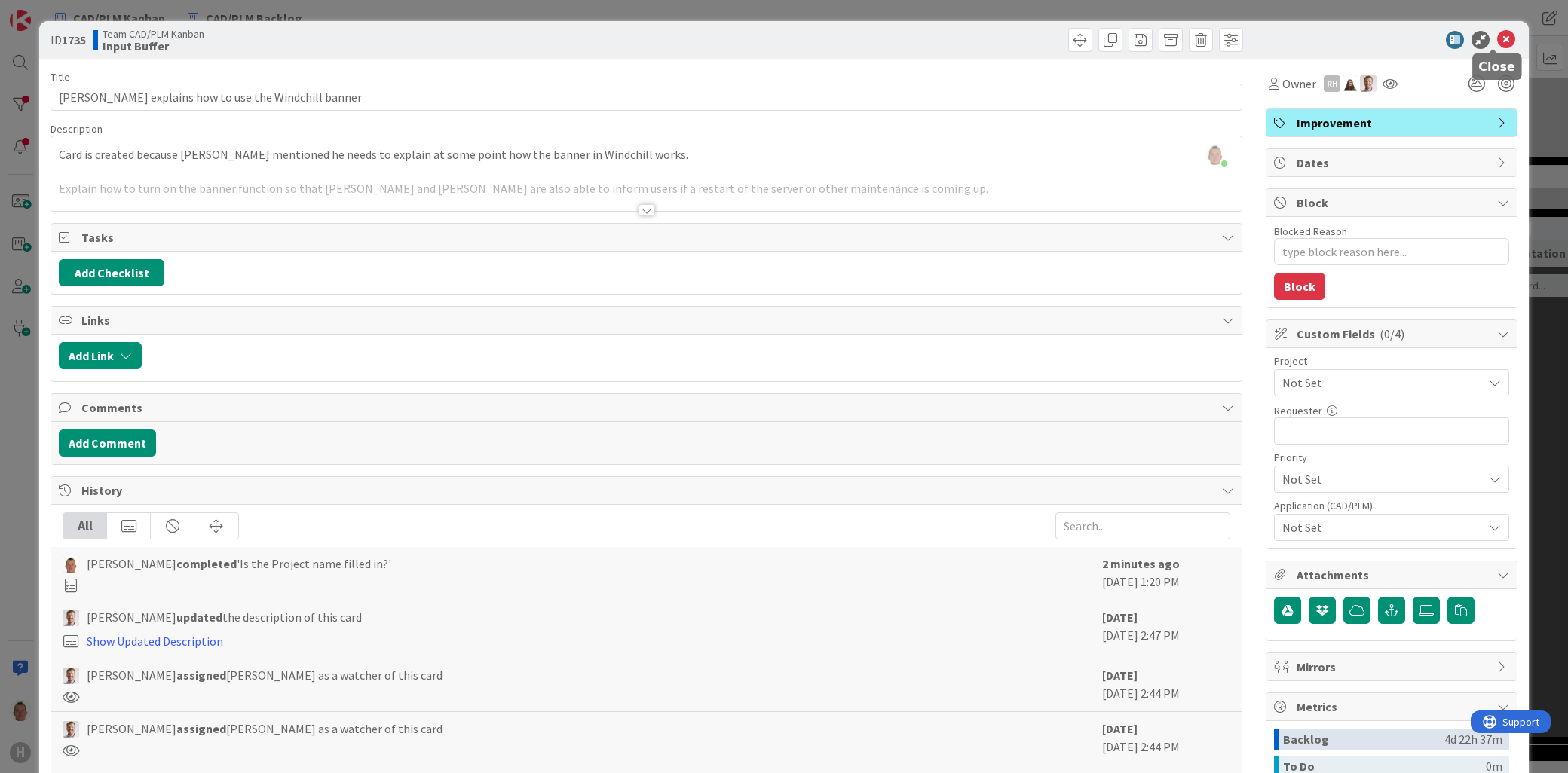
click at [1497, 35] on icon at bounding box center [1506, 40] width 18 height 18
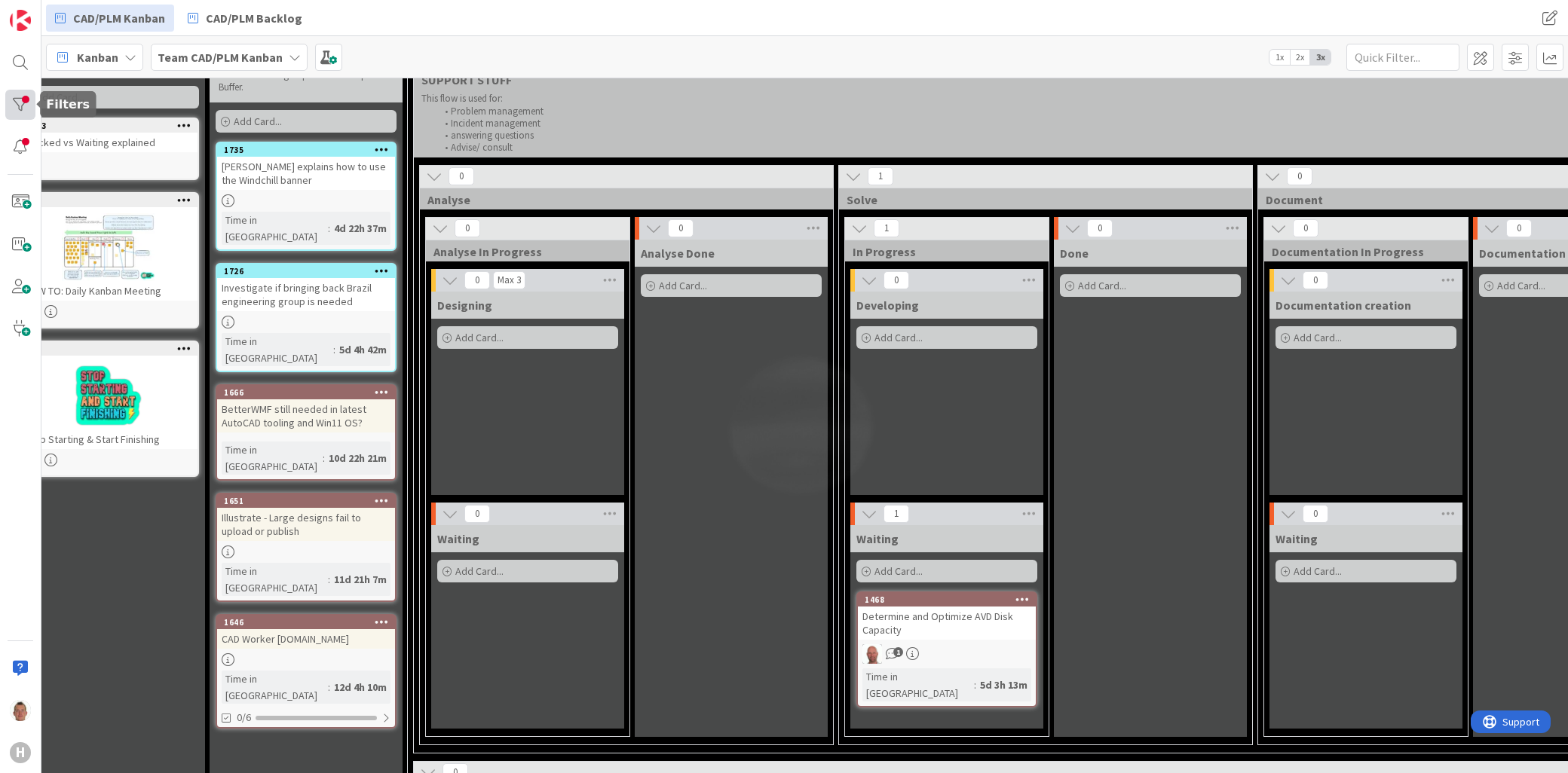
click at [17, 103] on div at bounding box center [20, 104] width 30 height 30
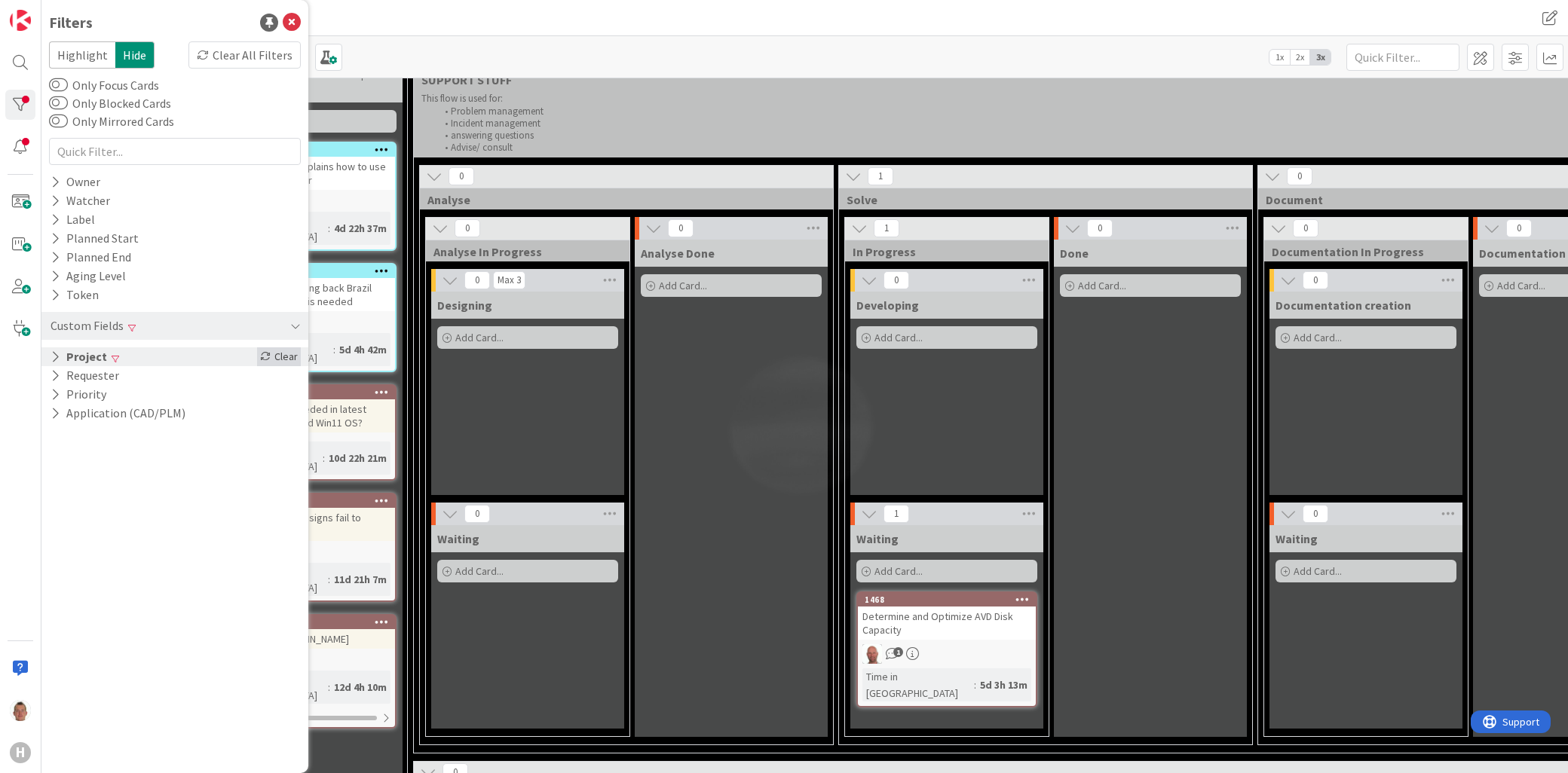
click at [293, 356] on div "Clear" at bounding box center [279, 356] width 43 height 19
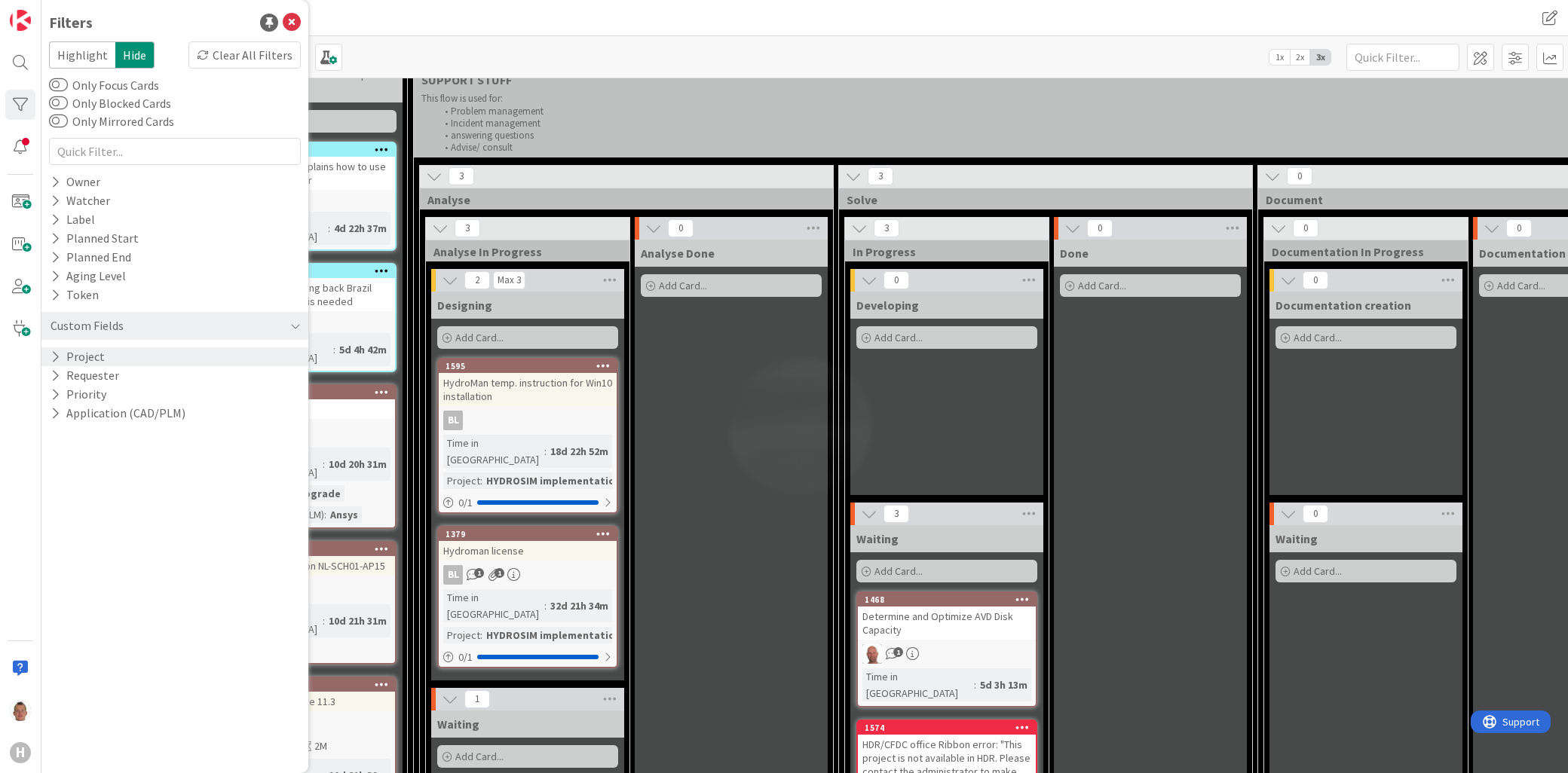
click at [696, 458] on div "Analyse Done Add Card..." at bounding box center [731, 676] width 193 height 872
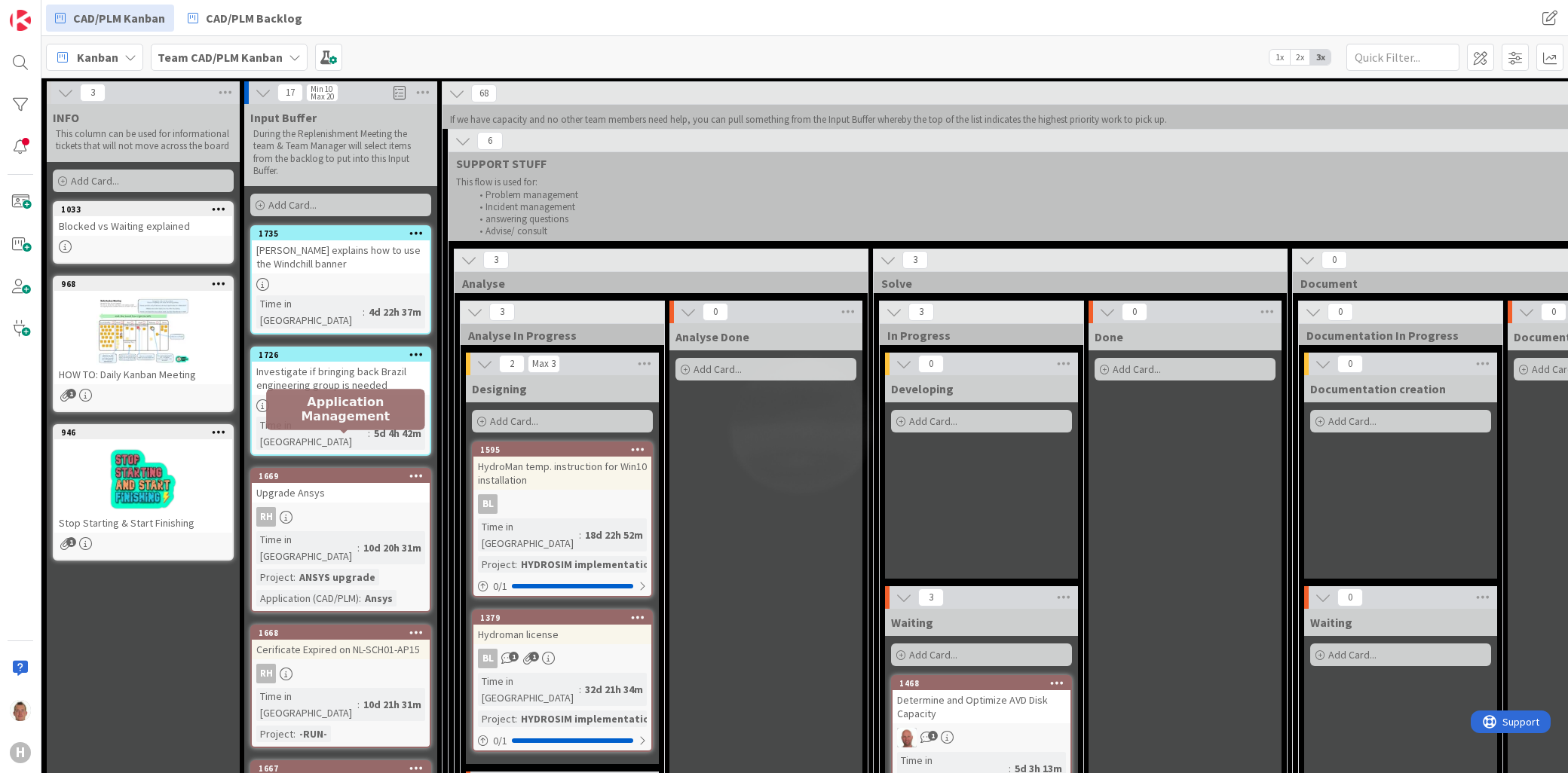
click at [341, 471] on div "1669" at bounding box center [343, 476] width 171 height 11
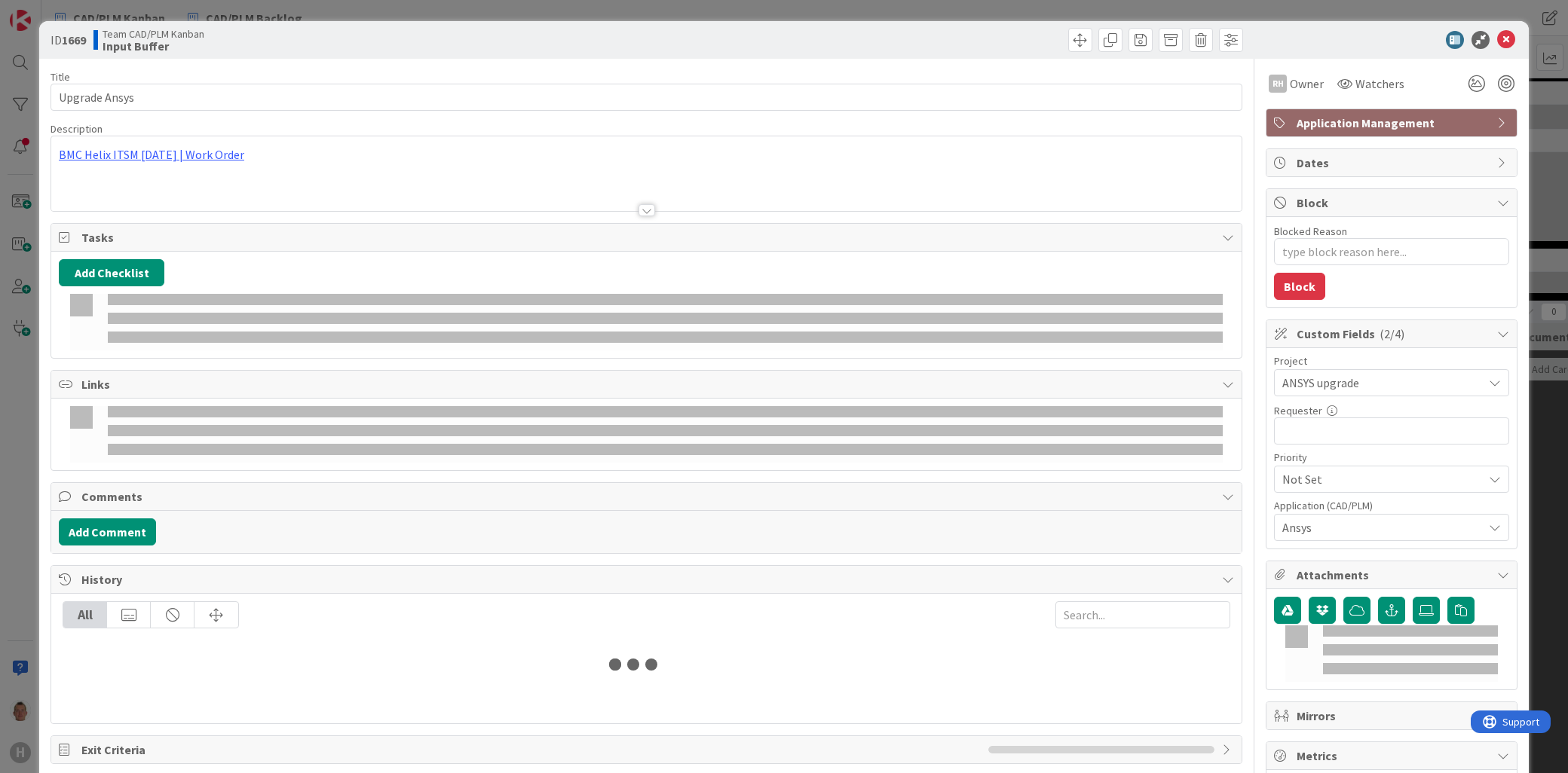
type textarea "x"
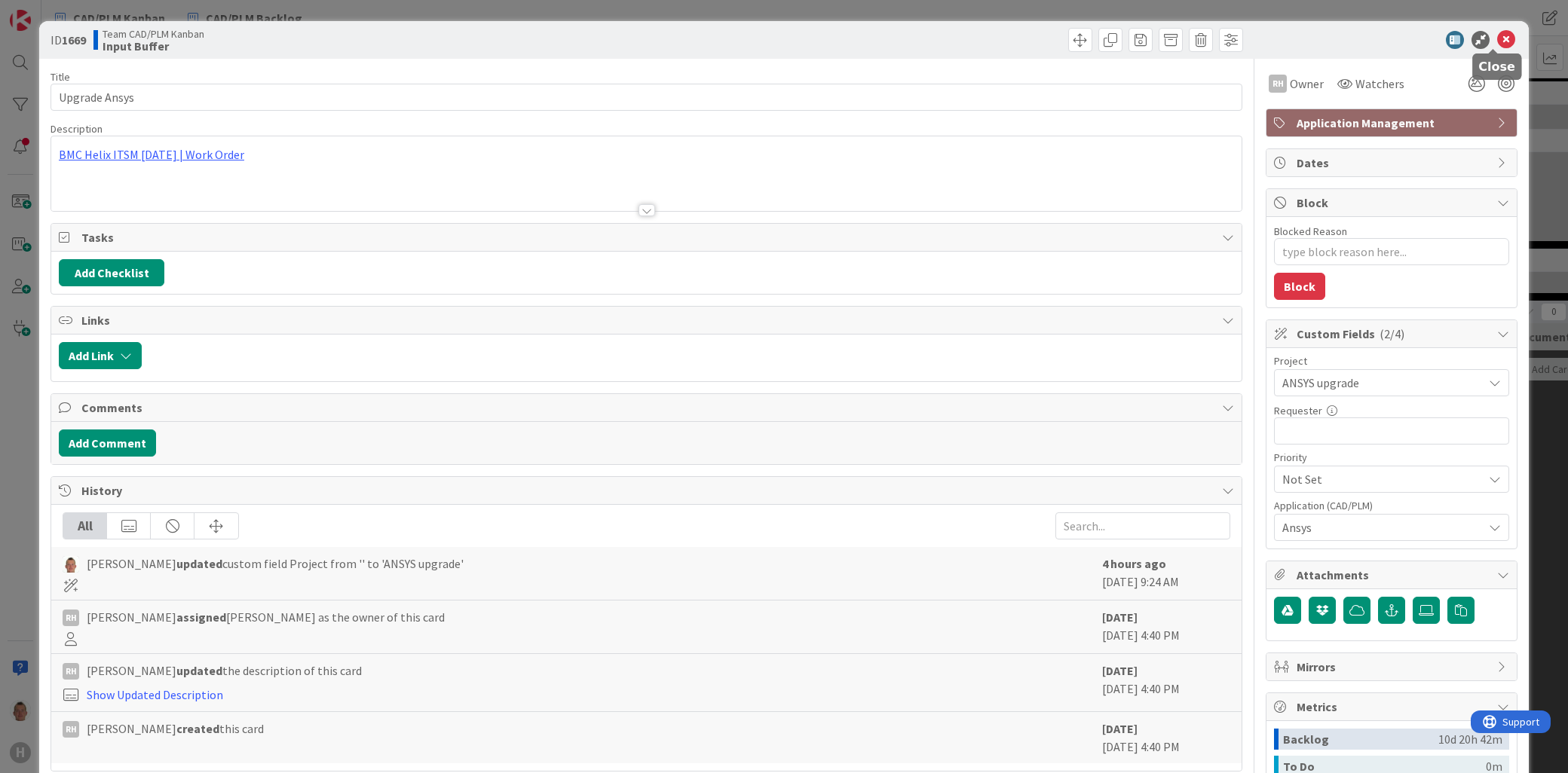
click at [1497, 43] on icon at bounding box center [1506, 40] width 18 height 18
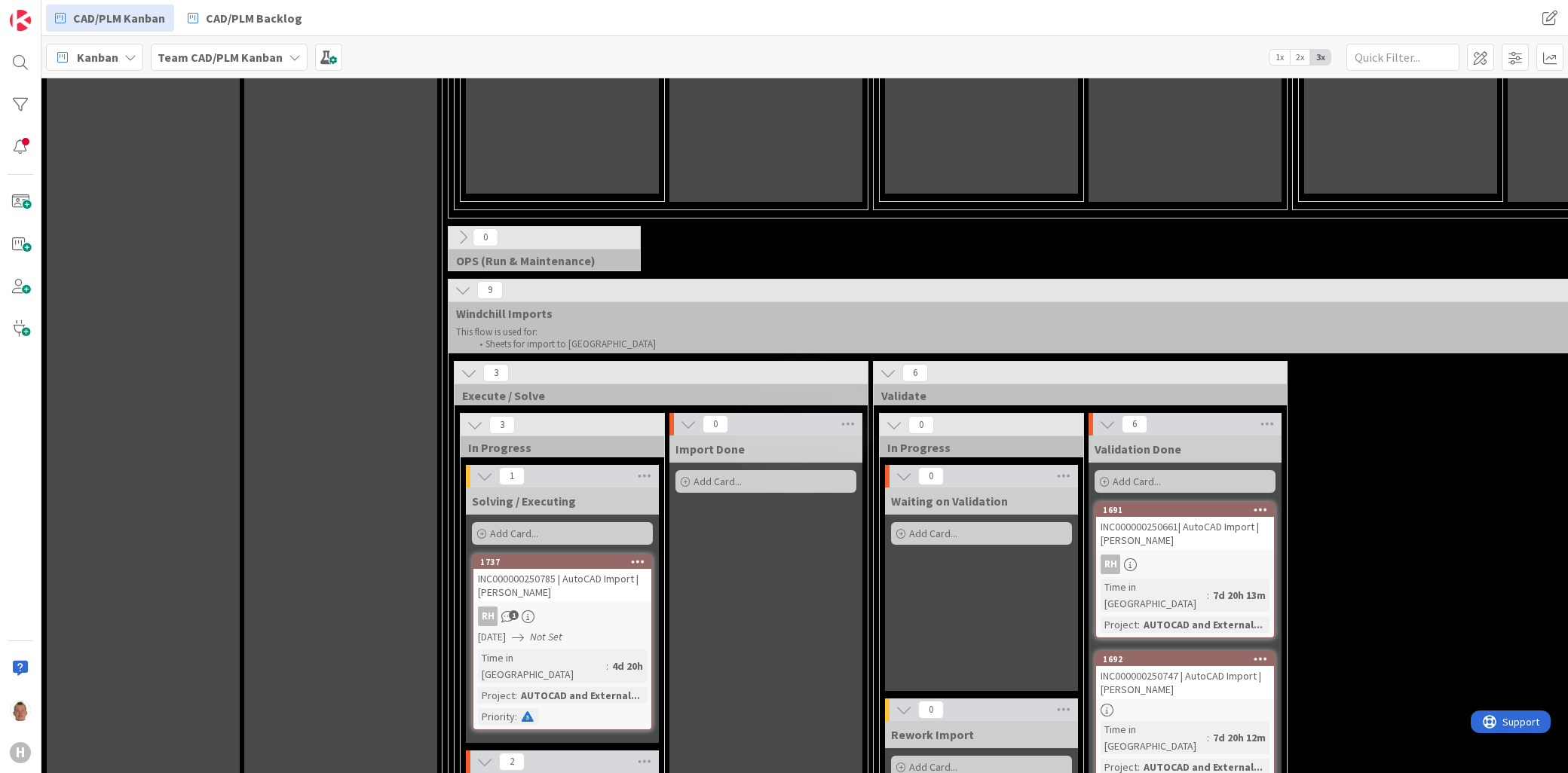
scroll to position [4412, 0]
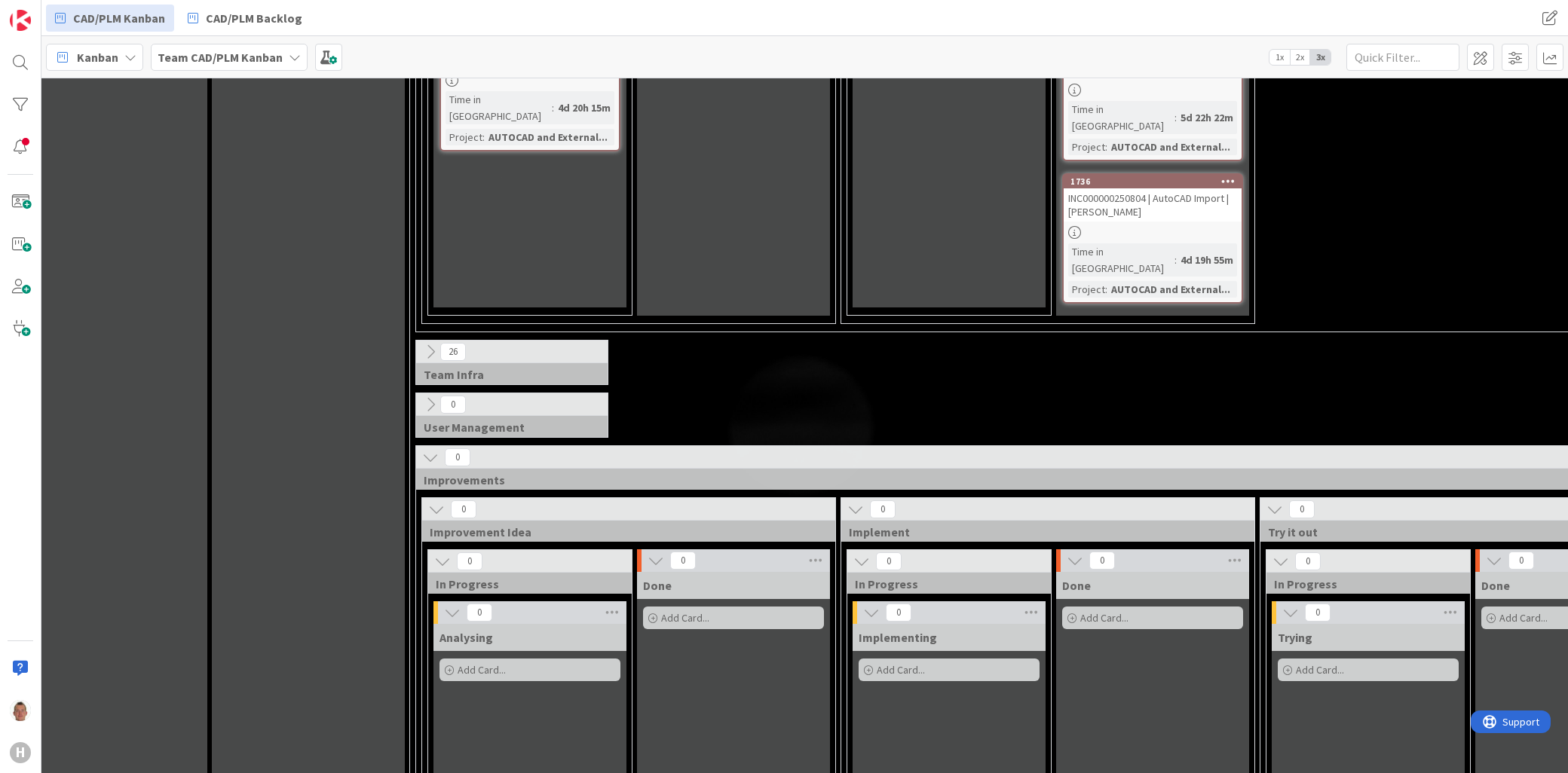
scroll to position [5008, 38]
